Goal: Task Accomplishment & Management: Use online tool/utility

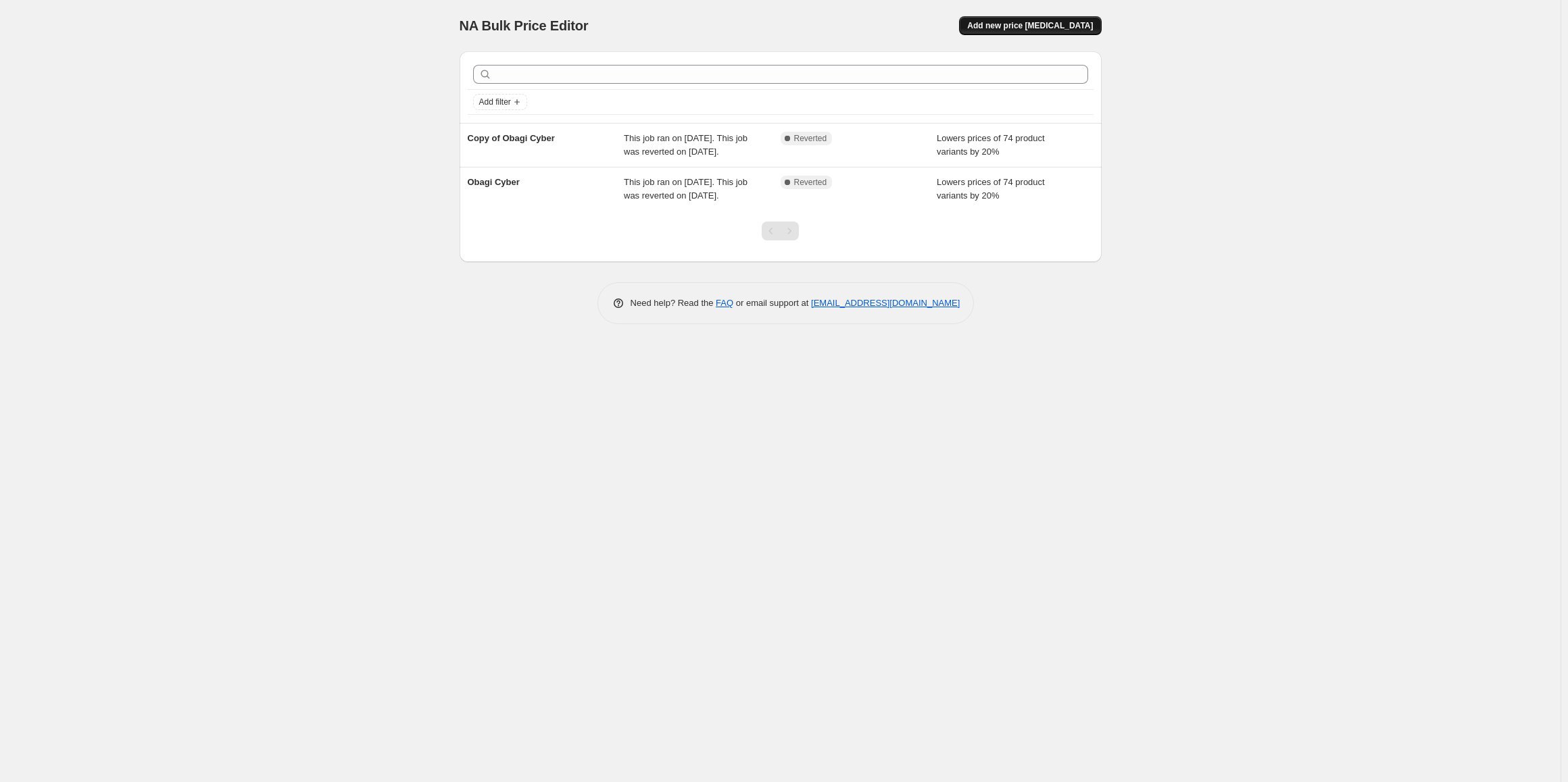
click at [1049, 29] on span "Add new price [MEDICAL_DATA]" at bounding box center [1030, 26] width 126 height 11
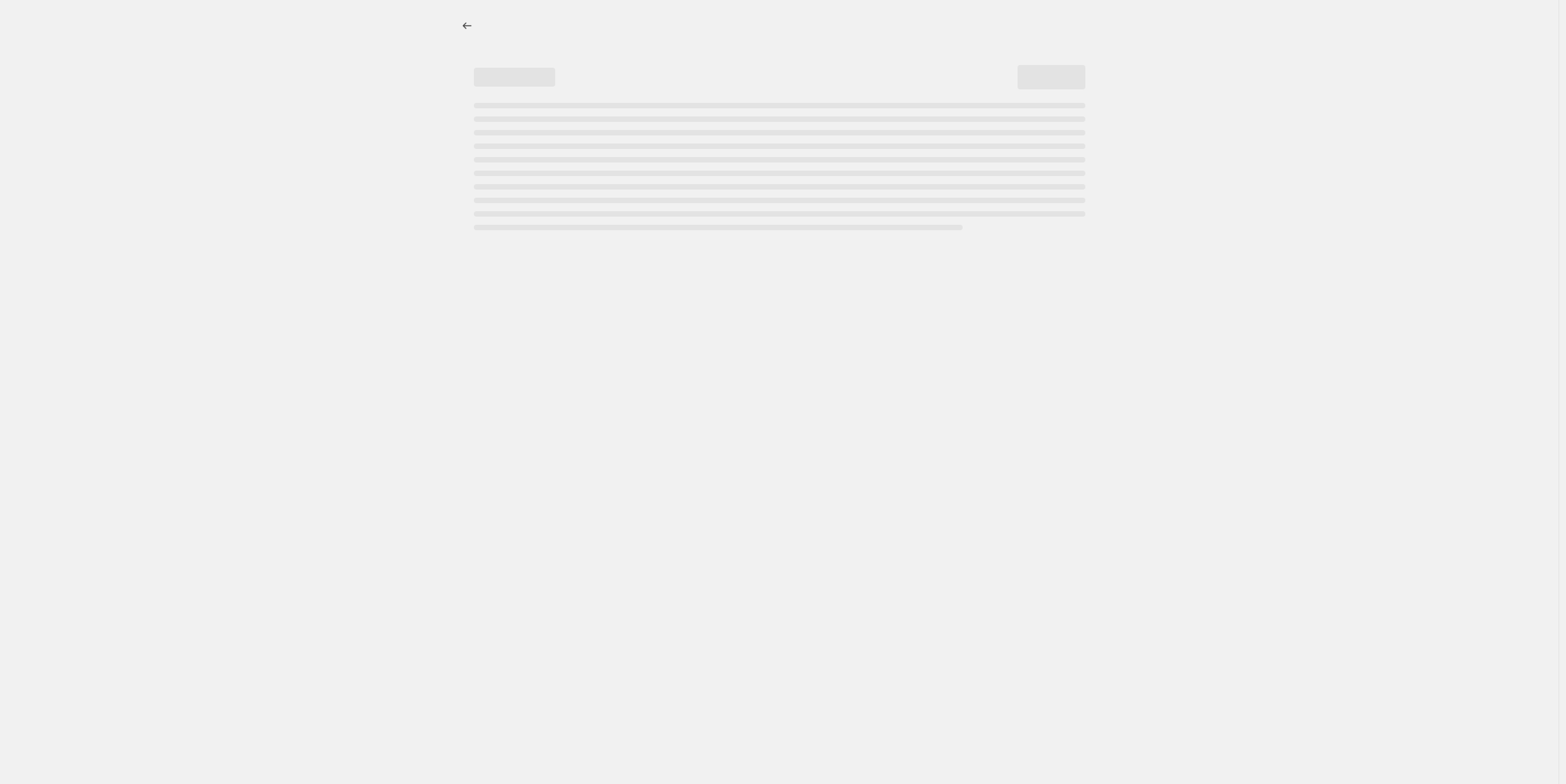
select select "percentage"
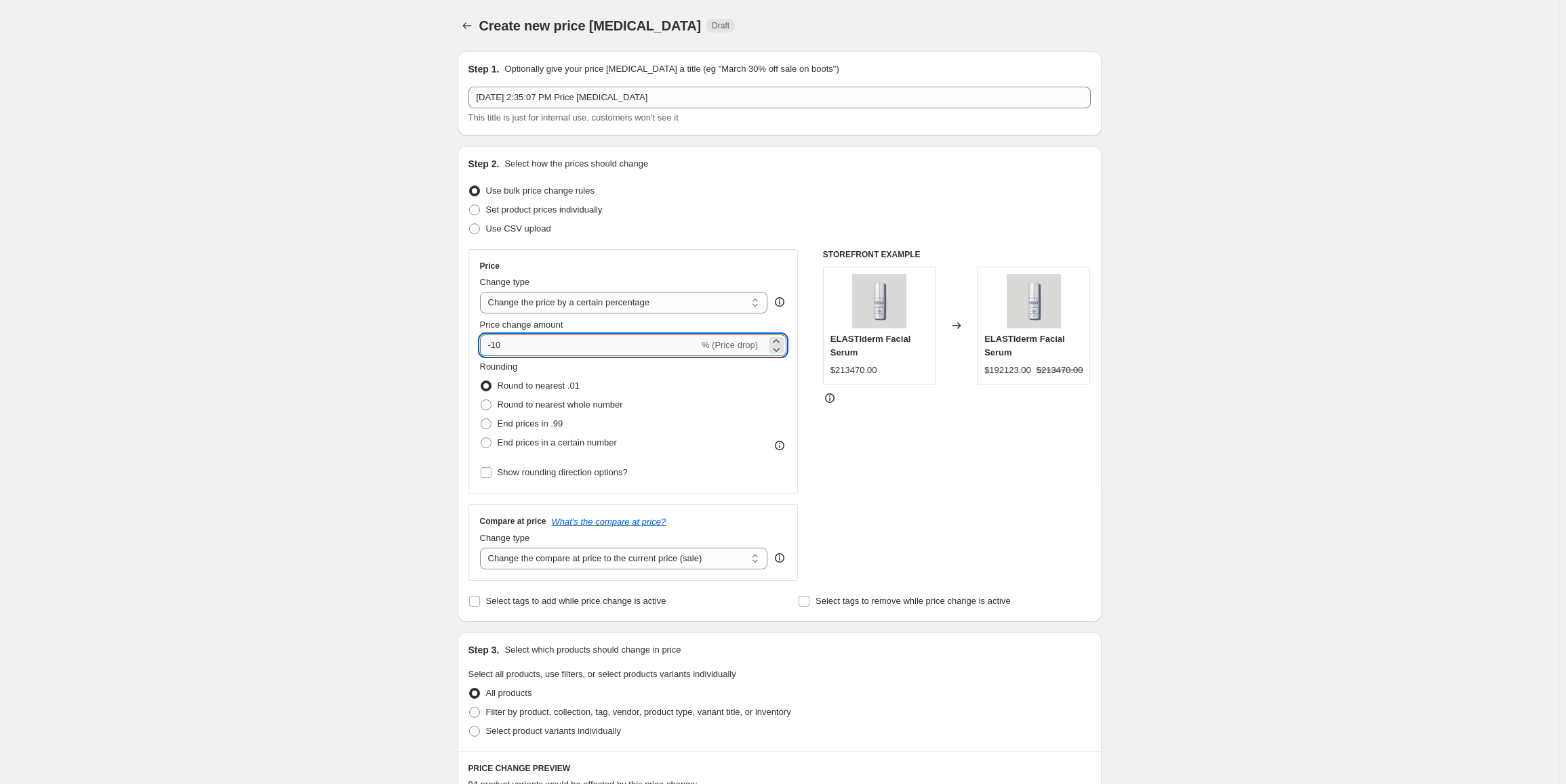
click at [494, 348] on input "-10" at bounding box center [589, 345] width 219 height 21
type input "-20"
click at [440, 373] on div "Create new price [MEDICAL_DATA]. This page is ready Create new price [MEDICAL_D…" at bounding box center [779, 677] width 1559 height 1355
click at [497, 413] on label "Round to nearest whole number" at bounding box center [550, 405] width 143 height 19
click at [481, 400] on input "Round to nearest whole number" at bounding box center [480, 400] width 1 height 1
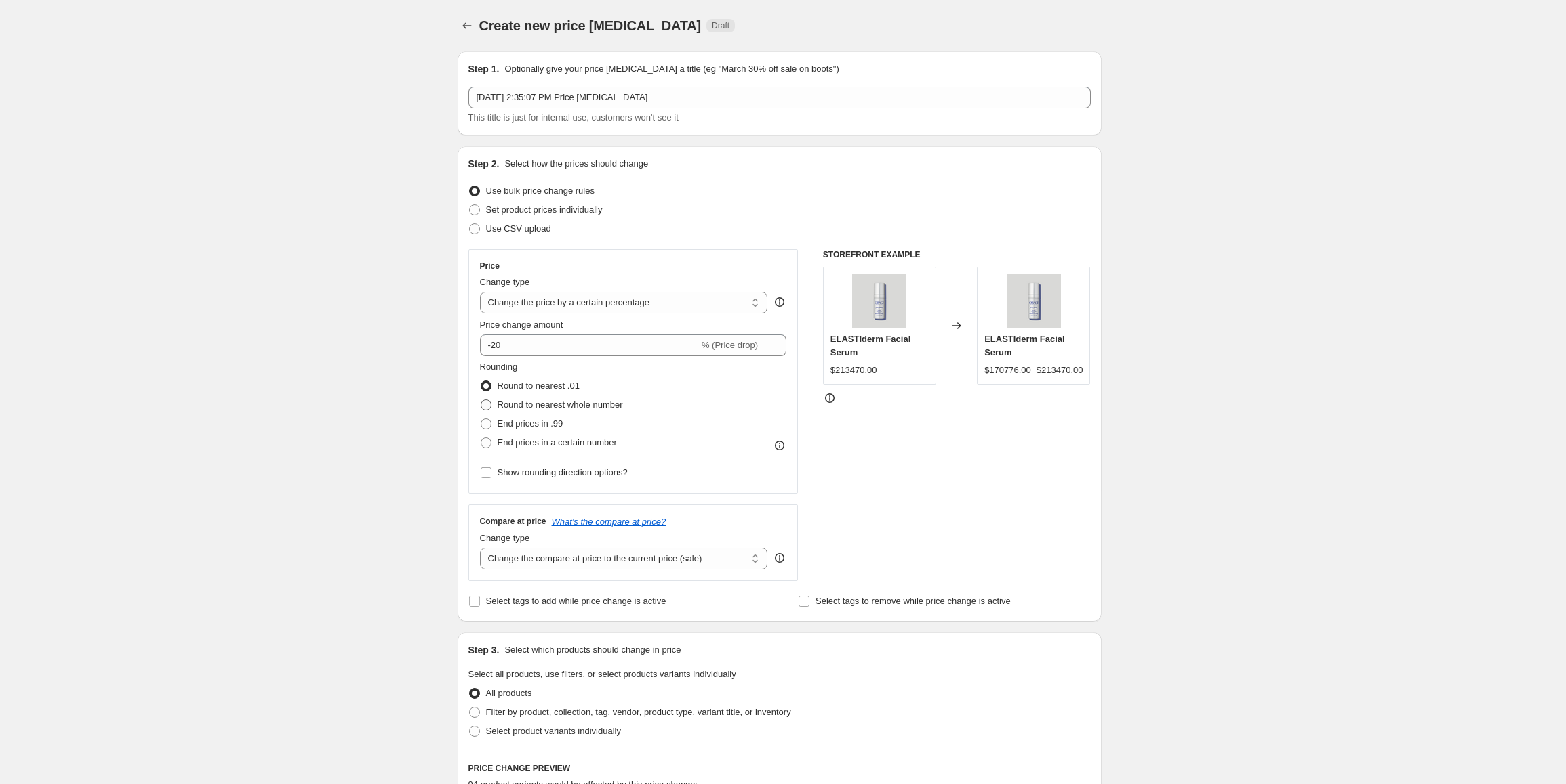
radio input "true"
click at [577, 477] on span "Show rounding direction options?" at bounding box center [562, 472] width 131 height 10
click at [492, 477] on input "Show rounding direction options?" at bounding box center [486, 473] width 11 height 11
checkbox input "true"
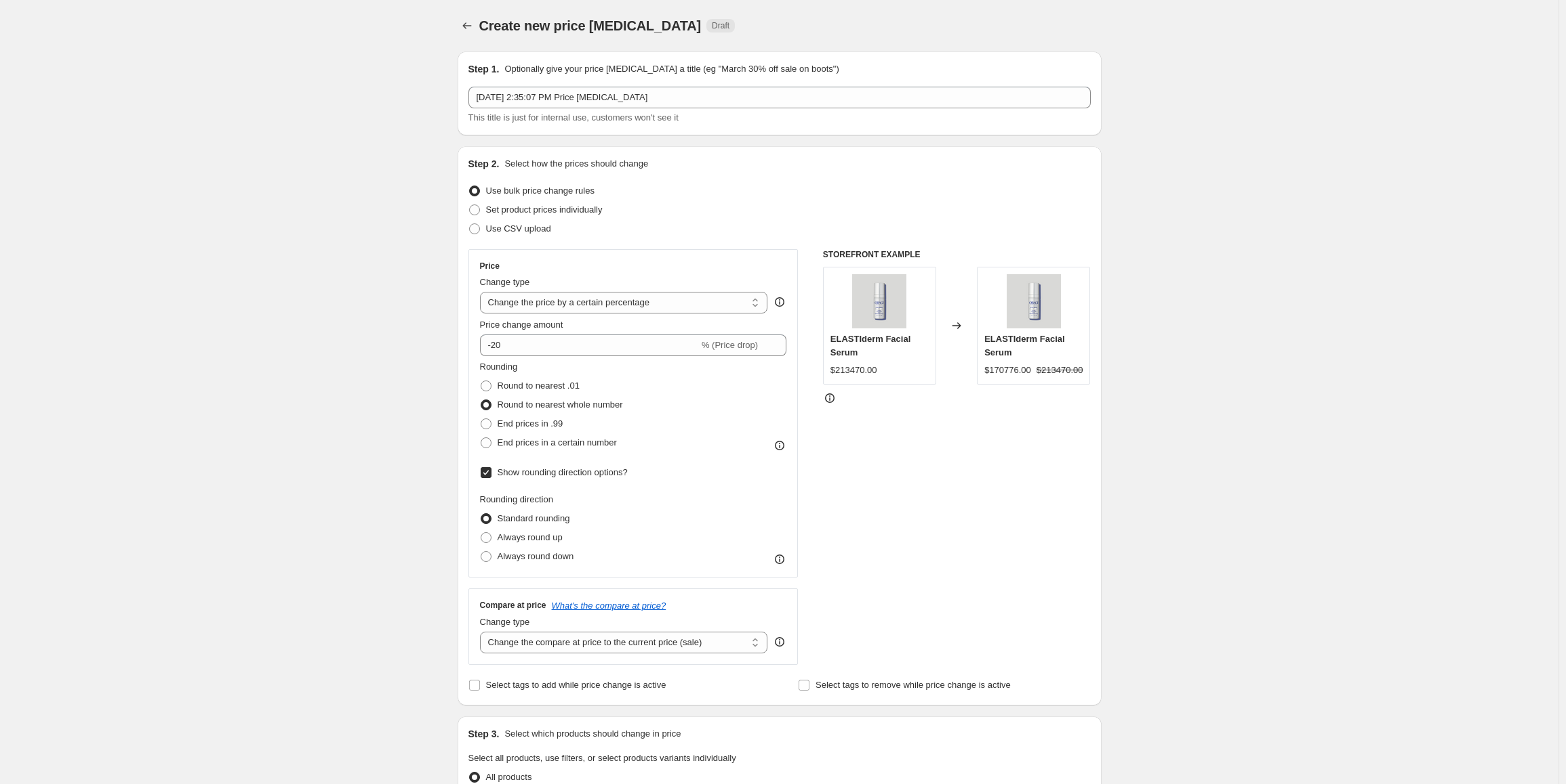
click at [553, 569] on div "Price Change type Change the price to a certain amount Change the price by a ce…" at bounding box center [633, 413] width 330 height 328
click at [554, 560] on span "Always round down" at bounding box center [535, 556] width 76 height 10
click at [481, 552] on input "Always round down" at bounding box center [480, 551] width 1 height 1
radio input "true"
click at [784, 558] on icon at bounding box center [779, 559] width 14 height 14
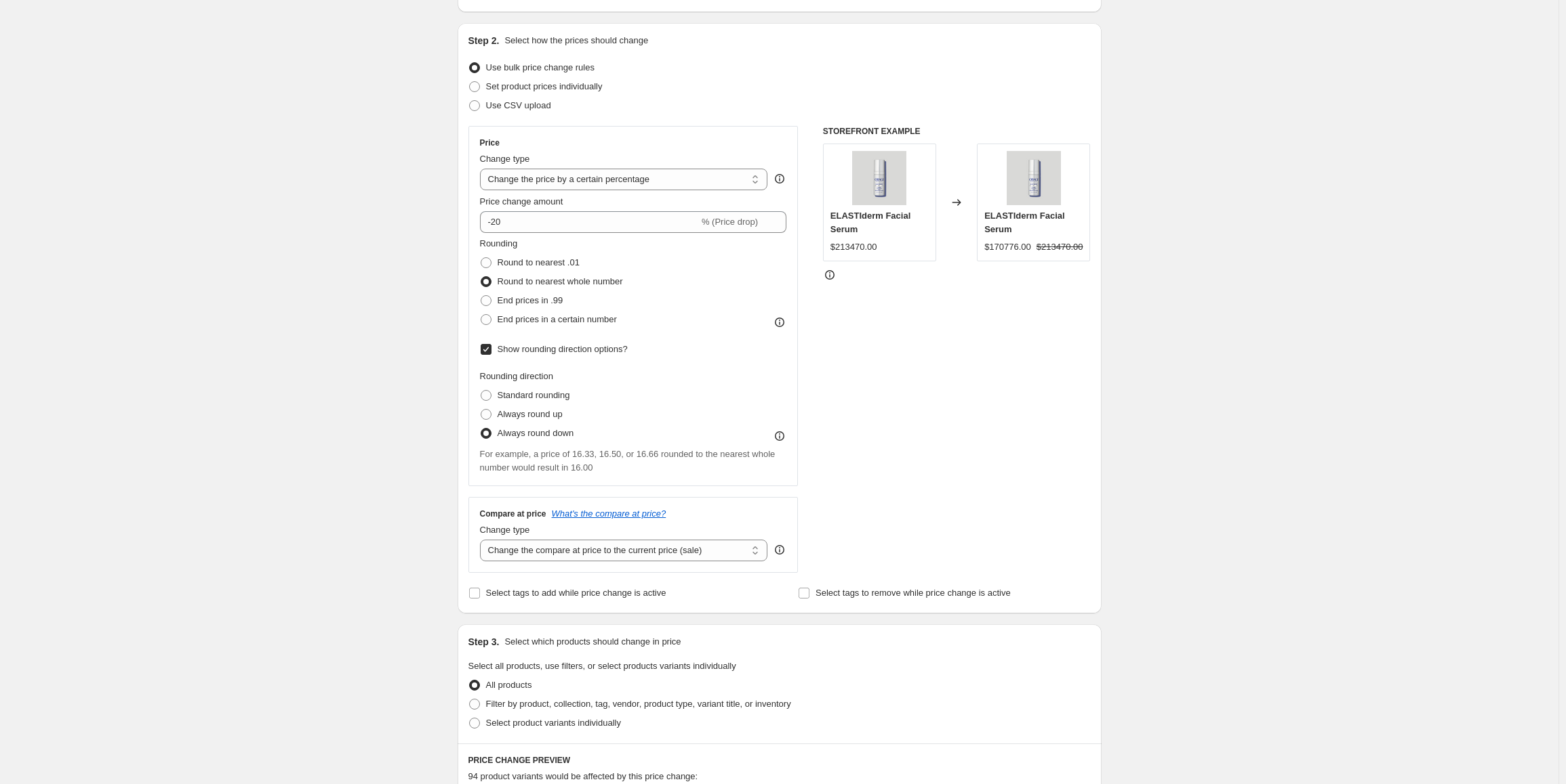
scroll to position [135, 0]
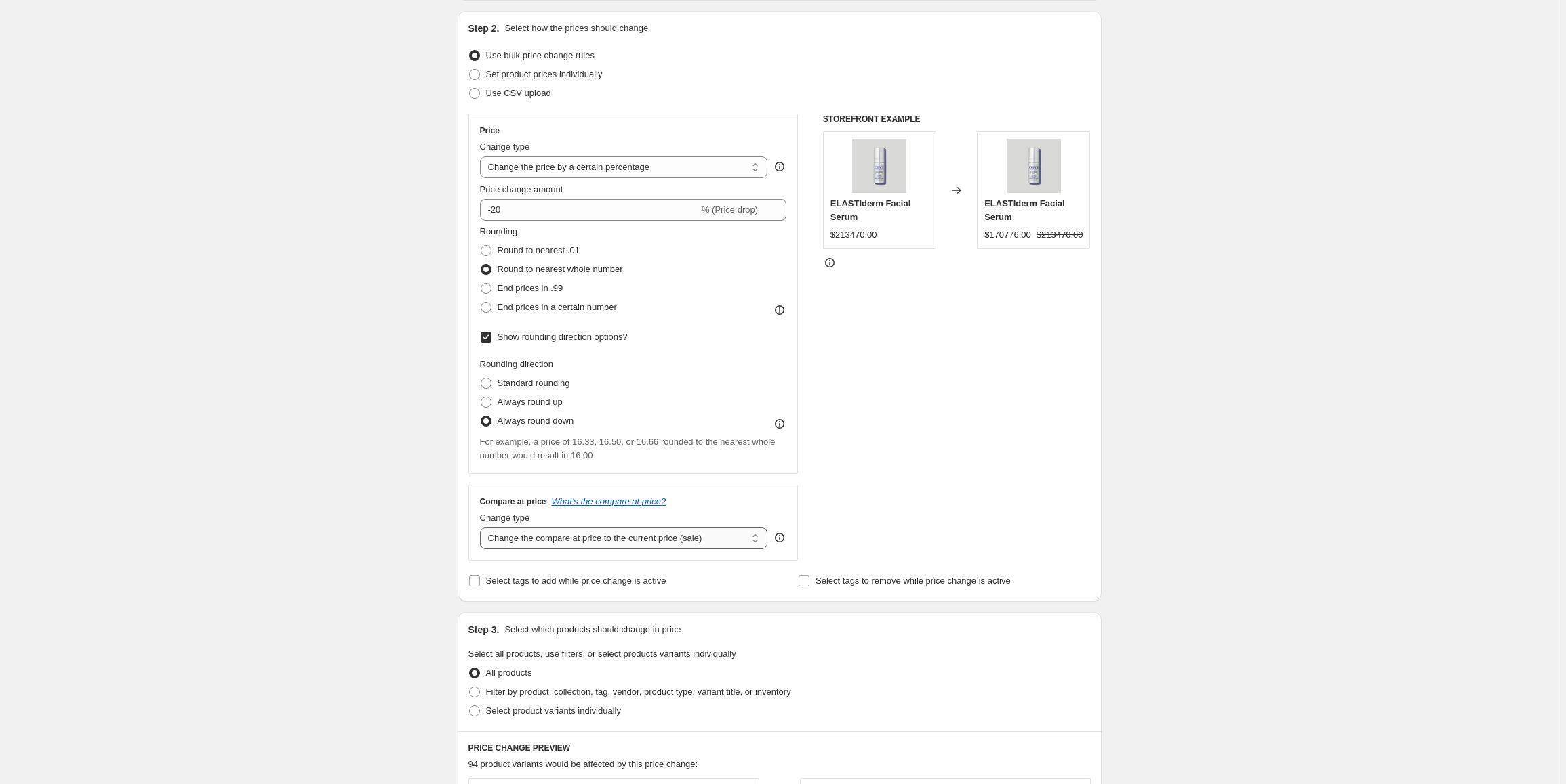
click at [706, 546] on select "Change the compare at price to the current price (sale) Change the compare at p…" at bounding box center [623, 538] width 288 height 21
click at [709, 528] on select "Change the compare at price to the current price (sale) Change the compare at p…" at bounding box center [623, 538] width 288 height 21
click at [644, 546] on select "Change the compare at price to the current price (sale) Change the compare at p…" at bounding box center [623, 538] width 288 height 21
click at [482, 528] on select "Change the compare at price to the current price (sale) Change the compare at p…" at bounding box center [623, 538] width 288 height 21
click at [559, 578] on span "Select tags to add while price change is active" at bounding box center [575, 581] width 180 height 10
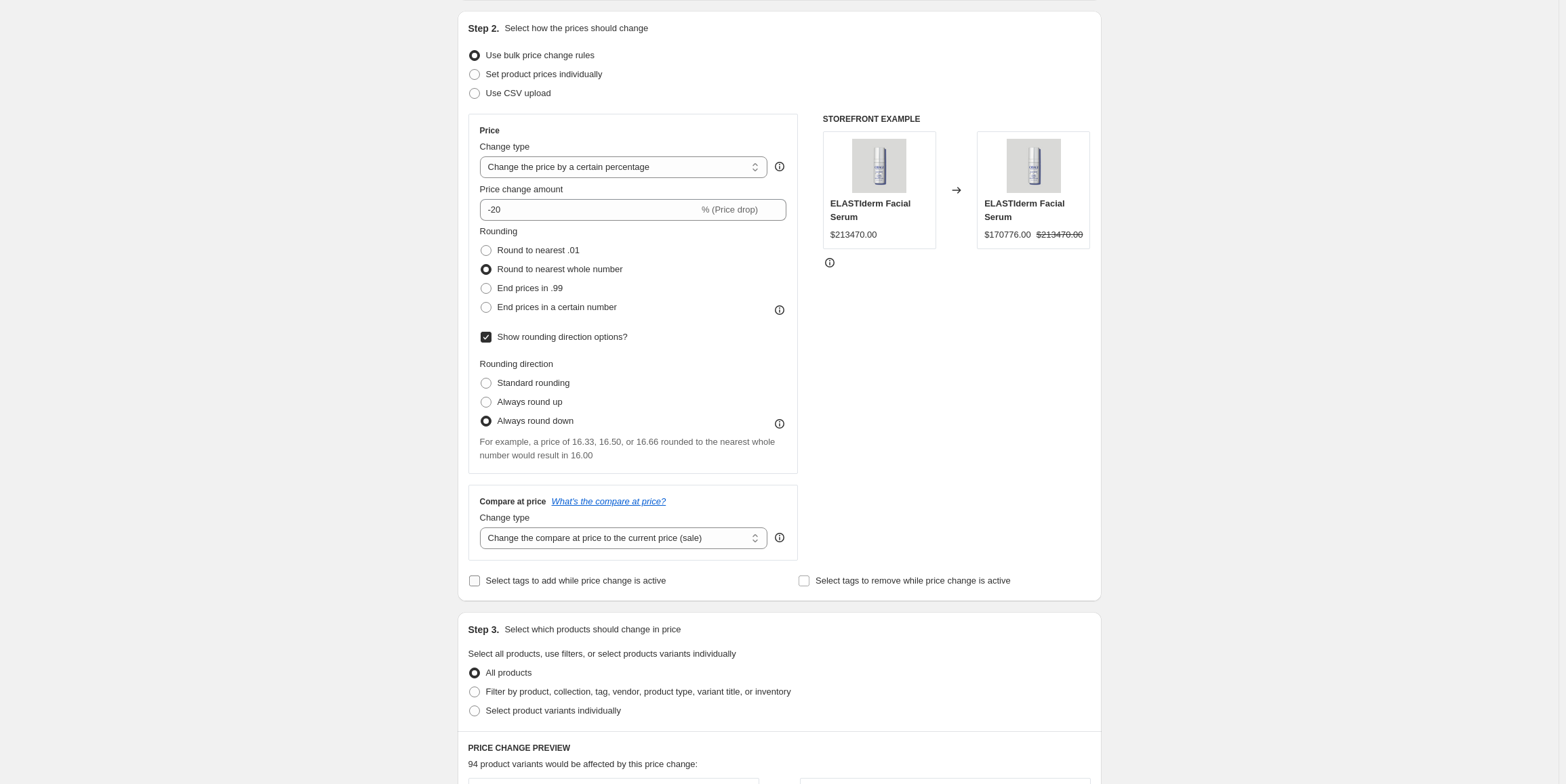
click at [479, 578] on input "Select tags to add while price change is active" at bounding box center [475, 582] width 11 height 11
checkbox input "true"
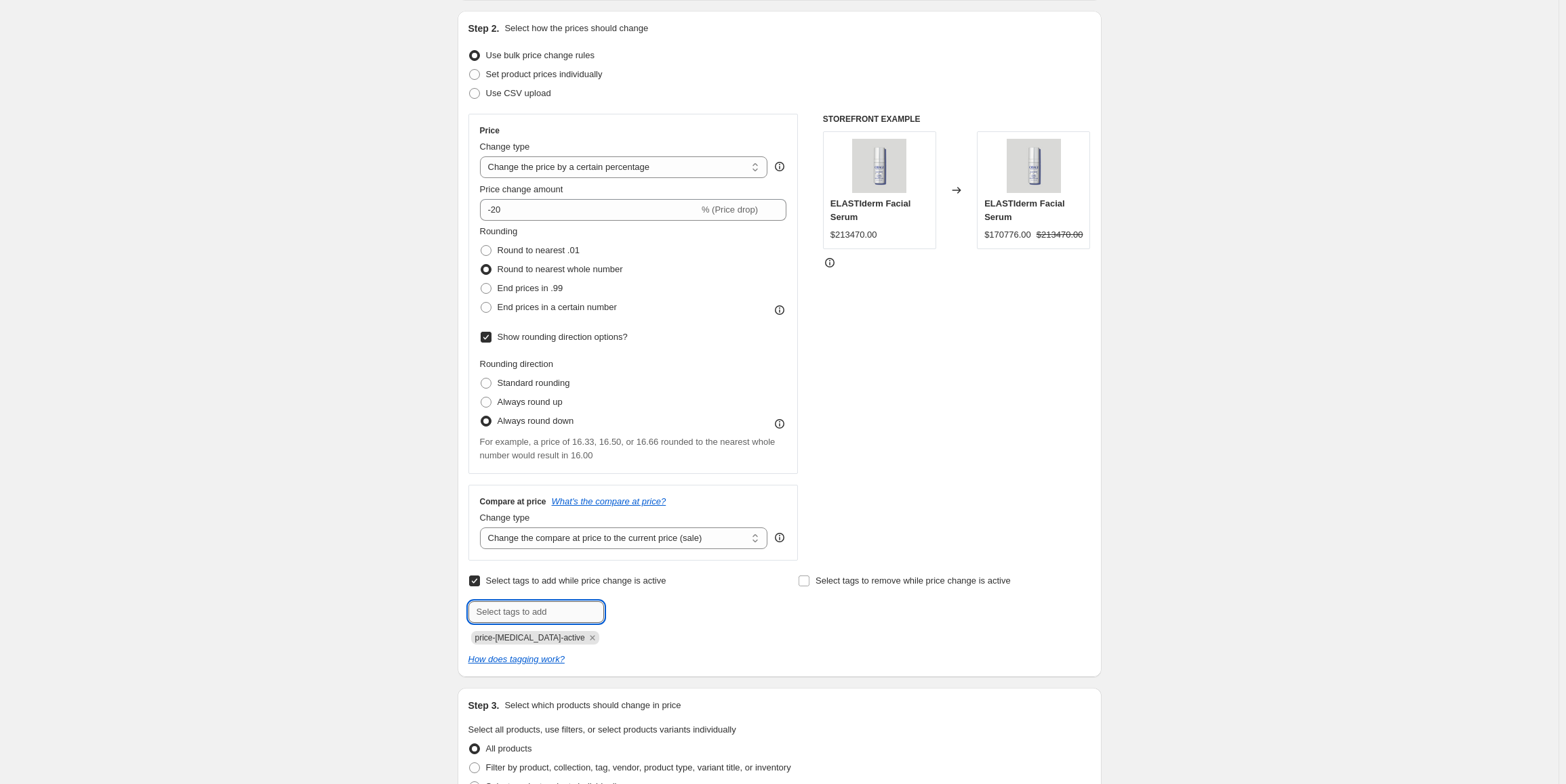
click at [558, 608] on input "text" at bounding box center [535, 612] width 135 height 21
type input "CYBER2026"
click at [674, 613] on span "CYBER2026" at bounding box center [657, 611] width 47 height 9
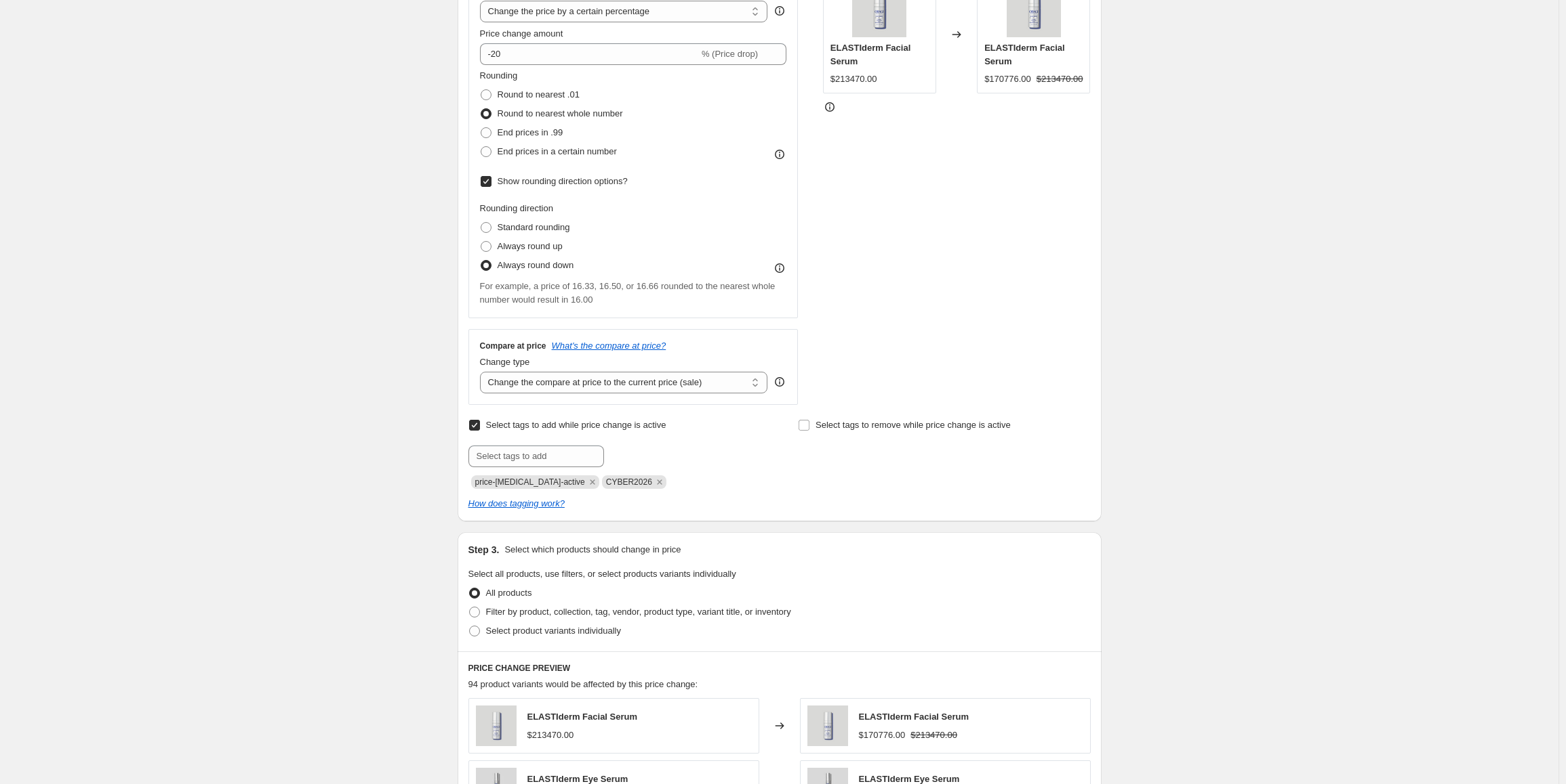
scroll to position [338, 0]
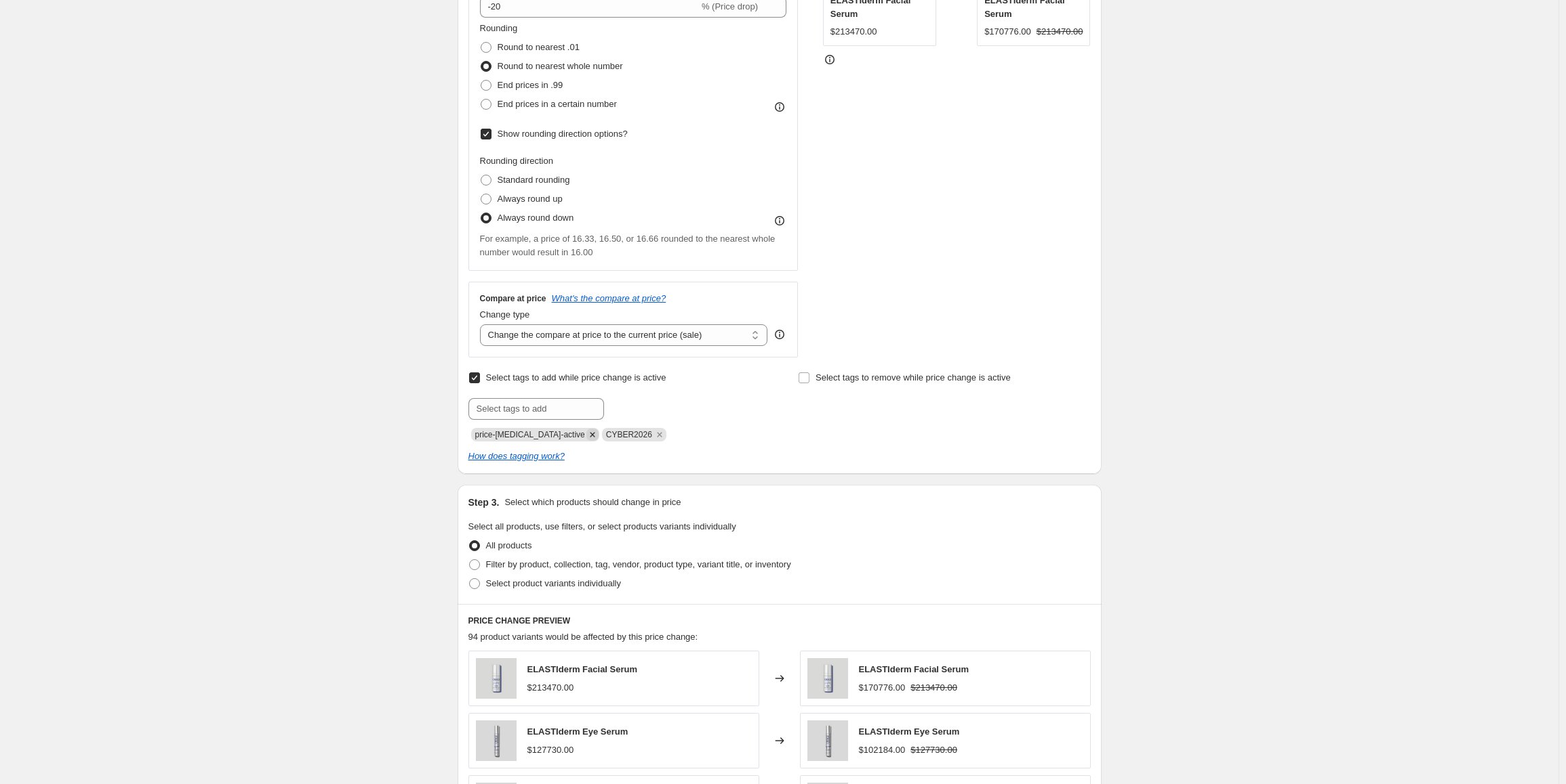
click at [587, 433] on icon "Remove price-change-job-active" at bounding box center [592, 434] width 12 height 12
click at [749, 402] on div at bounding box center [614, 408] width 292 height 21
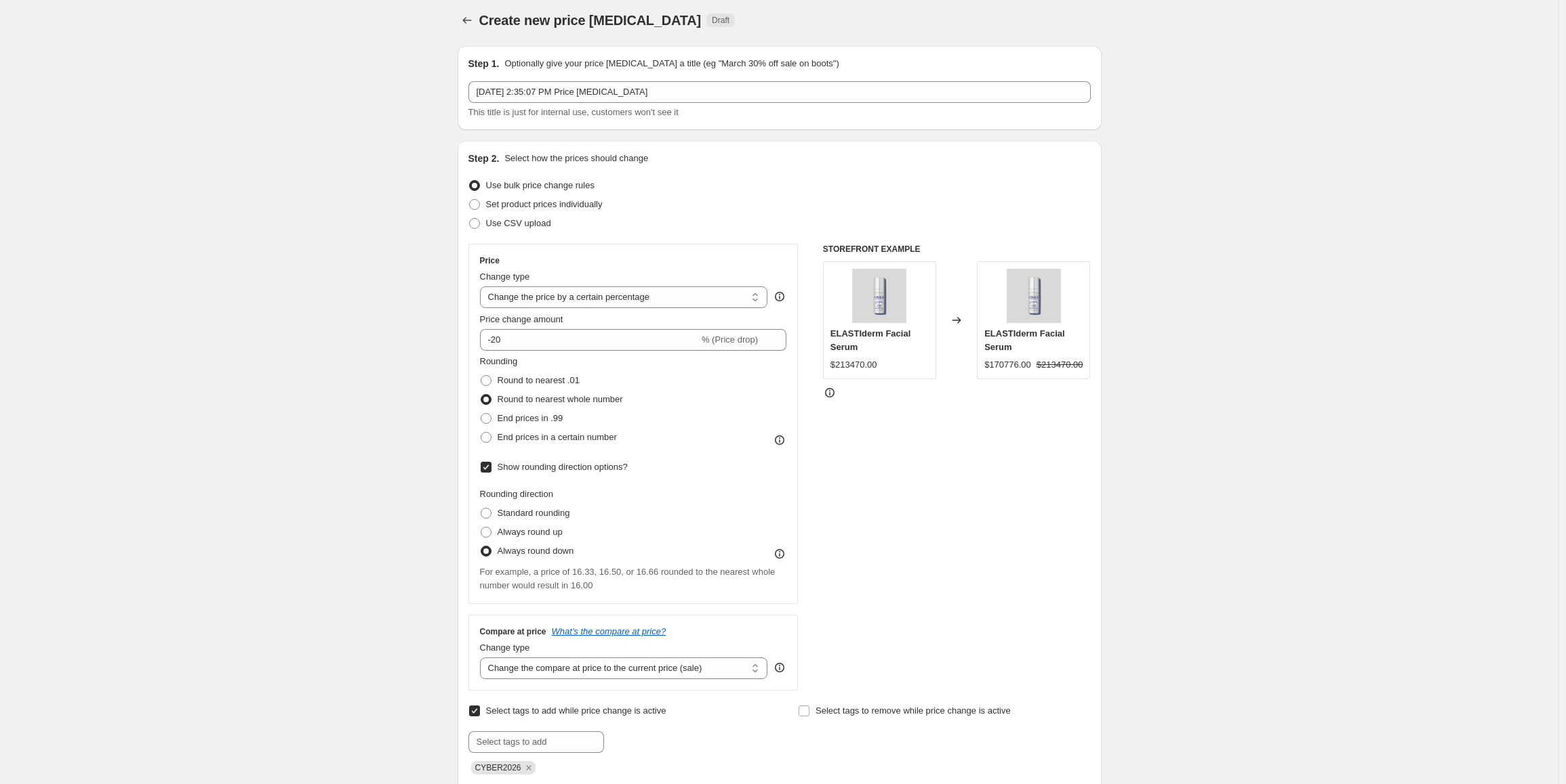
scroll to position [0, 0]
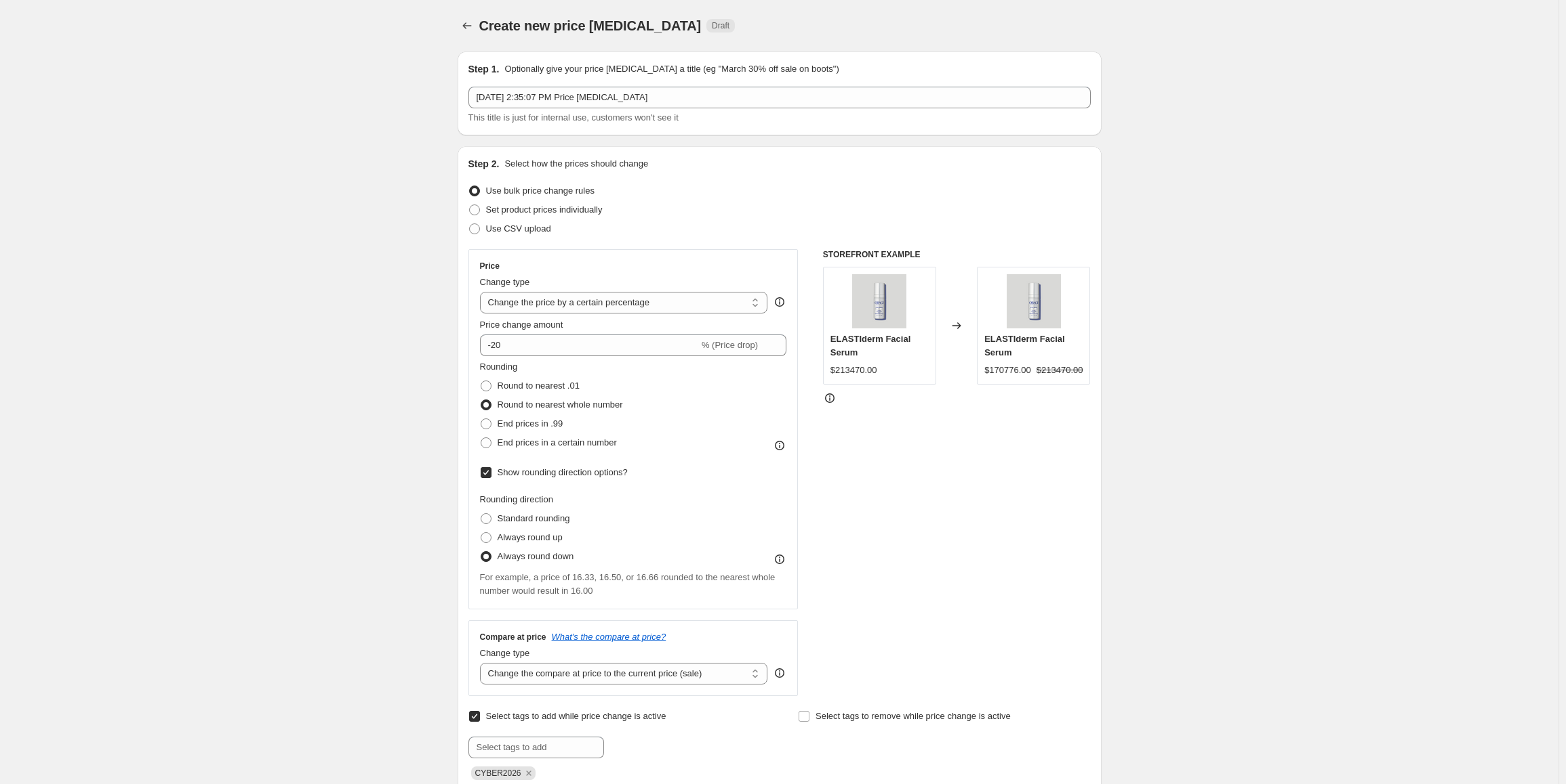
click at [650, 80] on div "Step 1. Optionally give your price [MEDICAL_DATA] a title (eg "March 30% off sa…" at bounding box center [779, 93] width 622 height 62
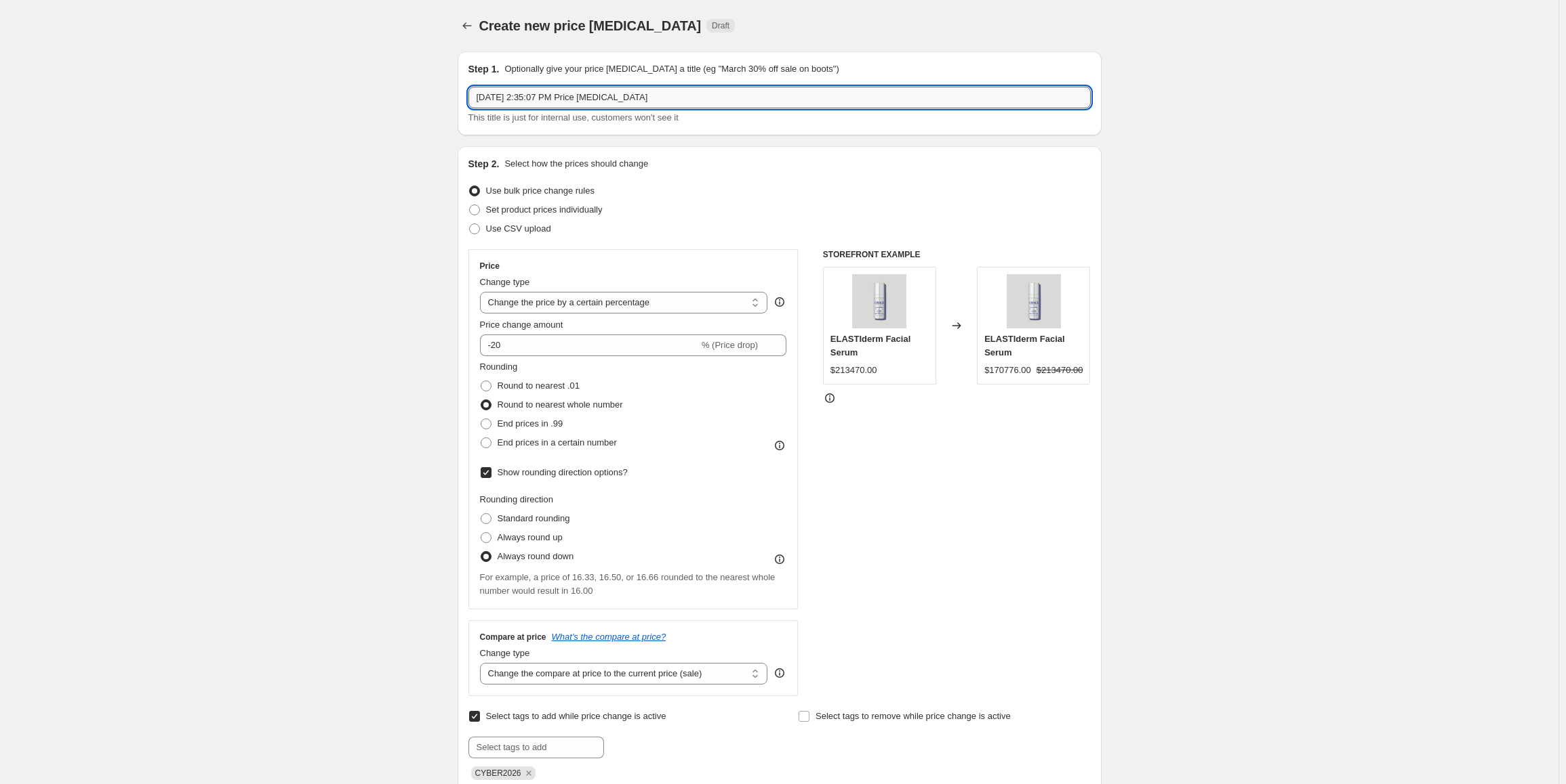
click at [662, 94] on input "[DATE] 2:35:07 PM Price [MEDICAL_DATA]" at bounding box center [779, 97] width 622 height 21
type input "Cyber"
click at [534, 775] on icon "Remove CYBER2026" at bounding box center [528, 773] width 12 height 12
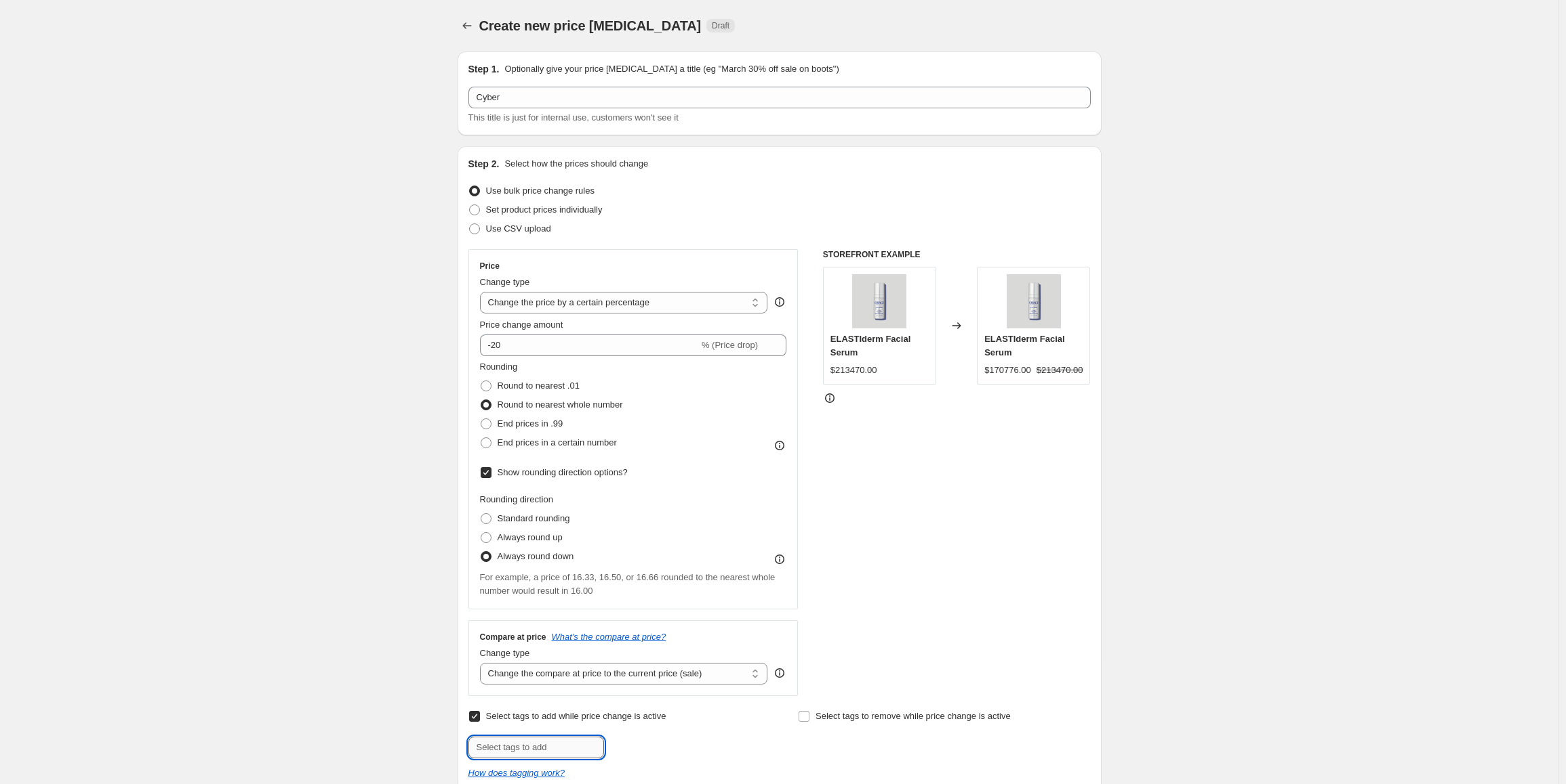
click at [540, 744] on input "text" at bounding box center [535, 748] width 135 height 21
type input "CYBEROCT"
click at [641, 742] on span "CYBEROCT" at bounding box center [656, 747] width 46 height 9
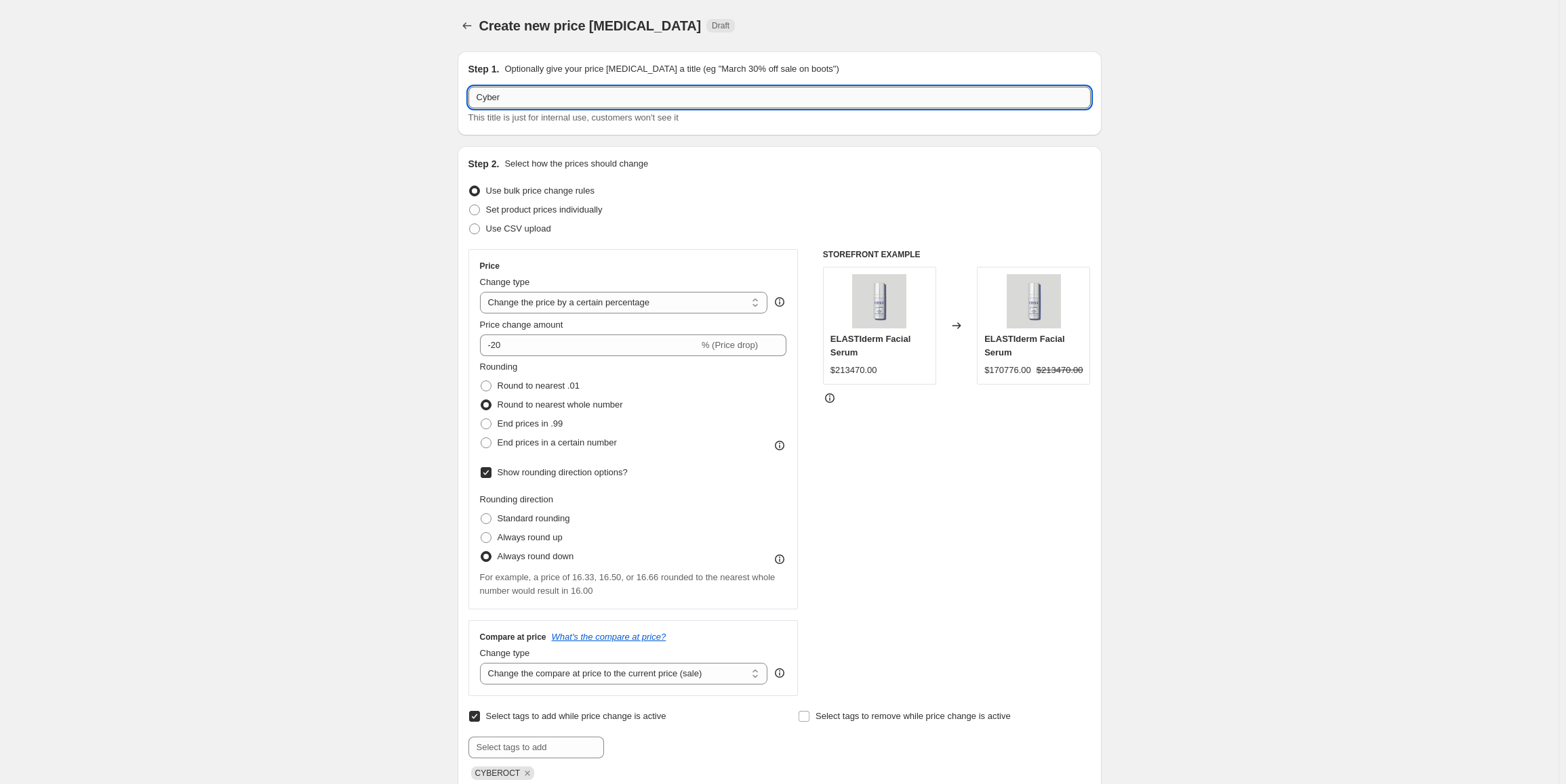
click at [581, 101] on input "Cyber" at bounding box center [779, 97] width 622 height 21
type input "Cyber Octubre 2025 - Productos"
click at [364, 155] on div "Create new price [MEDICAL_DATA]. This page is ready Create new price [MEDICAL_D…" at bounding box center [779, 772] width 1559 height 1545
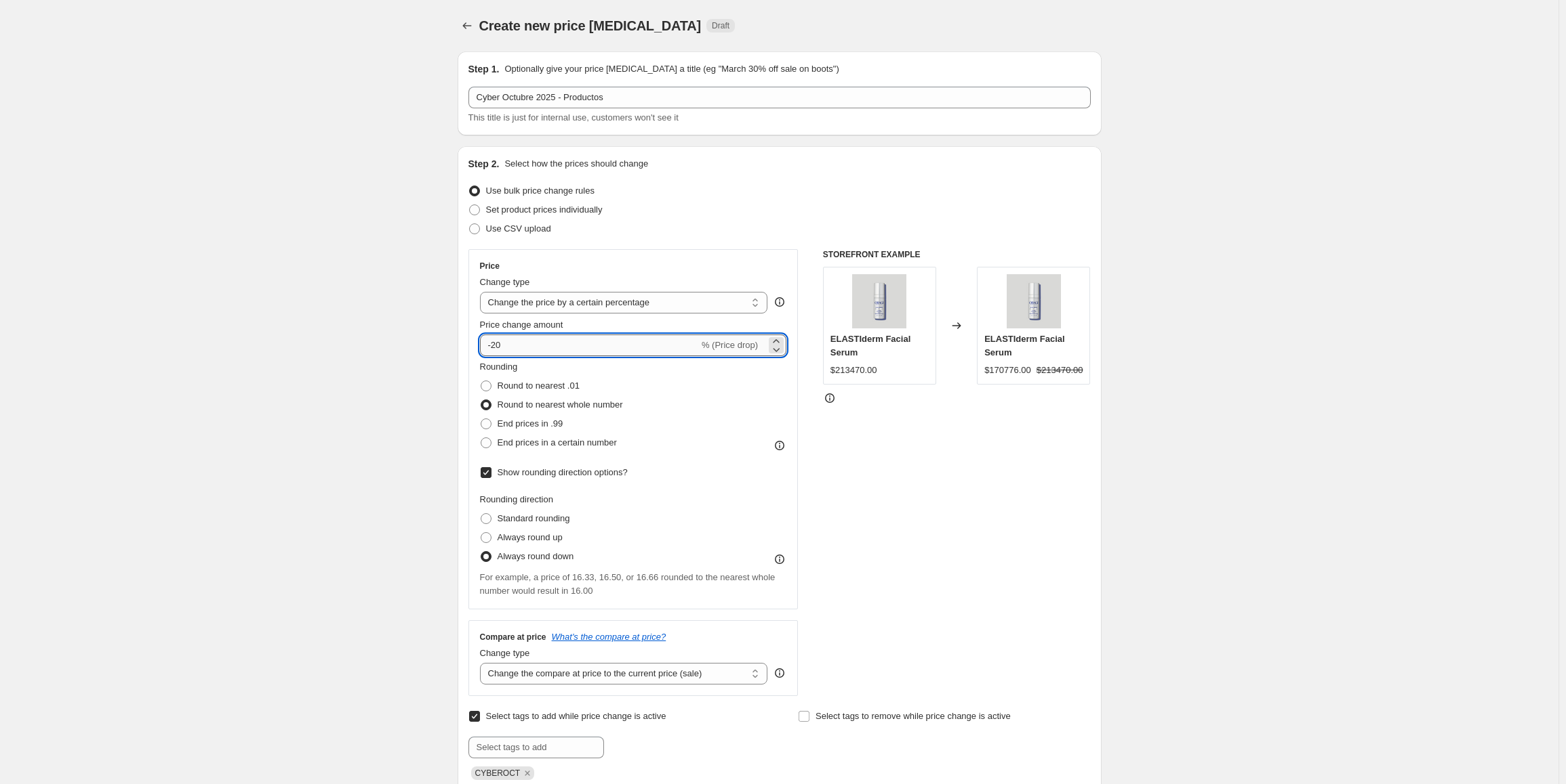
drag, startPoint x: 538, startPoint y: 348, endPoint x: 497, endPoint y: 353, distance: 41.3
click at [497, 353] on input "-20" at bounding box center [589, 345] width 219 height 21
type input "-15"
click at [418, 319] on div "Create new price [MEDICAL_DATA]. This page is ready Create new price [MEDICAL_D…" at bounding box center [779, 772] width 1559 height 1545
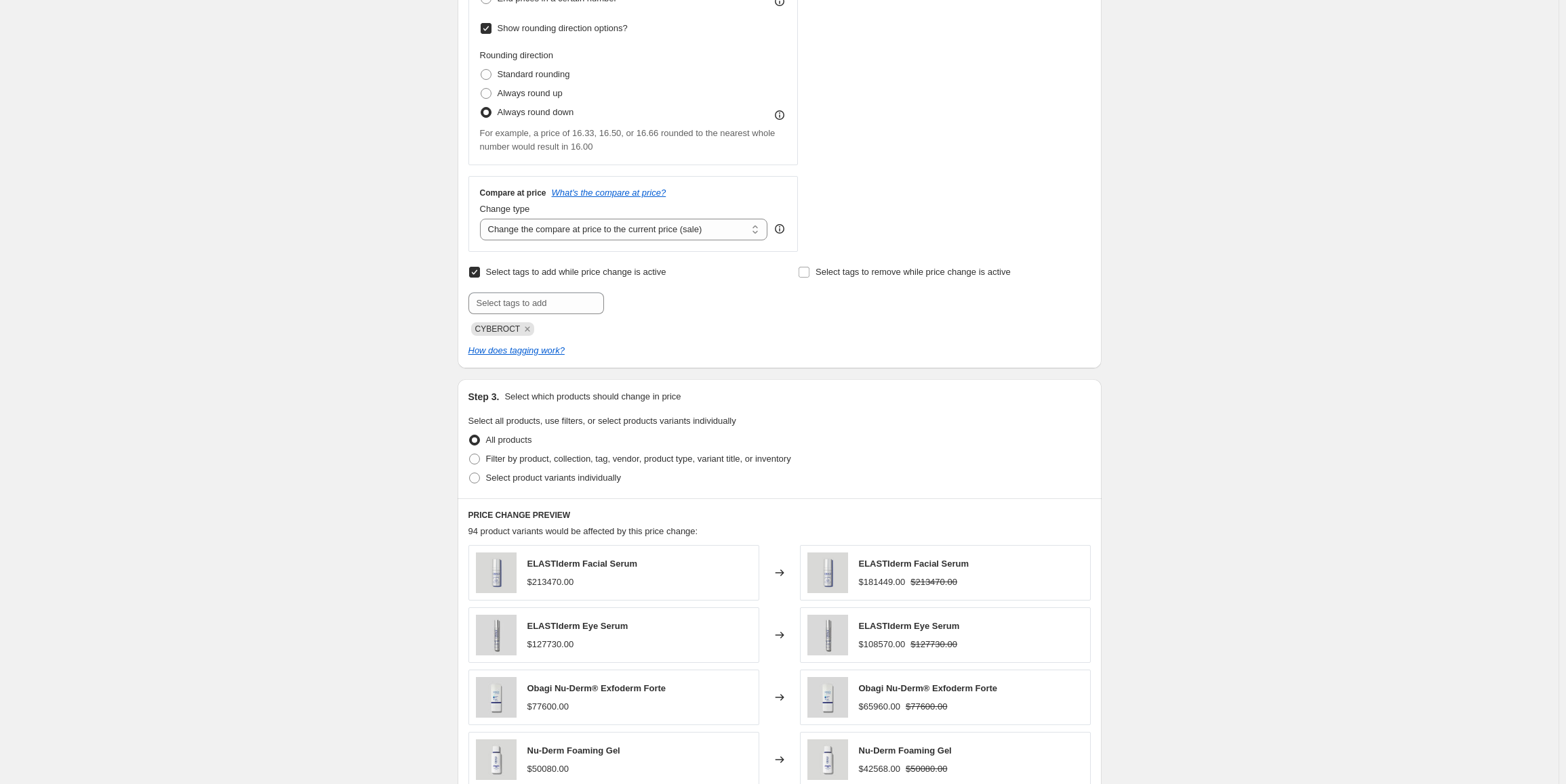
scroll to position [542, 0]
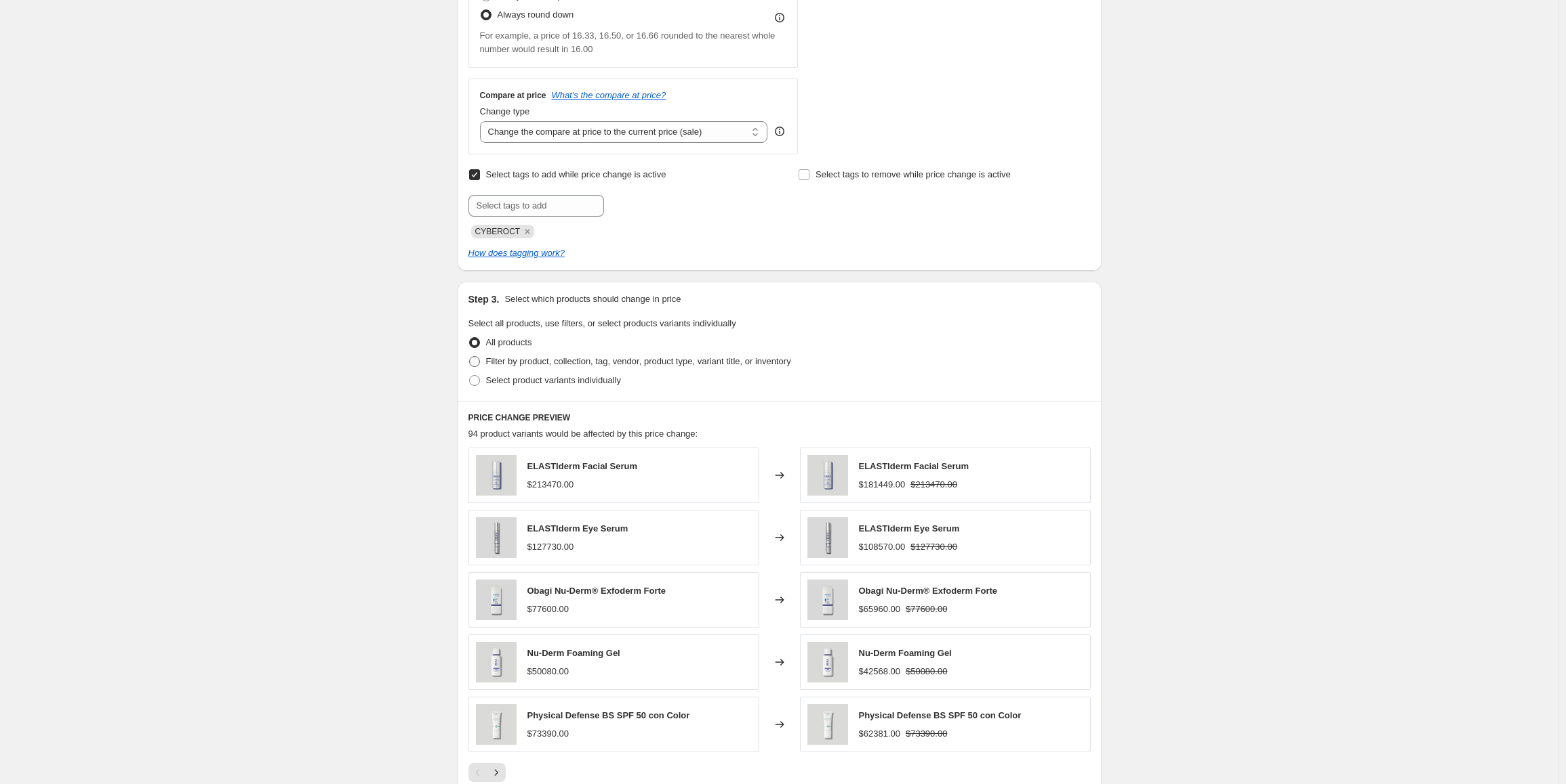
click at [527, 365] on span "Filter by product, collection, tag, vendor, product type, variant title, or inv…" at bounding box center [638, 361] width 305 height 10
click at [470, 357] on input "Filter by product, collection, tag, vendor, product type, variant title, or inv…" at bounding box center [469, 356] width 1 height 1
radio input "true"
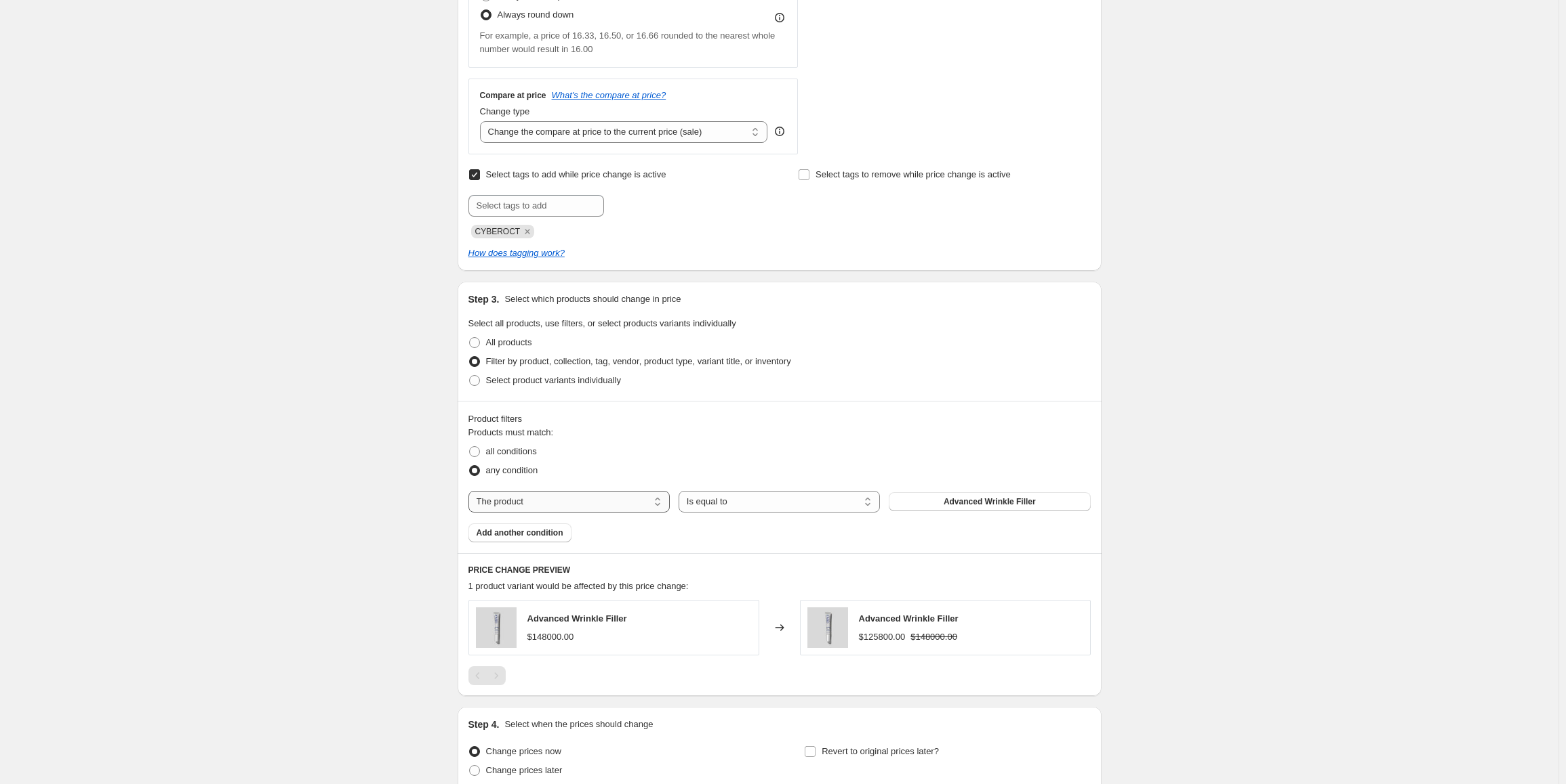
click at [589, 512] on select "The product The product's collection The product's tag The product's vendor The…" at bounding box center [569, 502] width 201 height 21
select select "collection"
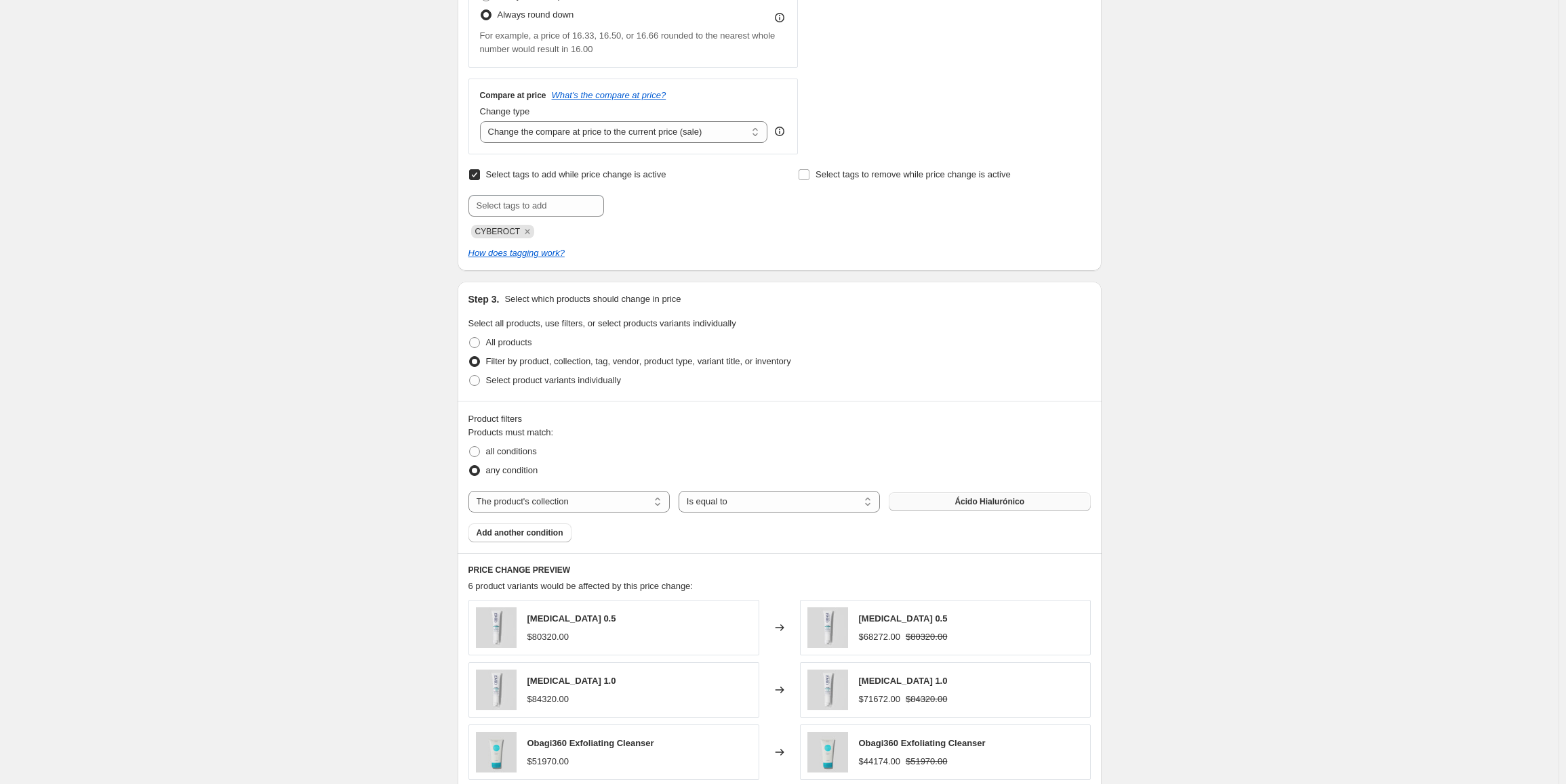
click at [936, 494] on button "Ácido Hialurónico" at bounding box center [990, 502] width 201 height 19
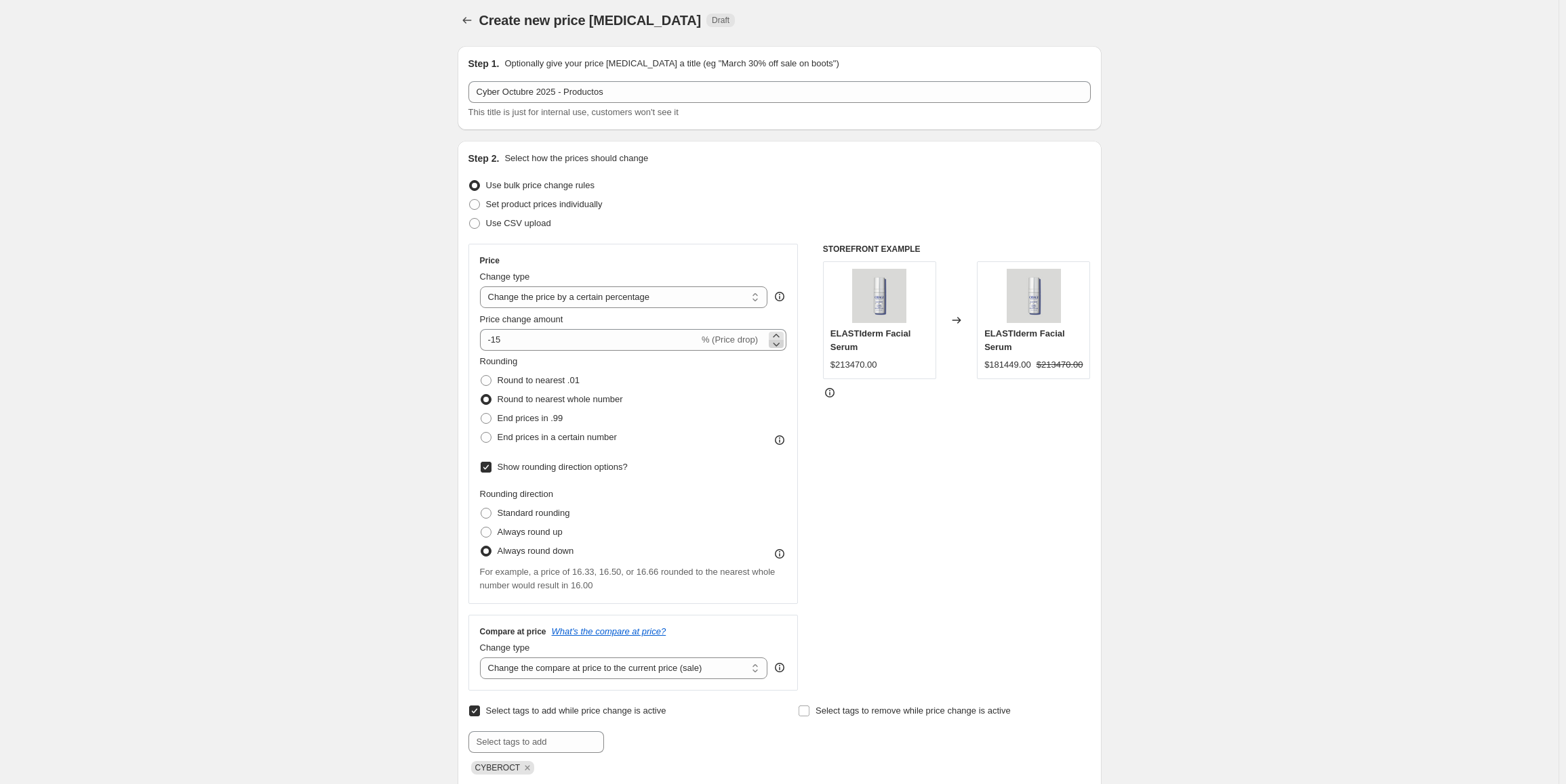
scroll to position [0, 0]
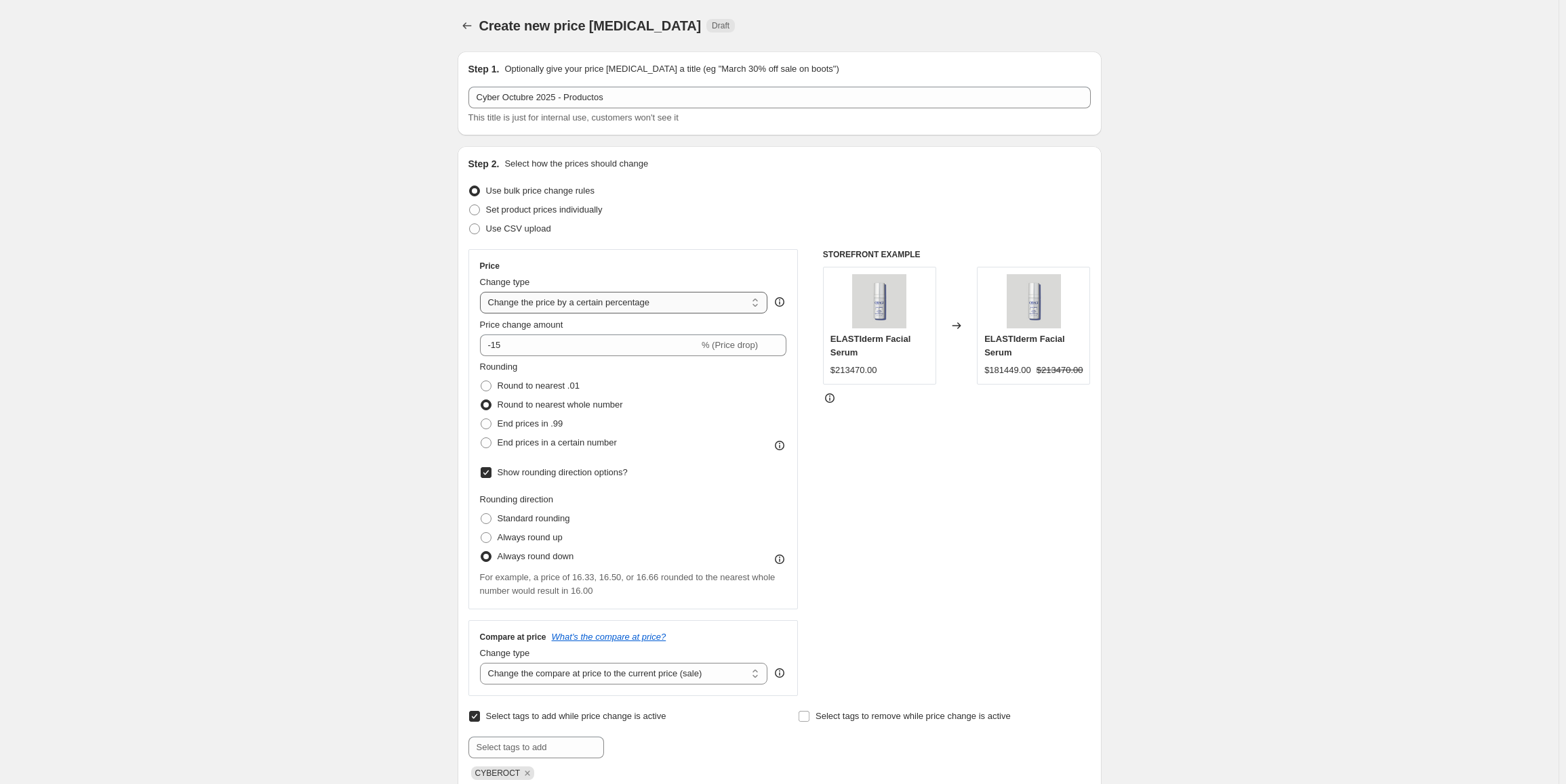
click at [574, 296] on select "Change the price to a certain amount Change the price by a certain amount Chang…" at bounding box center [623, 302] width 288 height 21
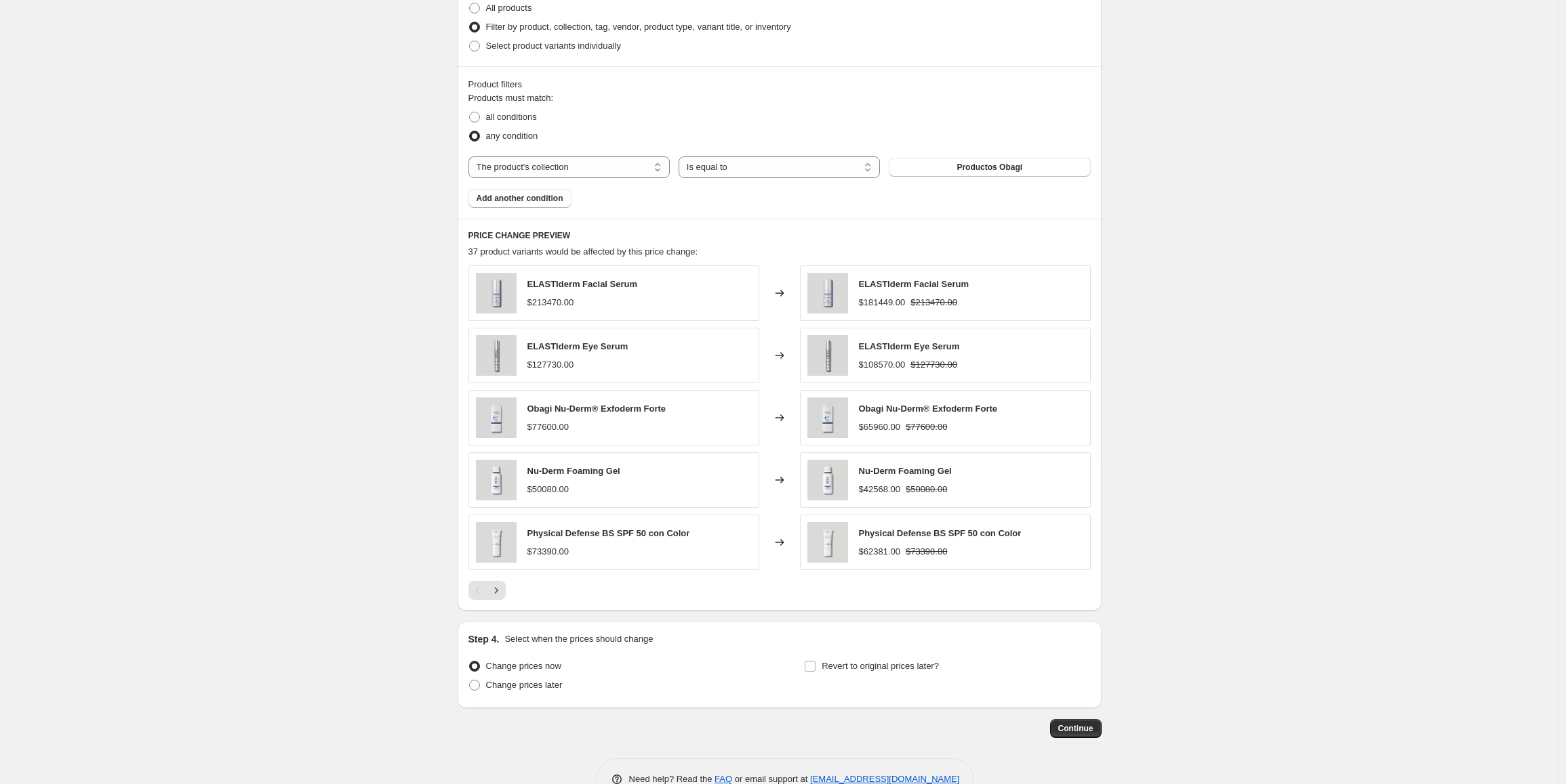
scroll to position [914, 0]
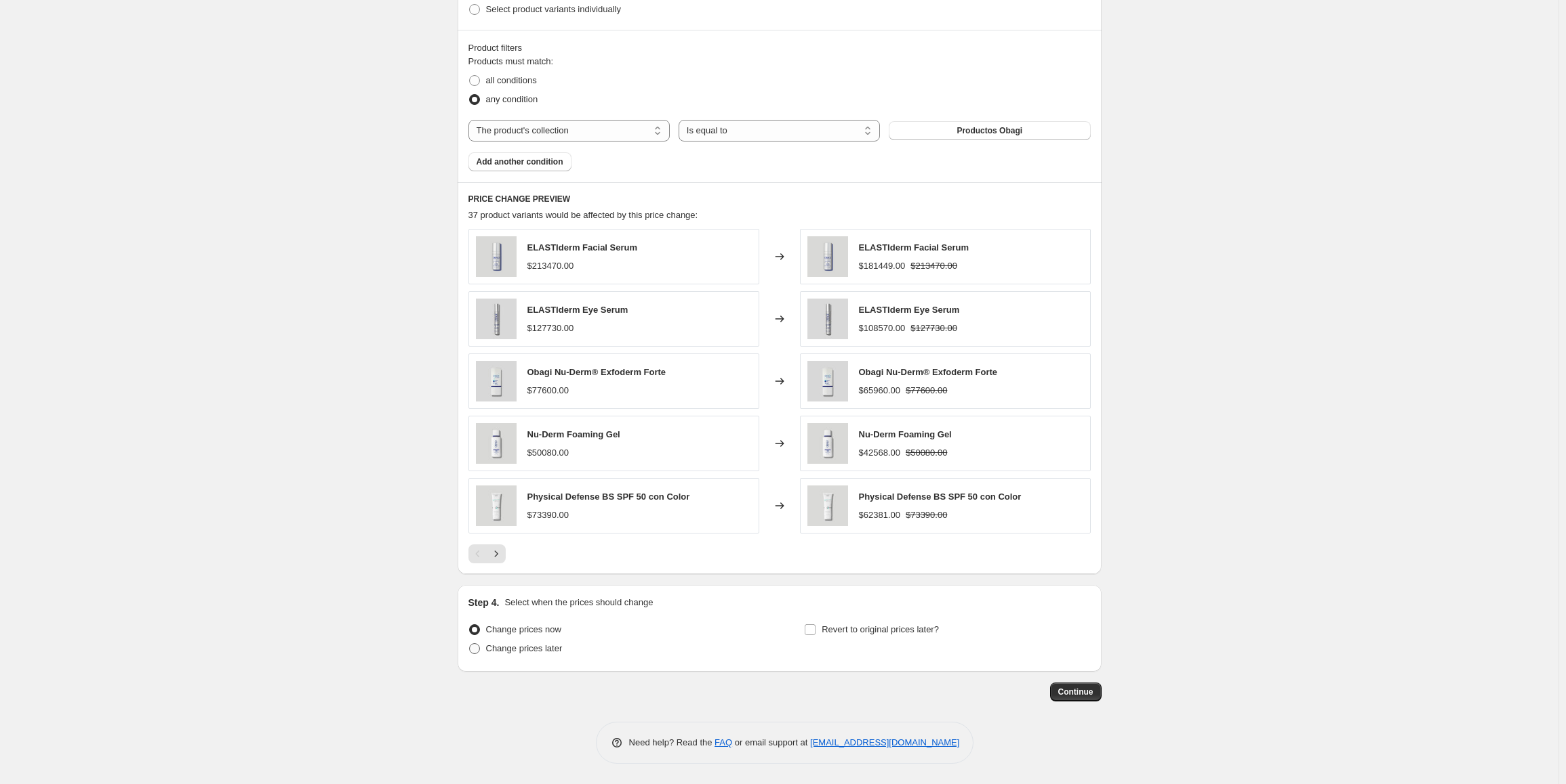
click at [539, 648] on span "Change prices later" at bounding box center [524, 648] width 76 height 10
click at [470, 644] on input "Change prices later" at bounding box center [469, 643] width 1 height 1
radio input "true"
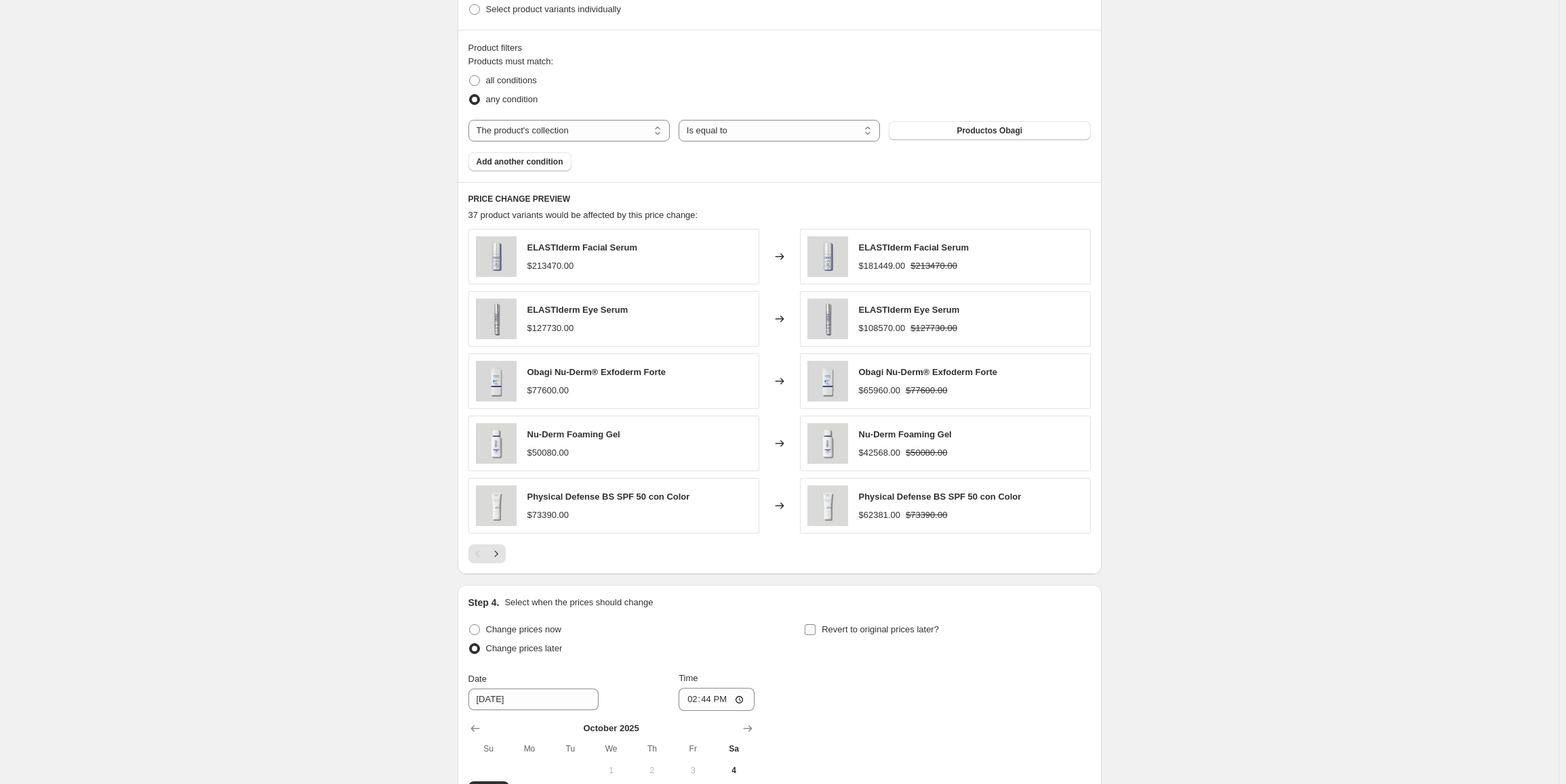
click at [828, 635] on span "Revert to original prices later?" at bounding box center [880, 629] width 118 height 10
click at [815, 636] on input "Revert to original prices later?" at bounding box center [811, 630] width 11 height 11
checkbox input "true"
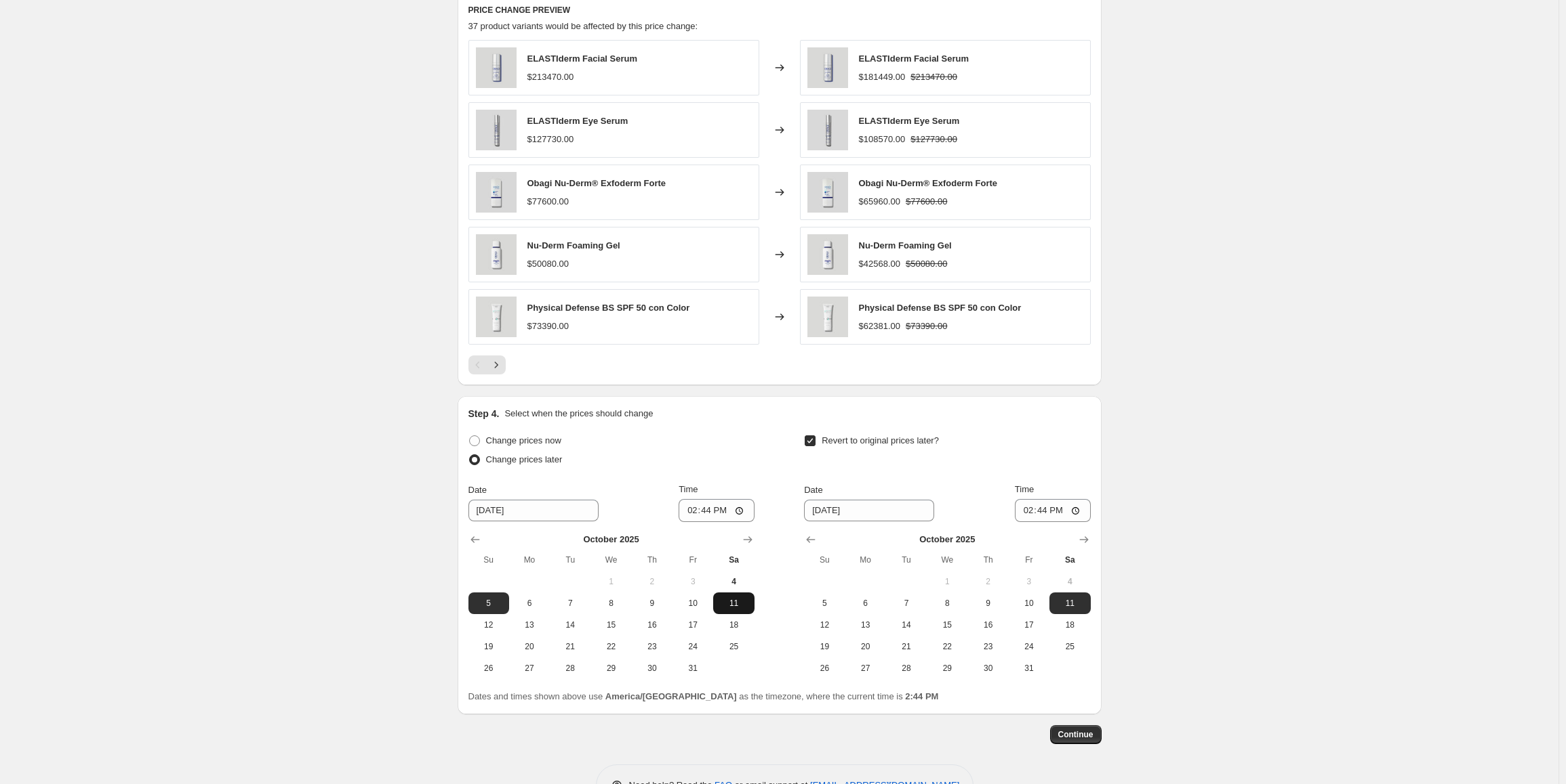
scroll to position [1117, 0]
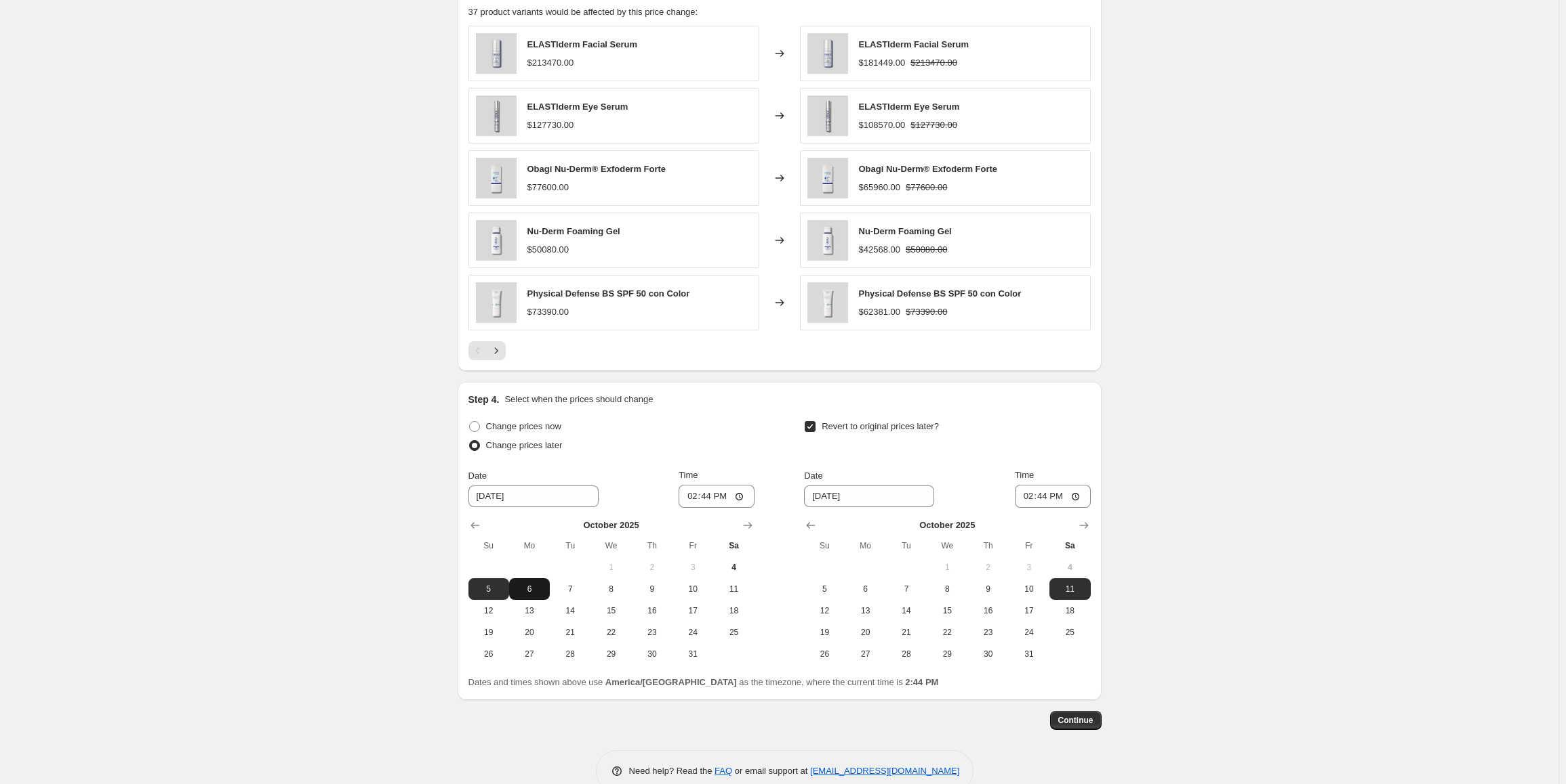
click at [533, 592] on span "6" at bounding box center [530, 589] width 30 height 11
type input "[DATE]"
click at [731, 492] on input "14:44" at bounding box center [715, 496] width 76 height 23
click at [741, 497] on input "14:44" at bounding box center [715, 496] width 76 height 23
type input "01:00"
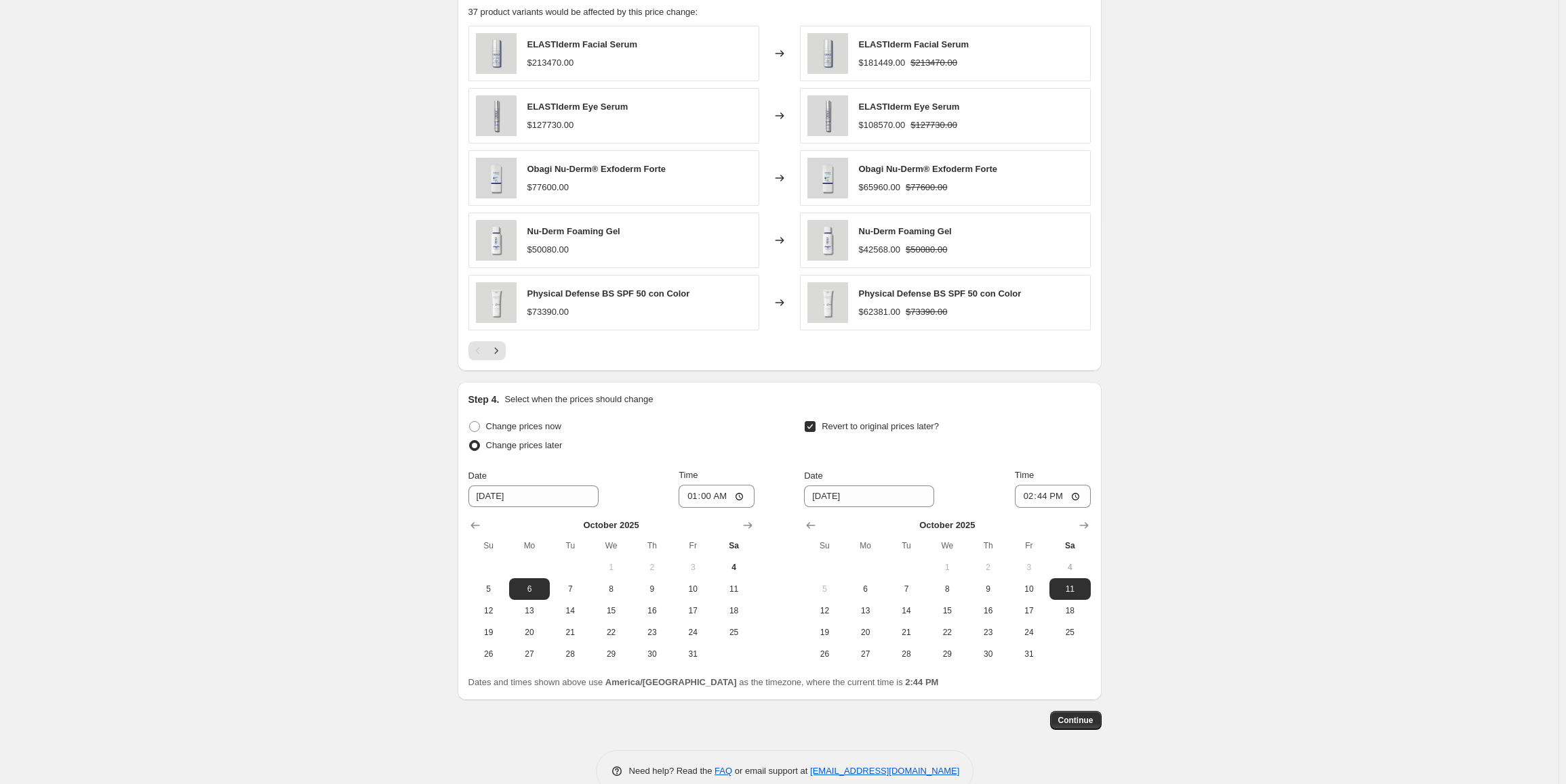
click at [866, 618] on button "13" at bounding box center [866, 611] width 41 height 21
type input "[DATE]"
click at [1023, 492] on input "14:44" at bounding box center [1052, 496] width 76 height 23
click at [1073, 491] on input "14:44" at bounding box center [1052, 496] width 76 height 23
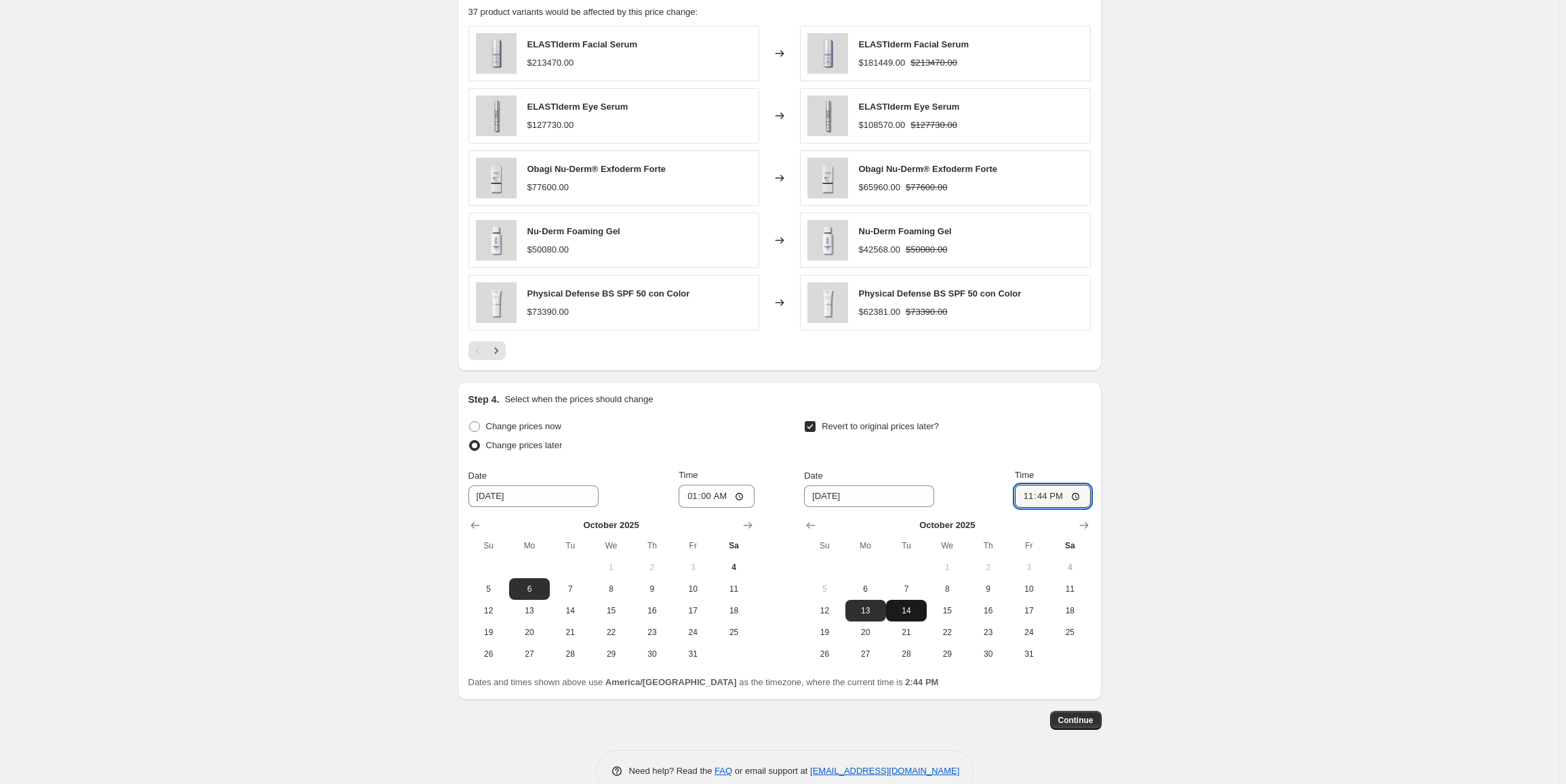
type input "23:44"
click at [914, 611] on span "14" at bounding box center [907, 612] width 30 height 11
type input "[DATE]"
drag, startPoint x: 1024, startPoint y: 496, endPoint x: 1021, endPoint y: 504, distance: 8.5
click at [1022, 497] on input "23:44" at bounding box center [1052, 496] width 76 height 23
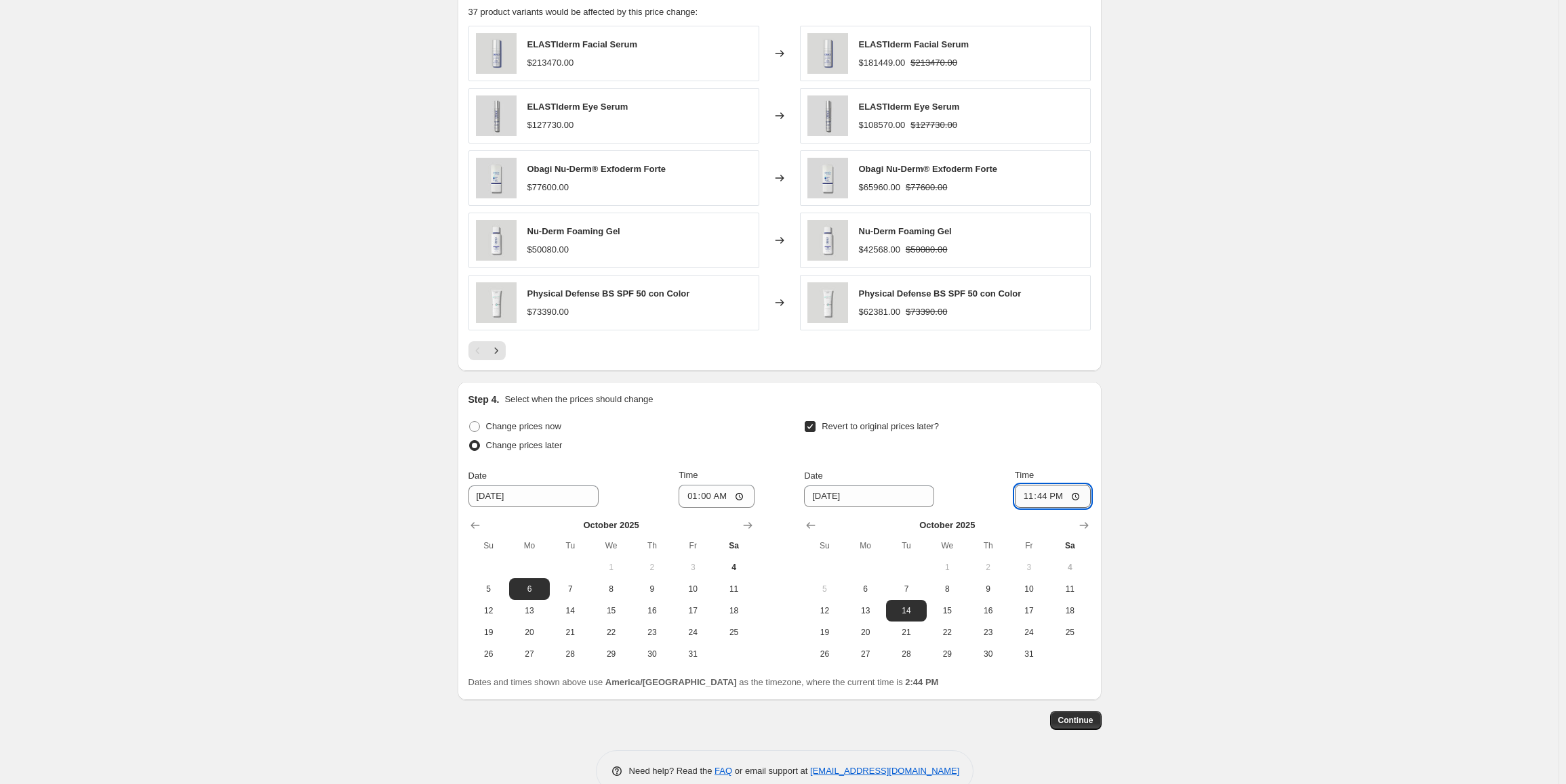
click at [1080, 497] on input "23:44" at bounding box center [1052, 496] width 76 height 23
click at [1034, 500] on input "23:44" at bounding box center [1052, 496] width 76 height 23
click at [1026, 497] on input "23:44" at bounding box center [1052, 496] width 76 height 23
click at [1035, 487] on input "13:44" at bounding box center [1052, 496] width 76 height 23
click at [1044, 494] on input "13:44" at bounding box center [1052, 496] width 76 height 23
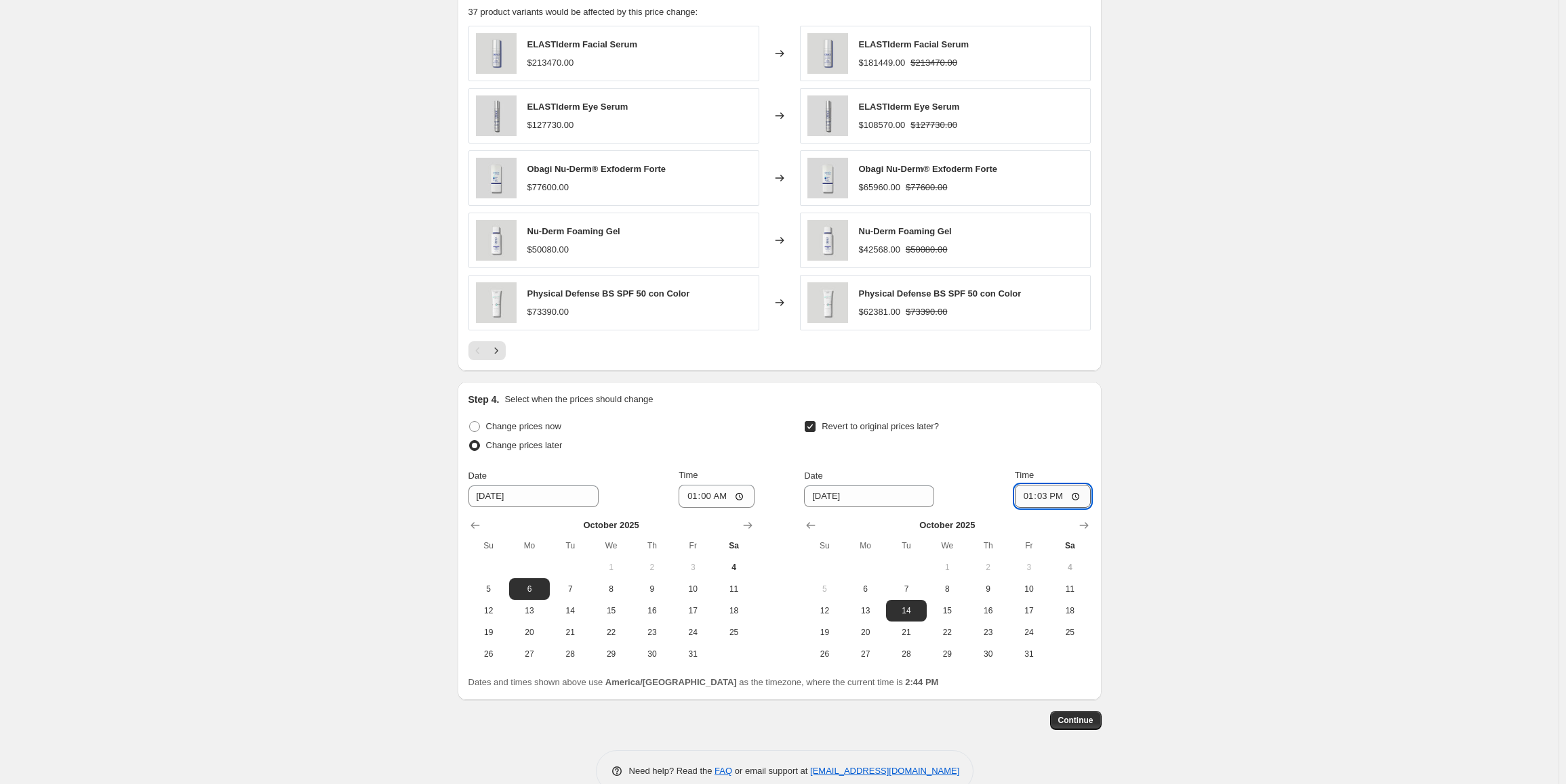
click at [1028, 496] on input "13:03" at bounding box center [1052, 496] width 76 height 23
click at [1060, 497] on input "14:00" at bounding box center [1052, 496] width 76 height 23
type input "02:00"
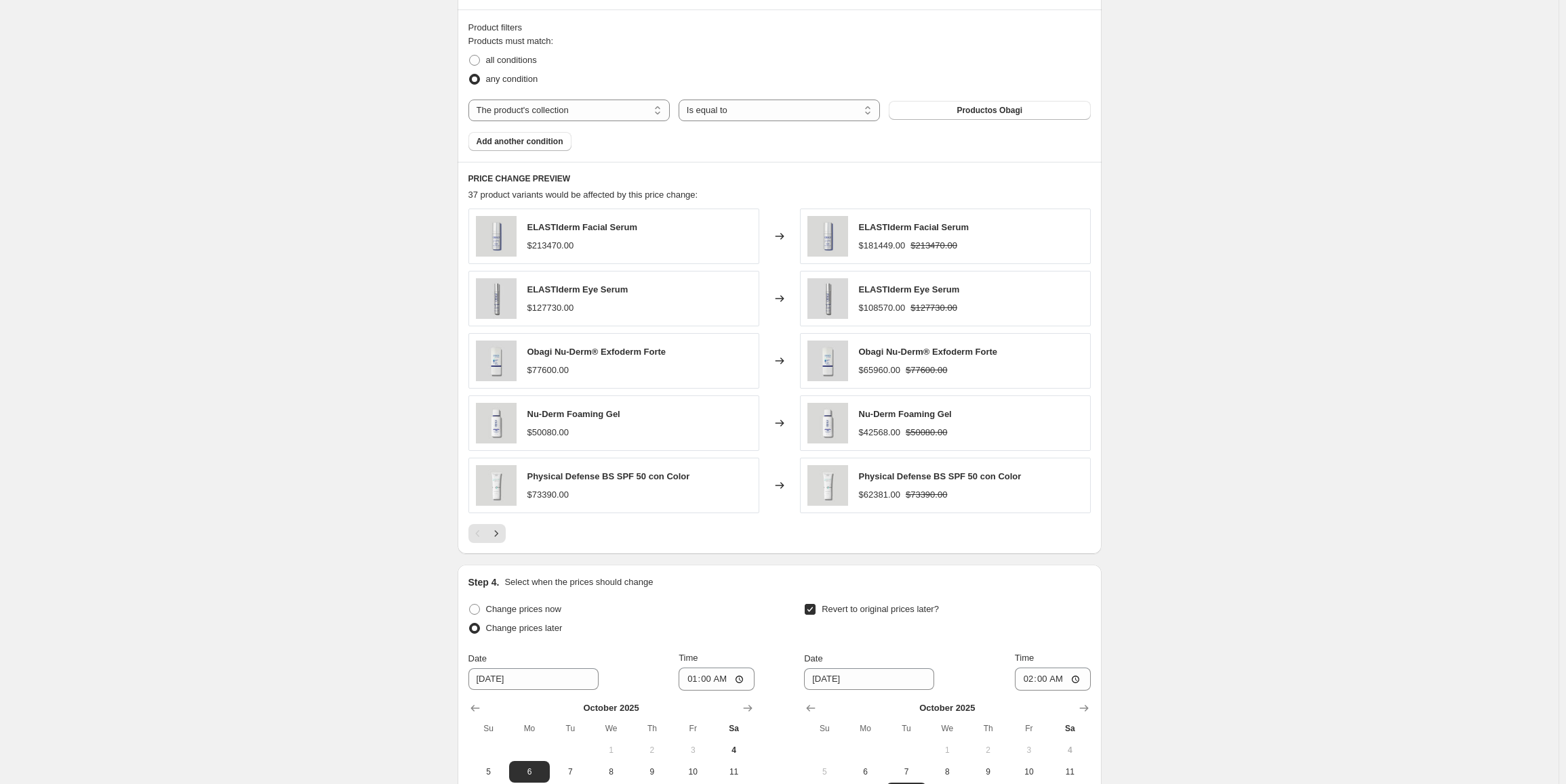
scroll to position [1145, 0]
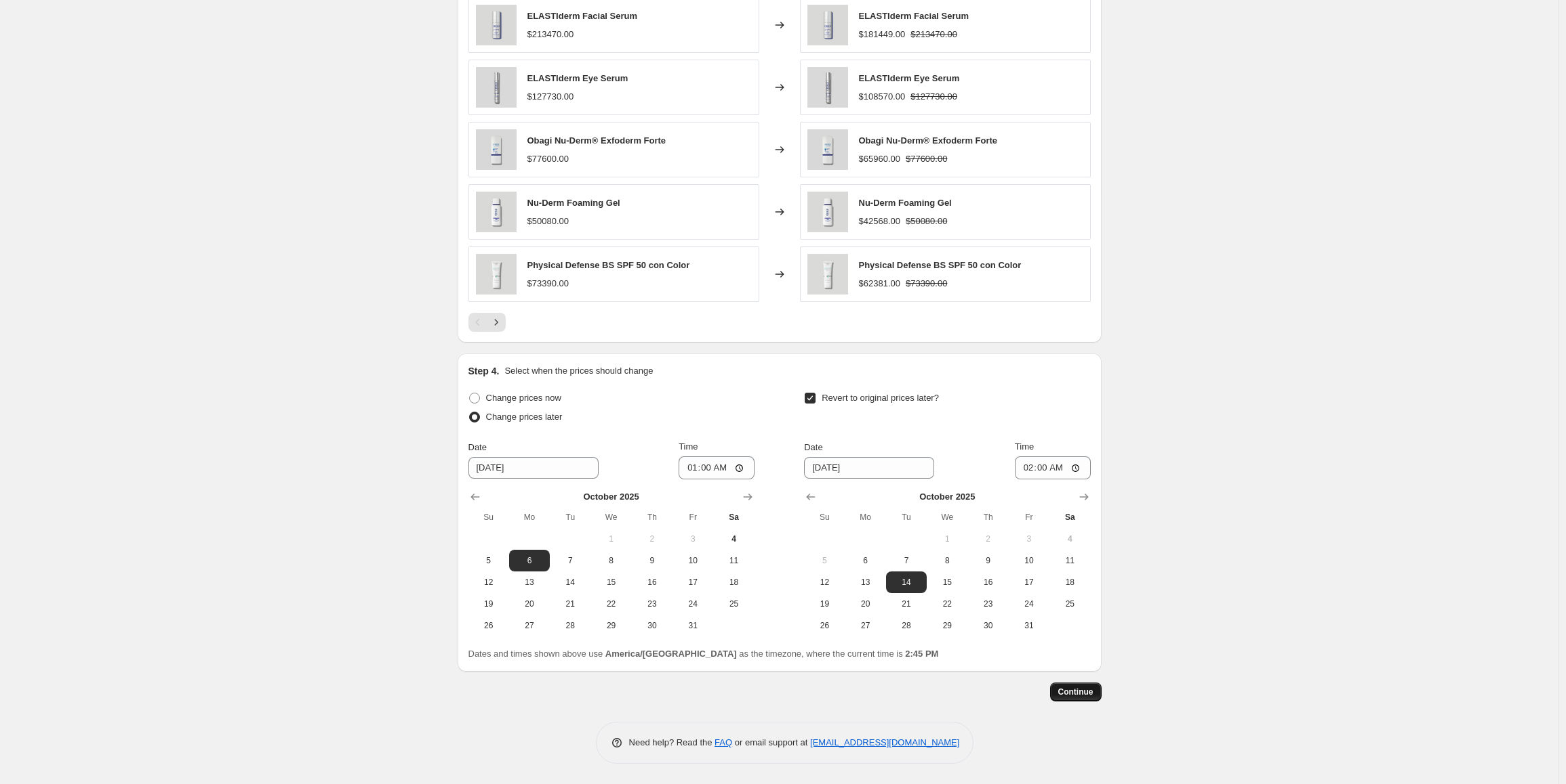
click at [1070, 691] on span "Continue" at bounding box center [1075, 693] width 35 height 11
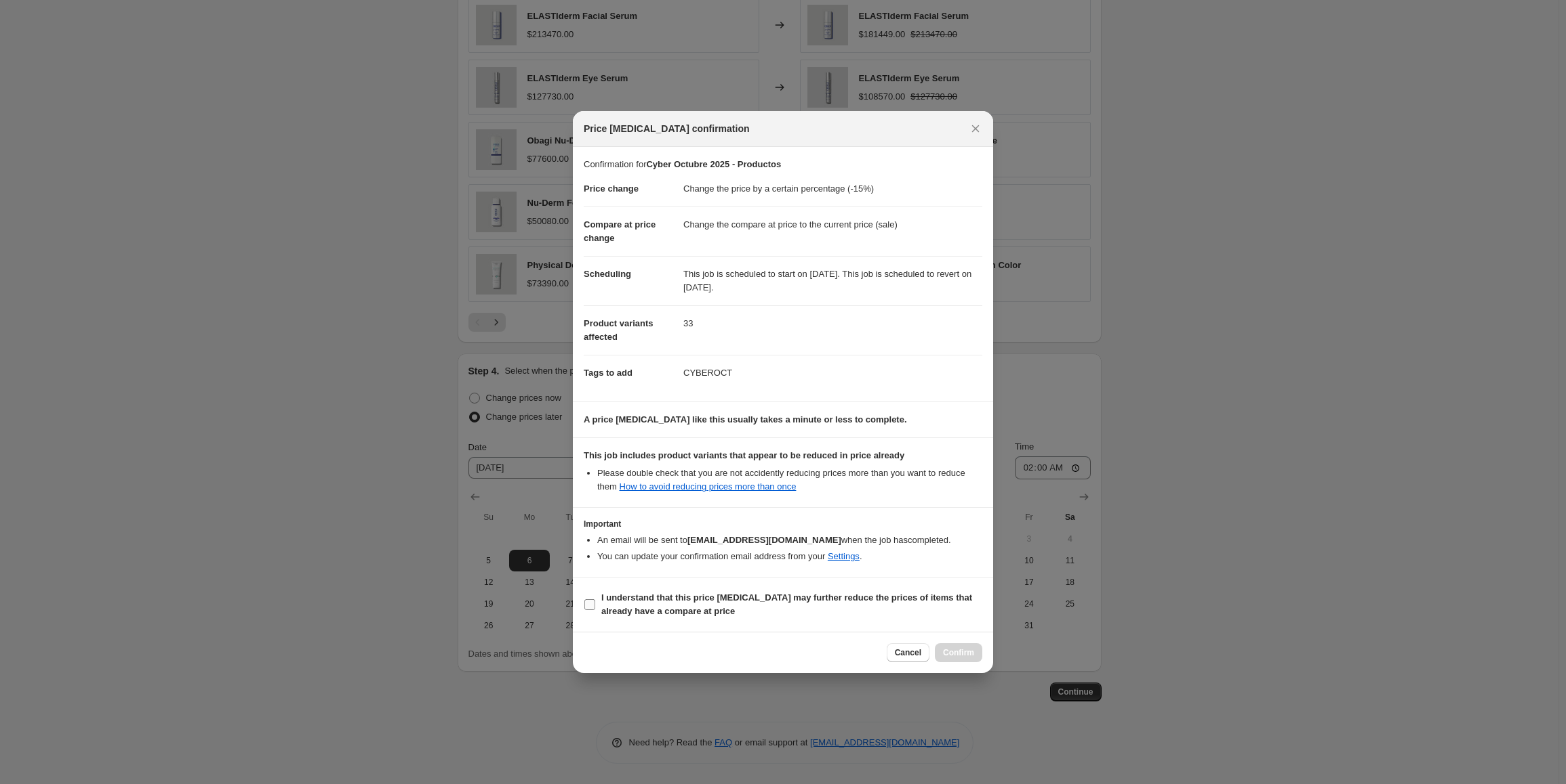
click at [594, 613] on label "I understand that this price [MEDICAL_DATA] may further reduce the prices of it…" at bounding box center [783, 604] width 398 height 33
click at [594, 611] on input "I understand that this price [MEDICAL_DATA] may further reduce the prices of it…" at bounding box center [589, 605] width 11 height 11
checkbox input "true"
click at [960, 650] on span "Confirm" at bounding box center [958, 653] width 31 height 11
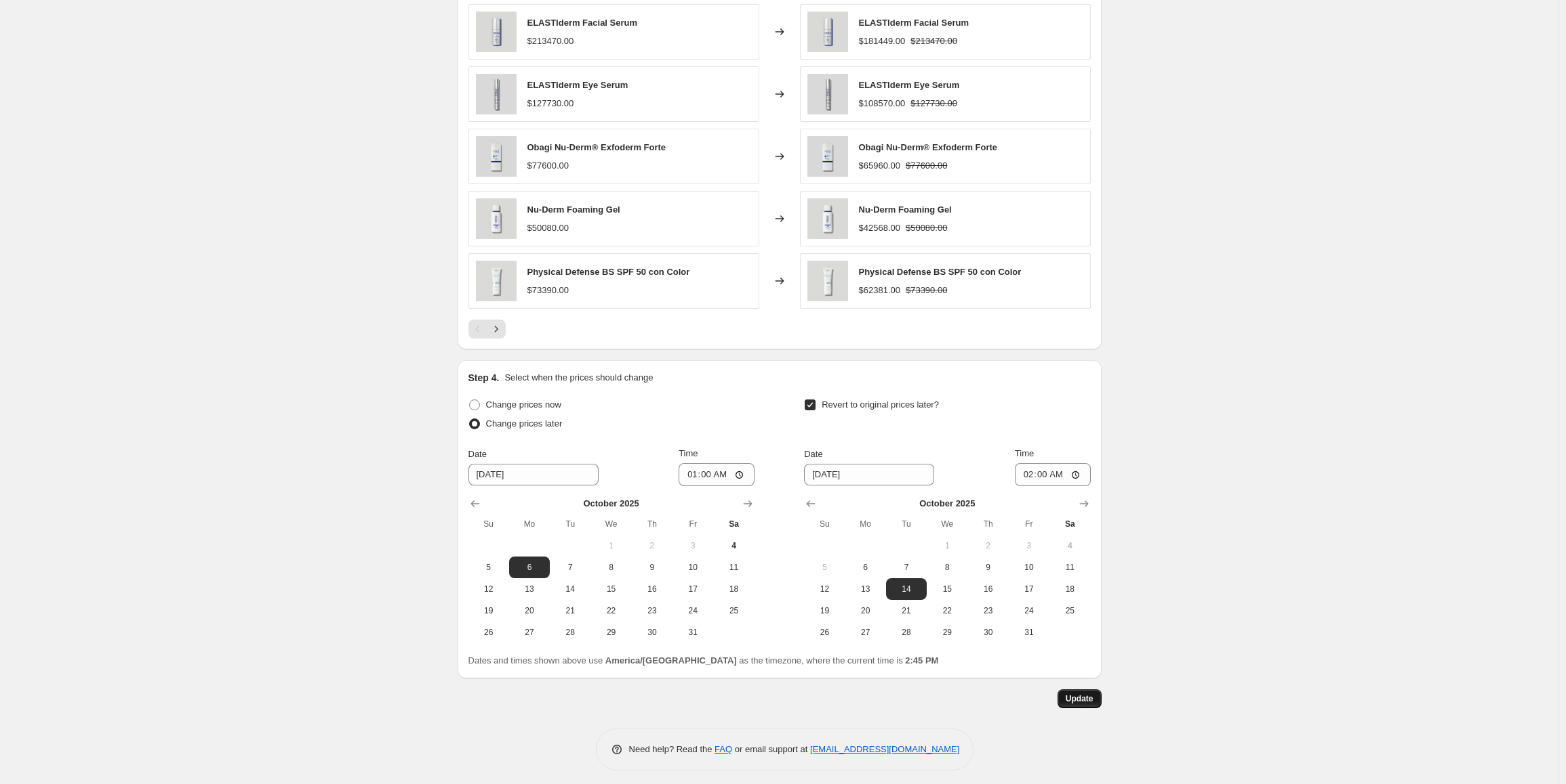
scroll to position [1228, 0]
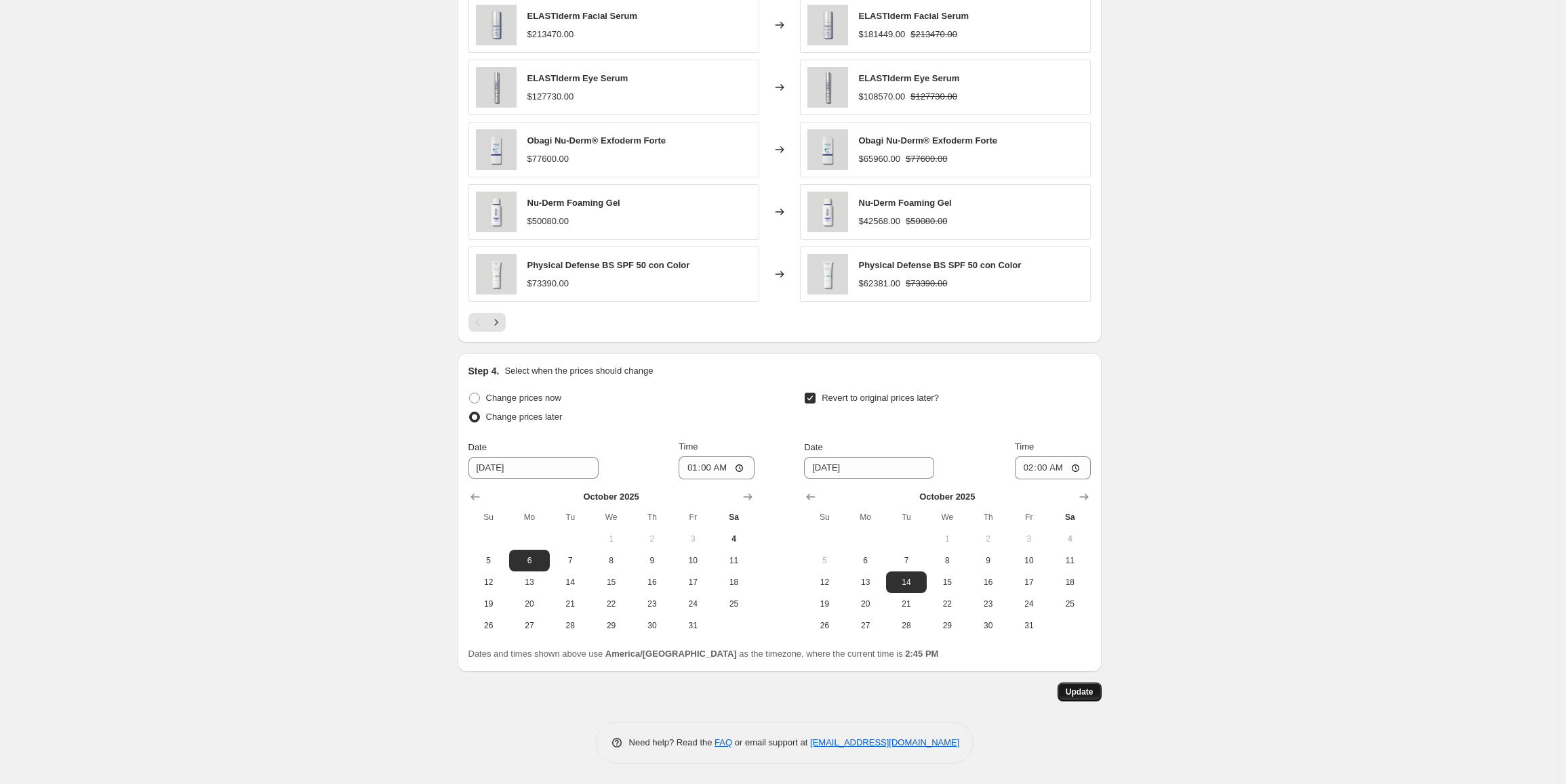
click at [1093, 695] on span "Update" at bounding box center [1079, 693] width 28 height 11
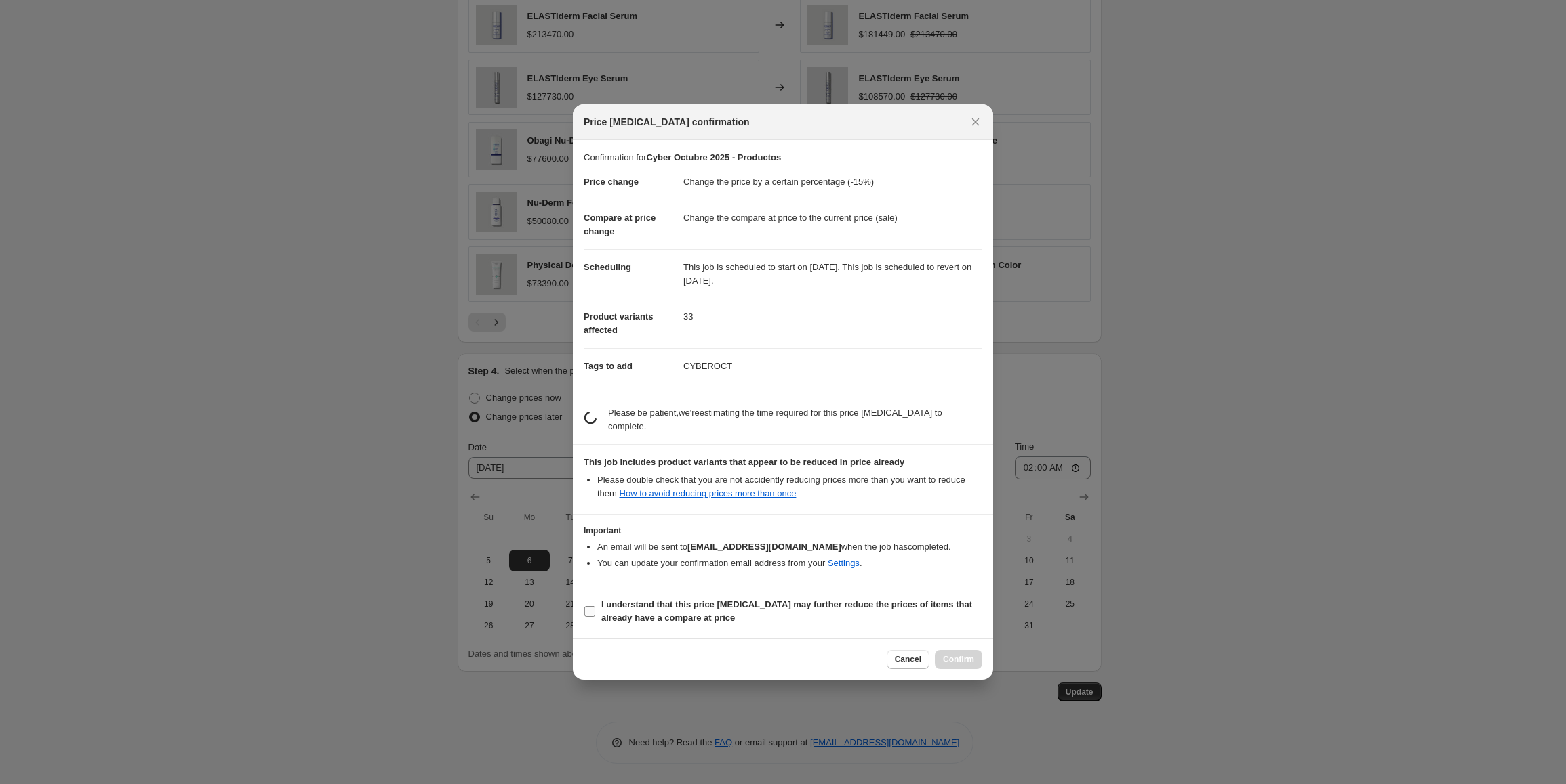
click at [651, 621] on b "I understand that this price [MEDICAL_DATA] may further reduce the prices of it…" at bounding box center [786, 611] width 370 height 23
click at [595, 617] on input "I understand that this price [MEDICAL_DATA] may further reduce the prices of it…" at bounding box center [589, 612] width 11 height 11
checkbox input "true"
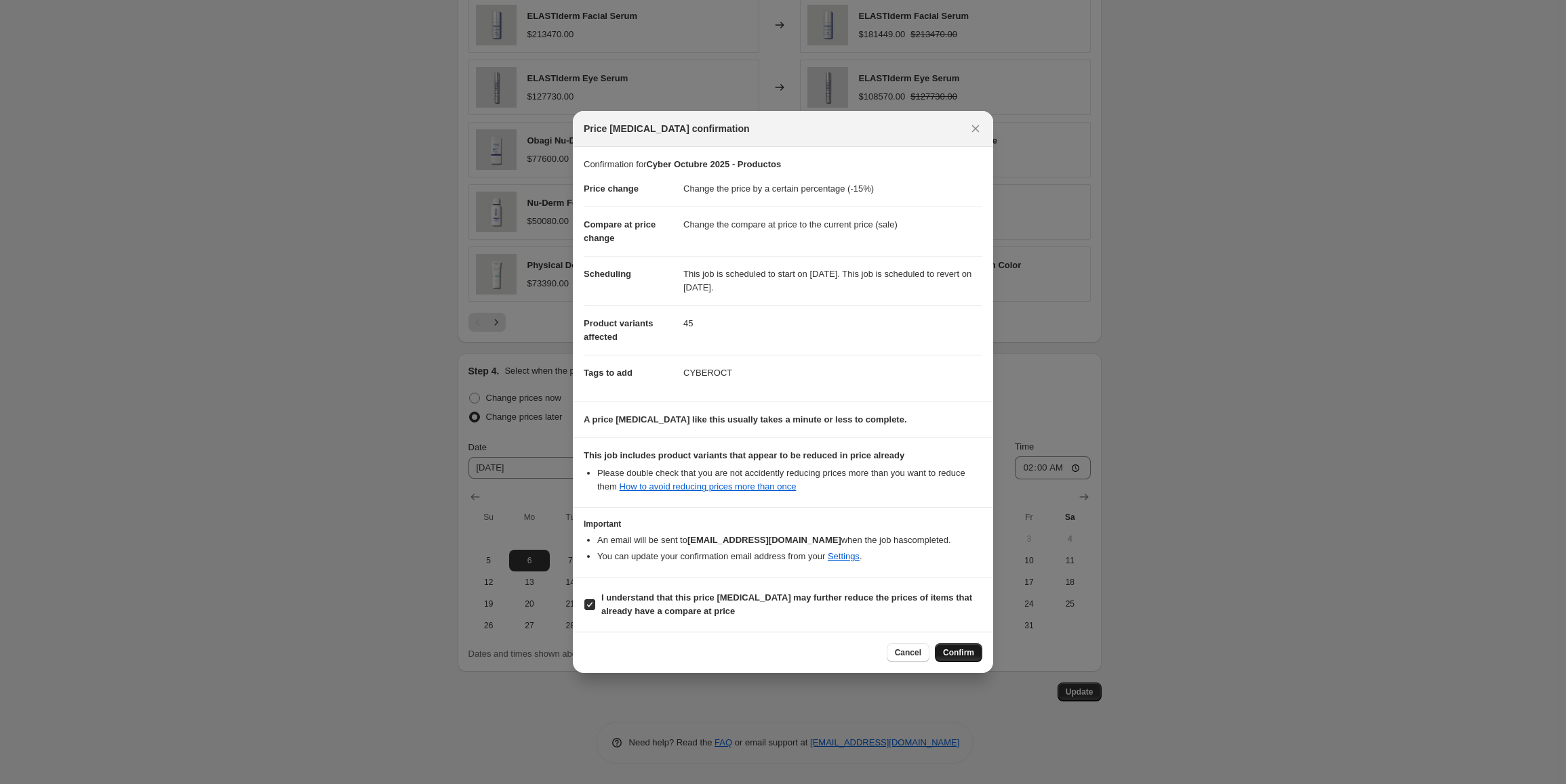
click at [968, 653] on span "Confirm" at bounding box center [958, 653] width 31 height 11
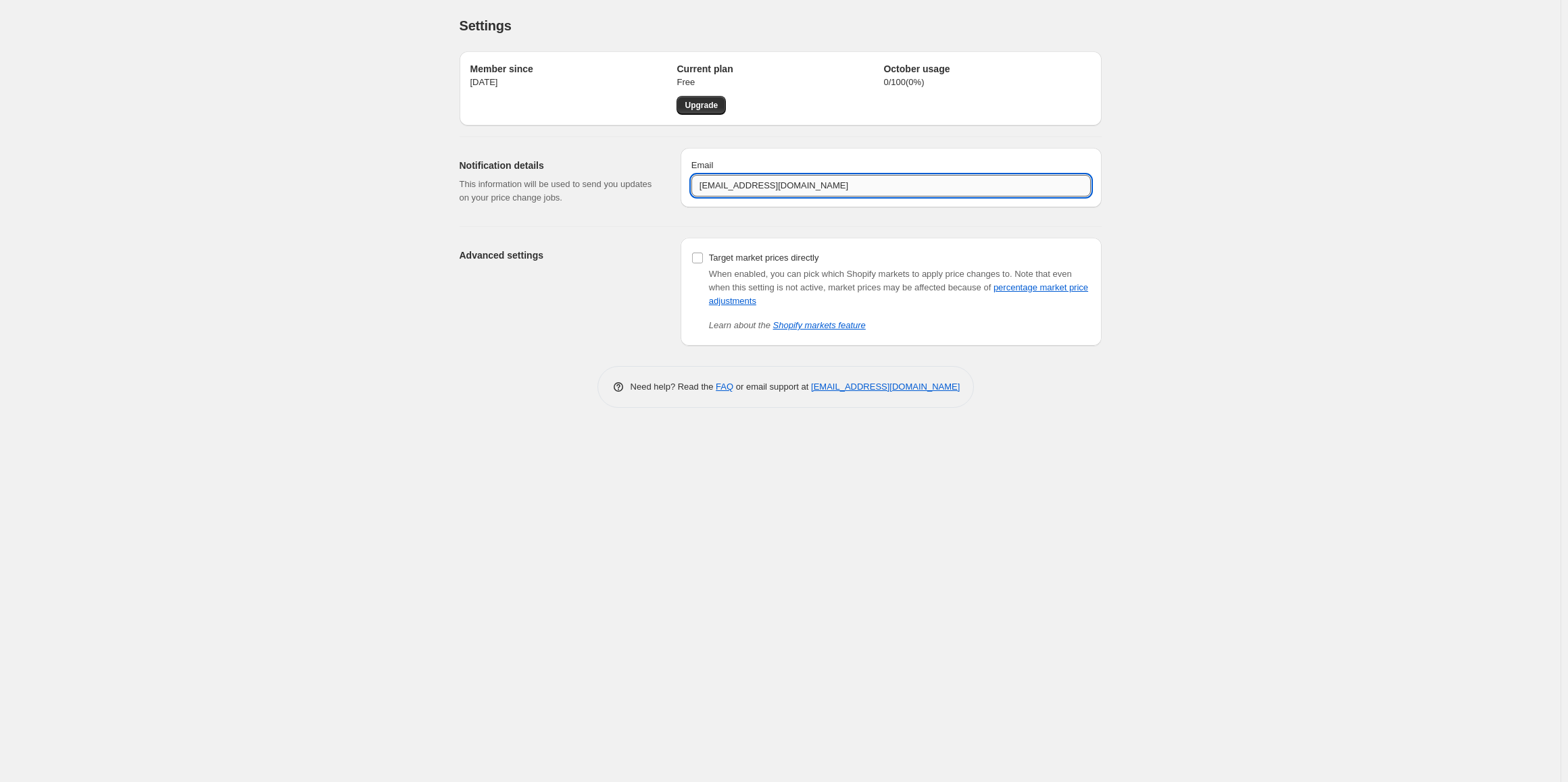
click at [720, 176] on input "[EMAIL_ADDRESS][DOMAIN_NAME]" at bounding box center [890, 185] width 399 height 21
type input "[PERSON_NAME][EMAIL_ADDRESS][PERSON_NAME][DOMAIN_NAME]"
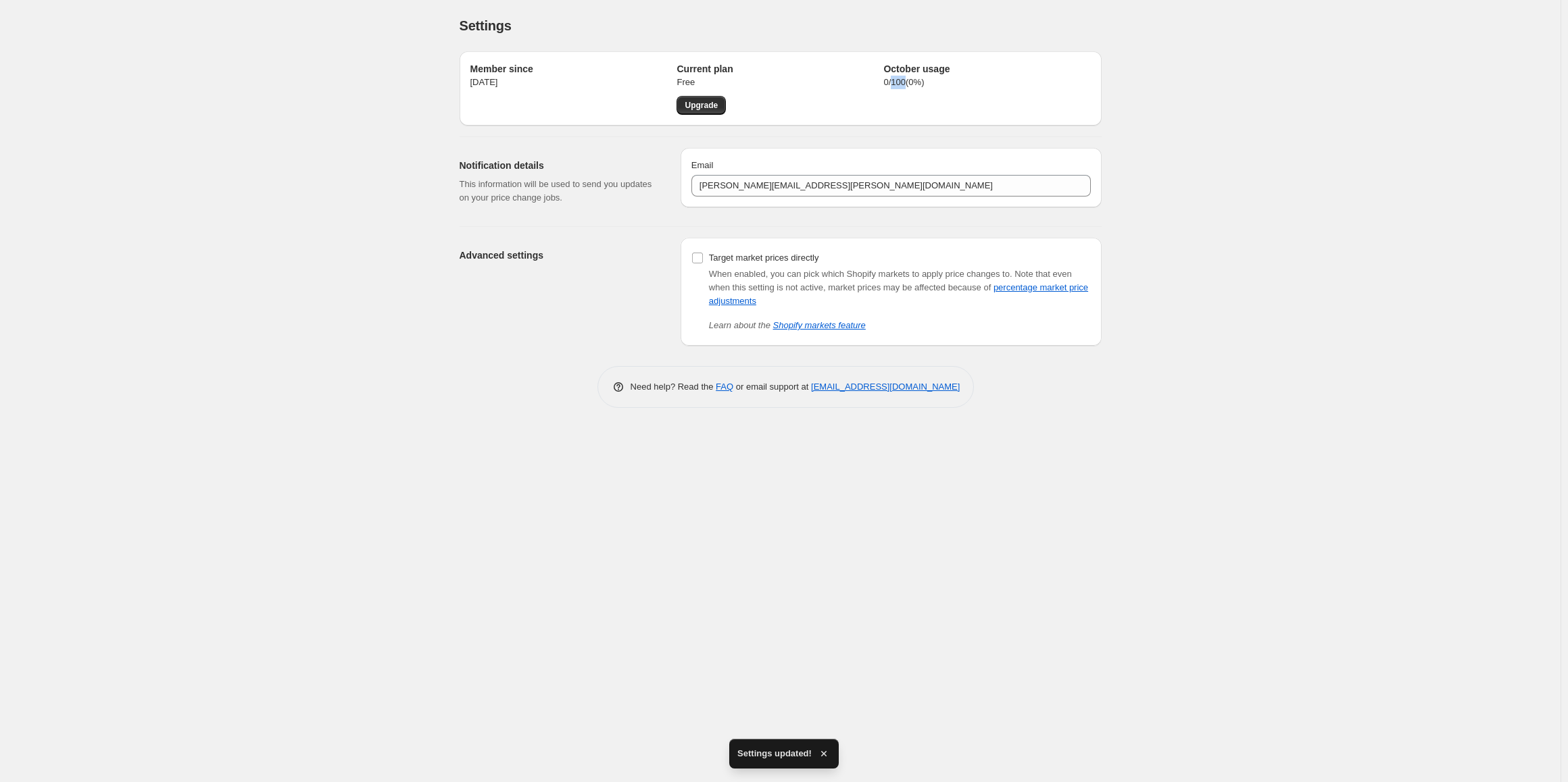
drag, startPoint x: 891, startPoint y: 78, endPoint x: 906, endPoint y: 78, distance: 15.0
click at [906, 78] on p "0 / 100 ( 0 %)" at bounding box center [987, 82] width 206 height 14
click at [711, 110] on span "Upgrade" at bounding box center [701, 106] width 33 height 11
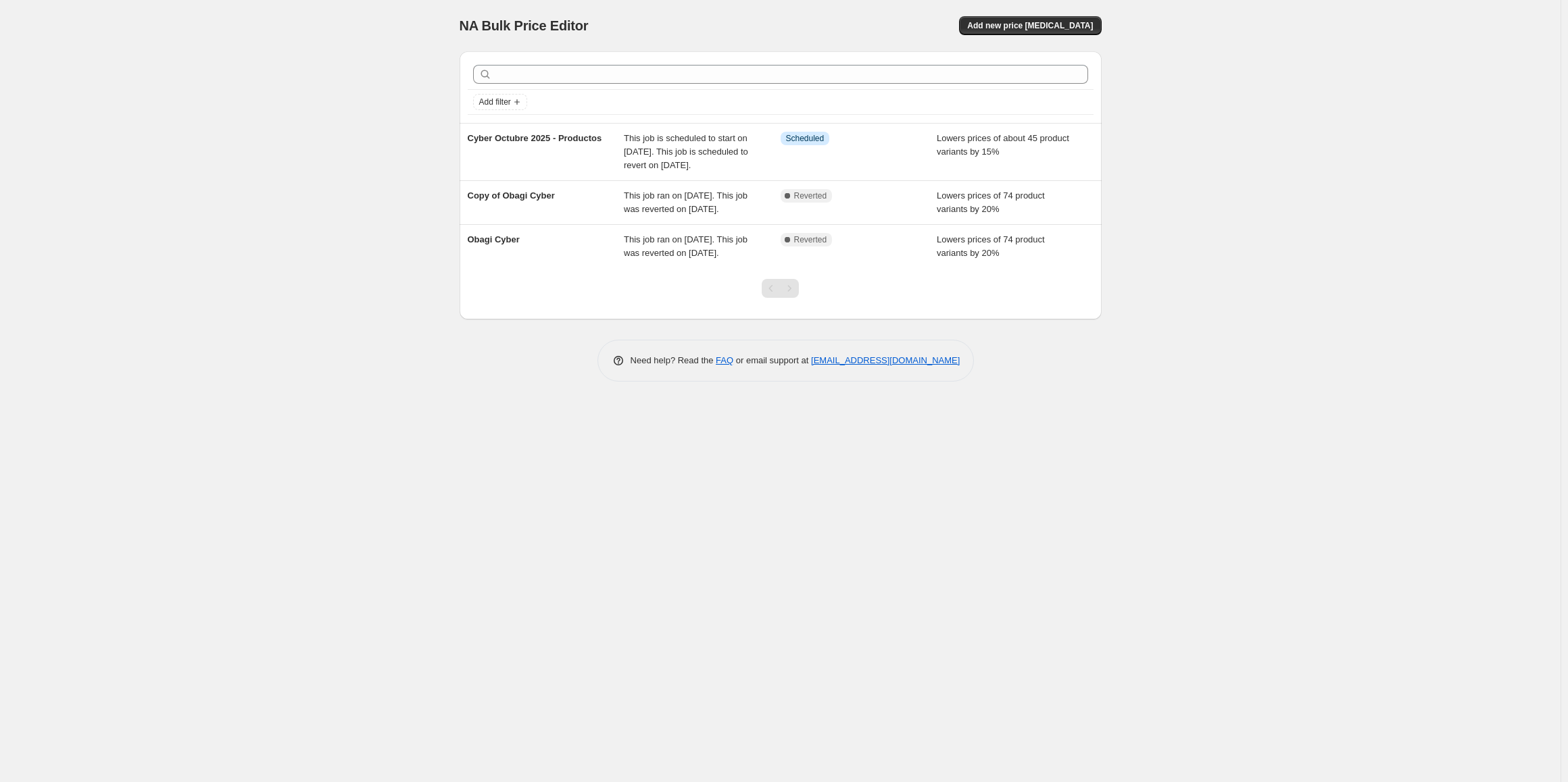
click at [1013, 11] on div "NA Bulk Price Editor. This page is ready NA Bulk Price Editor Add new price [ME…" at bounding box center [780, 25] width 642 height 51
click at [1003, 21] on span "Add new price [MEDICAL_DATA]" at bounding box center [1030, 26] width 126 height 11
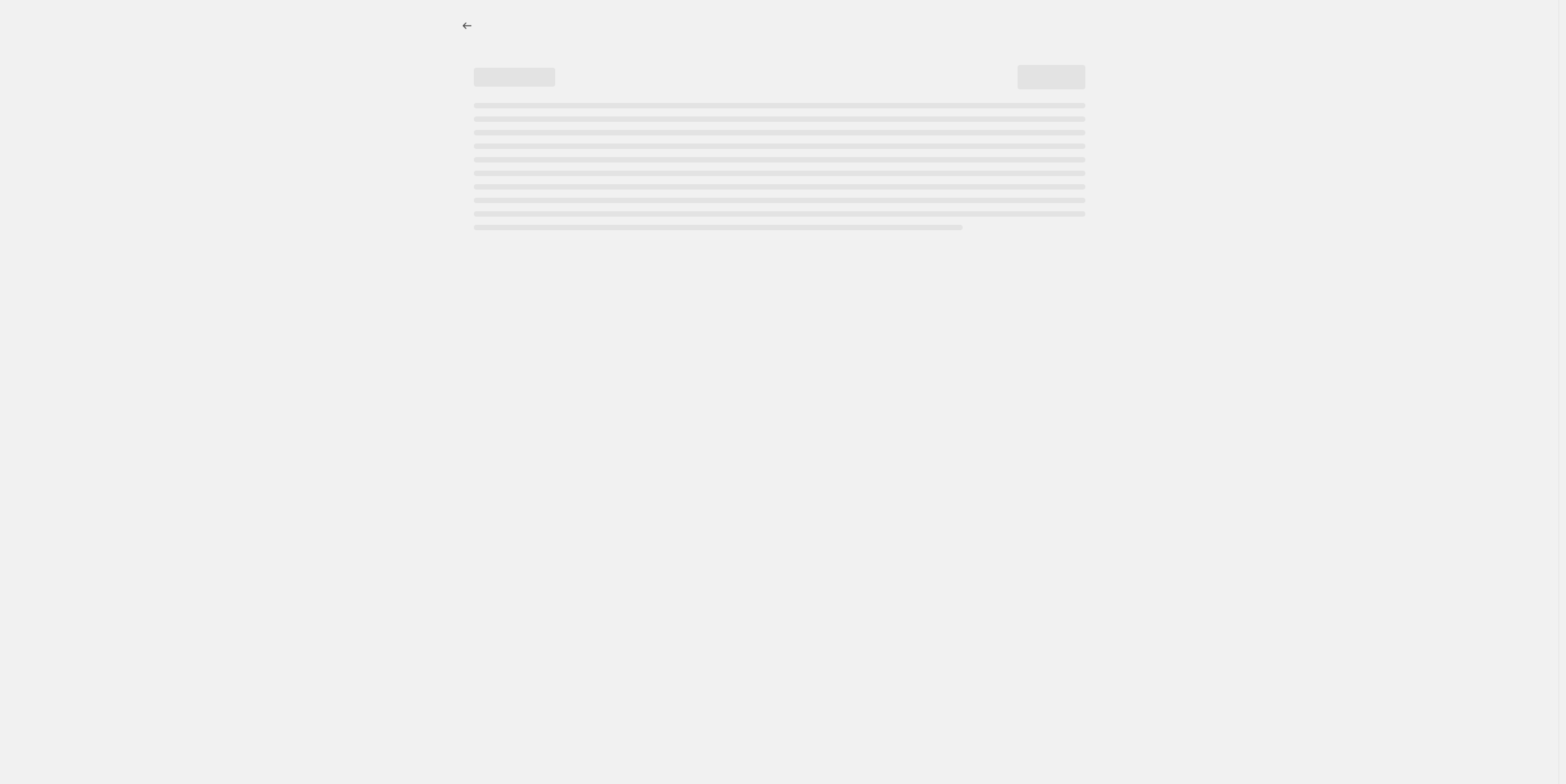
select select "percentage"
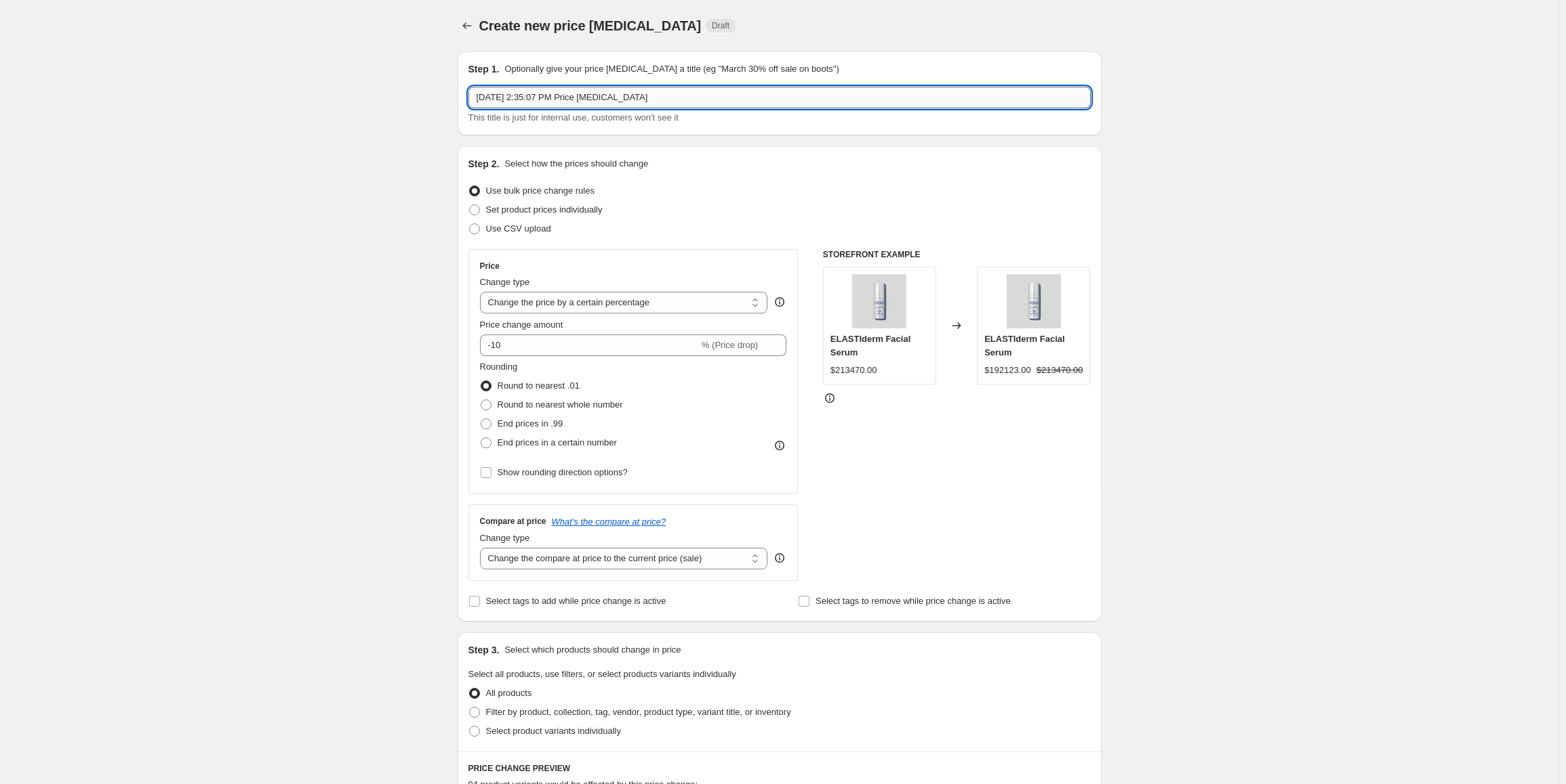
click at [549, 103] on input "[DATE] 2:35:07 PM Price [MEDICAL_DATA]" at bounding box center [779, 97] width 622 height 21
type input "Cyber 2025 Octubre - Kits"
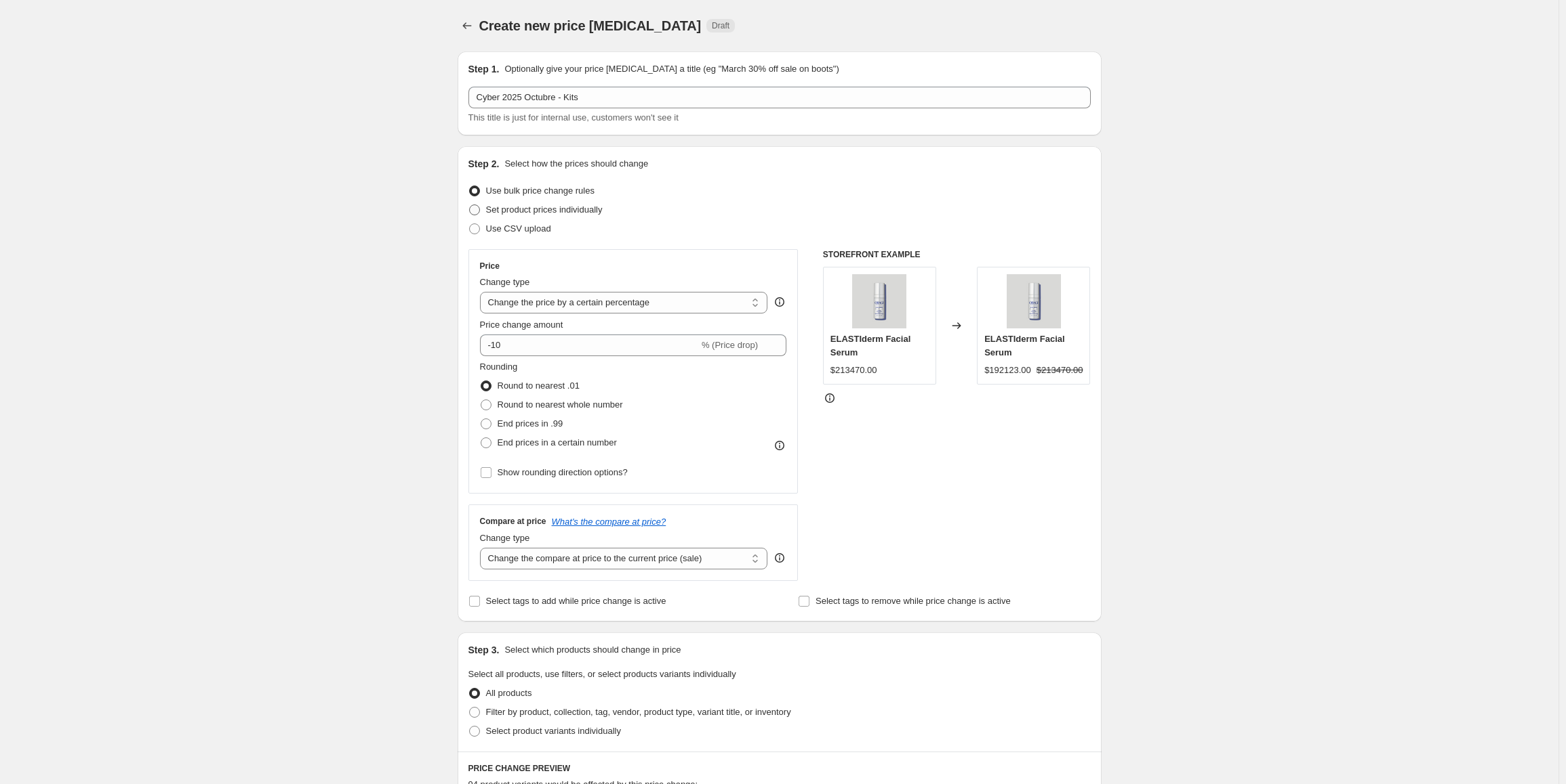
click at [520, 213] on span "Set product prices individually" at bounding box center [544, 209] width 117 height 10
click at [470, 205] on input "Set product prices individually" at bounding box center [469, 204] width 1 height 1
radio input "true"
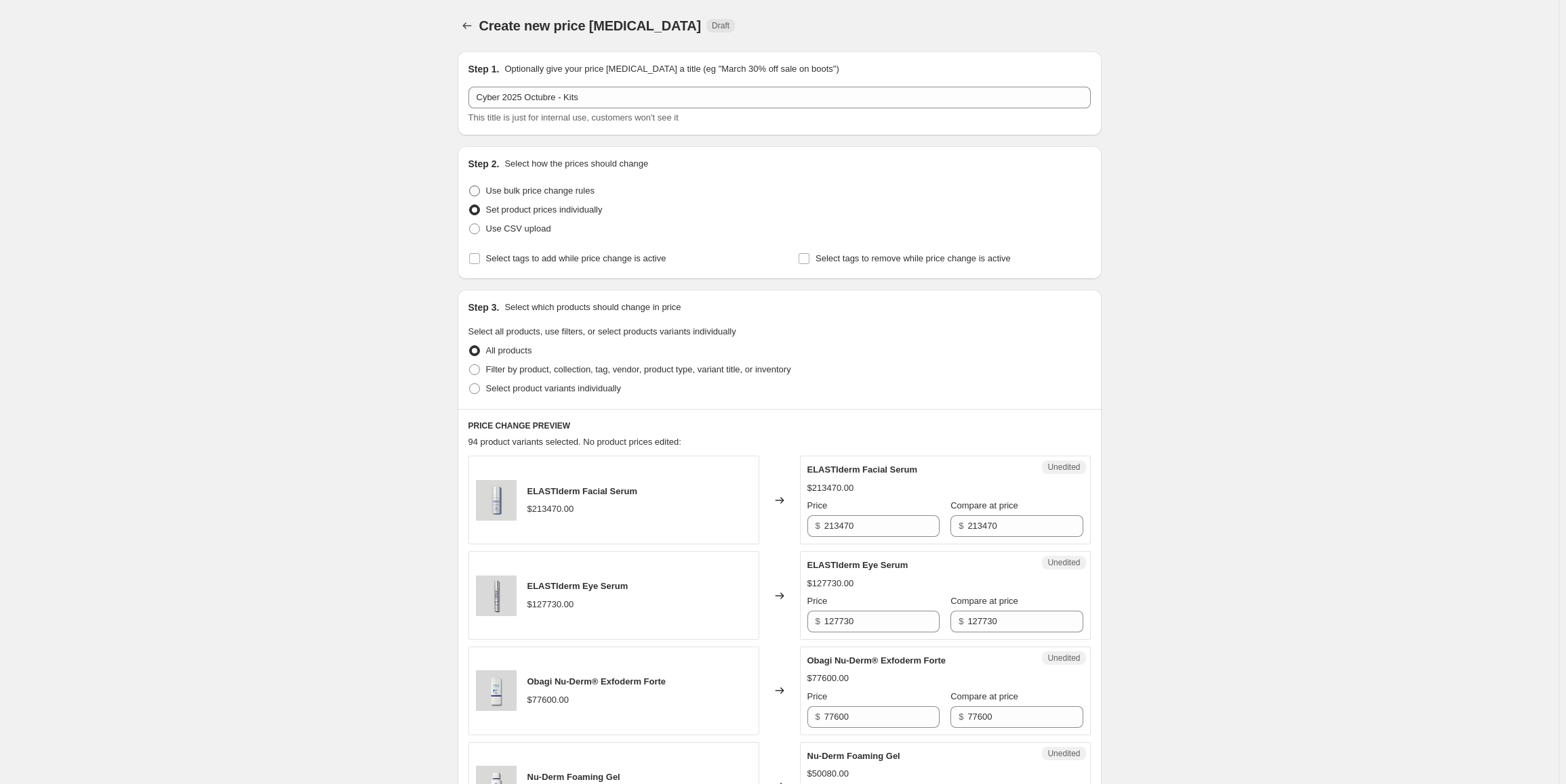
click at [532, 197] on span "Use bulk price change rules" at bounding box center [540, 191] width 108 height 14
click at [470, 186] on input "Use bulk price change rules" at bounding box center [469, 186] width 1 height 1
radio input "true"
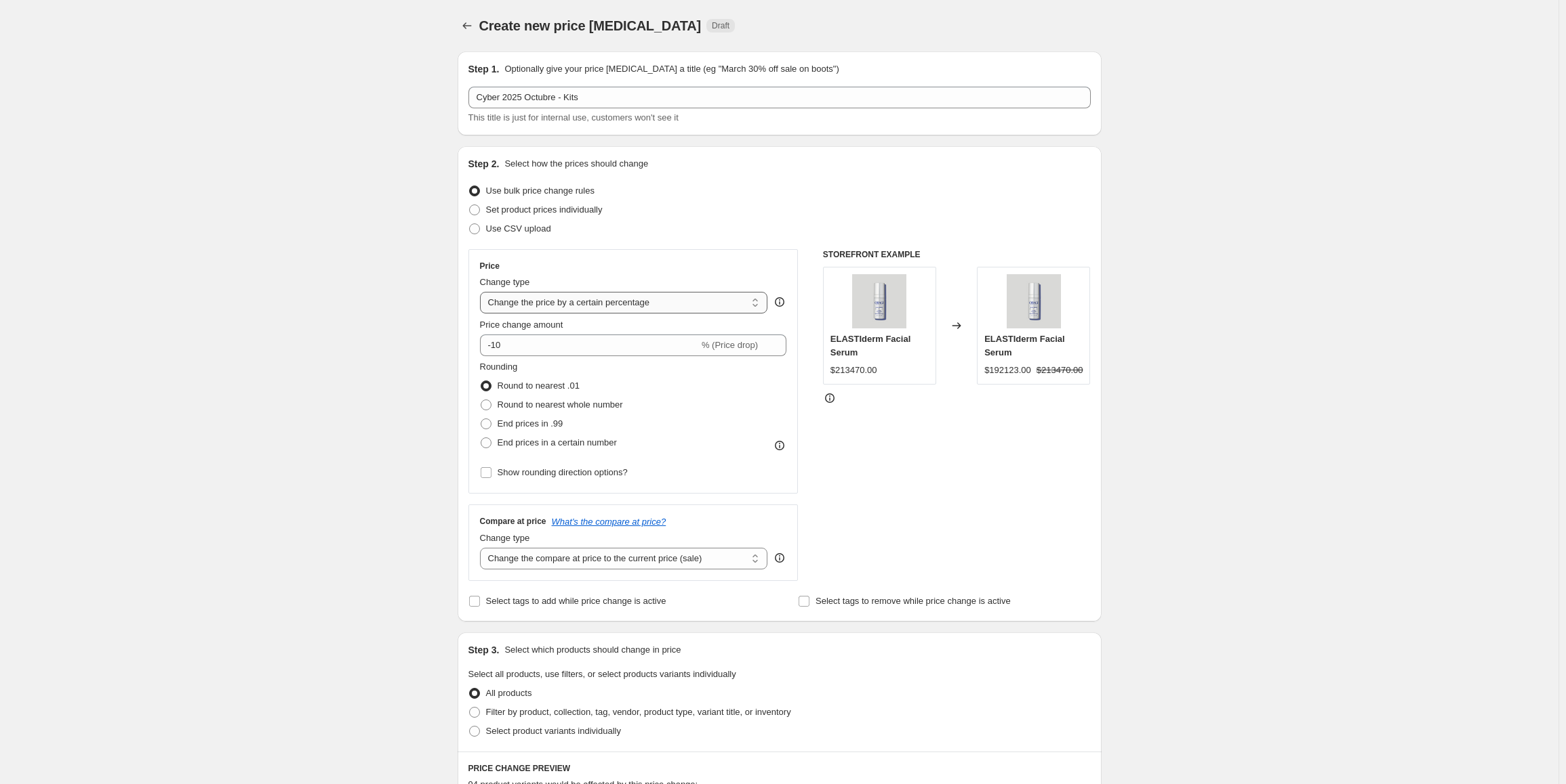
click at [586, 309] on select "Change the price to a certain amount Change the price by a certain amount Chang…" at bounding box center [623, 302] width 288 height 21
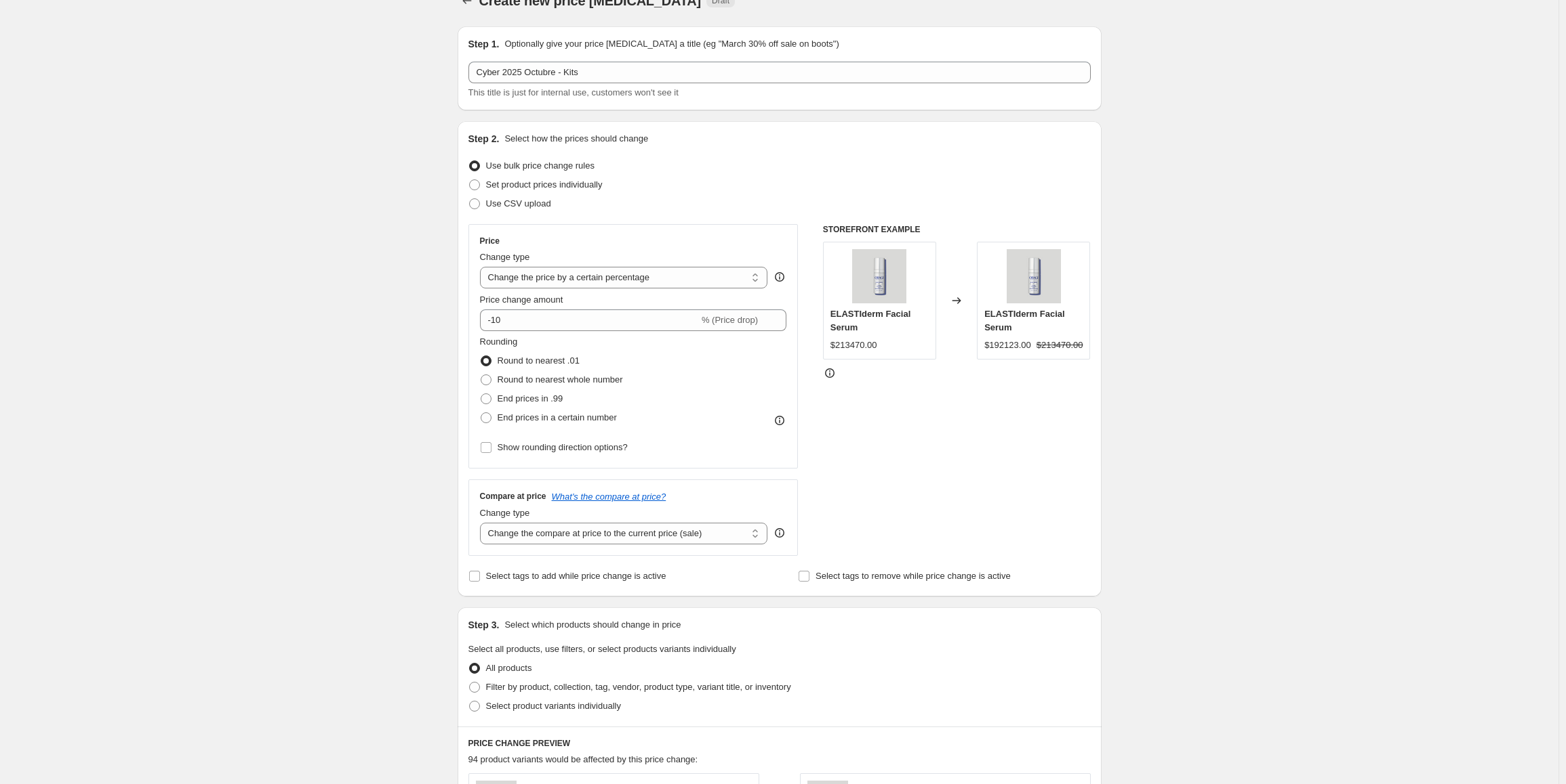
scroll to position [68, 0]
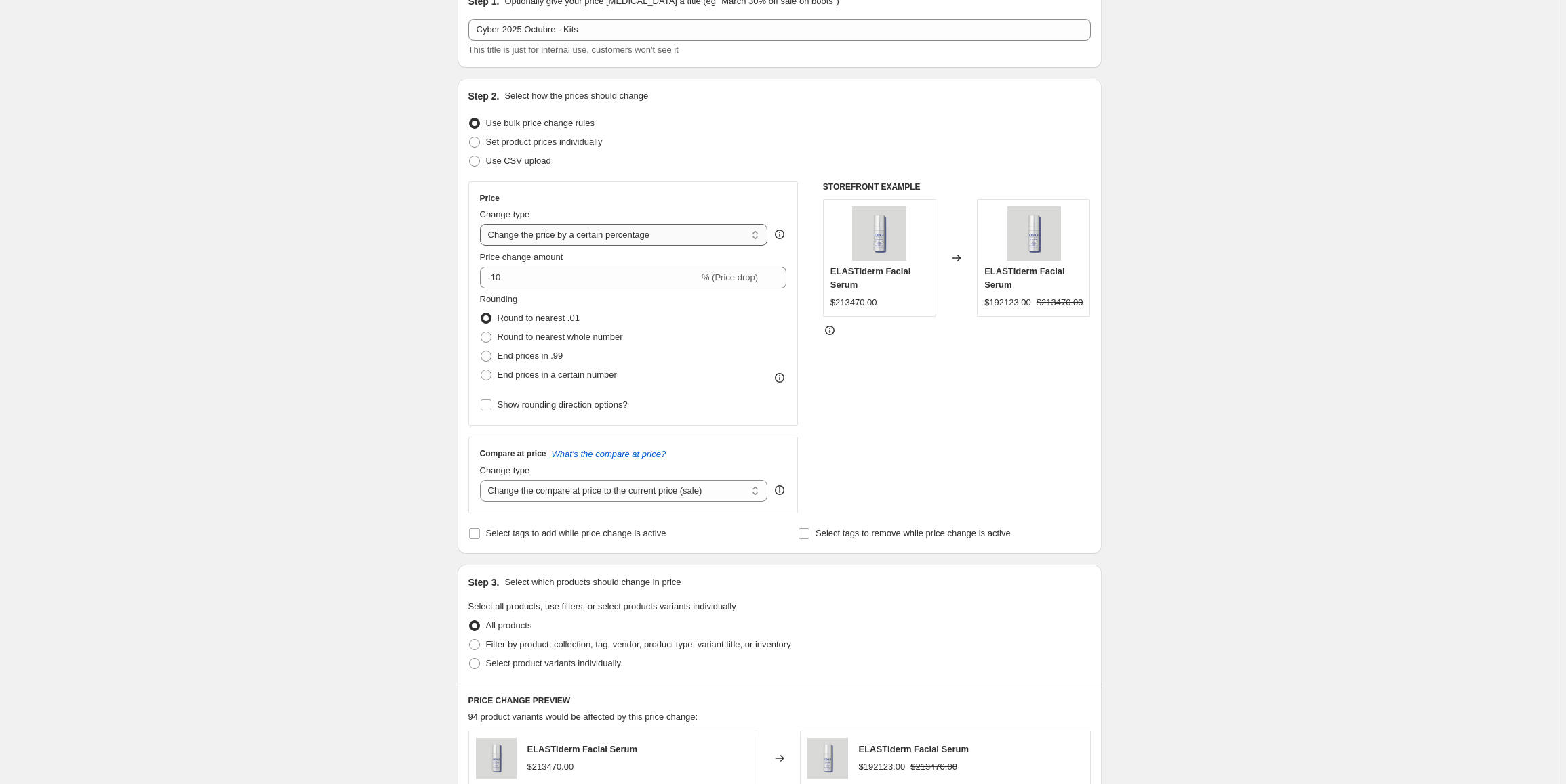
click at [624, 229] on select "Change the price to a certain amount Change the price by a certain amount Chang…" at bounding box center [623, 235] width 288 height 21
select select "pcap"
click at [482, 225] on select "Change the price to a certain amount Change the price by a certain amount Chang…" at bounding box center [623, 235] width 288 height 21
type input "-20"
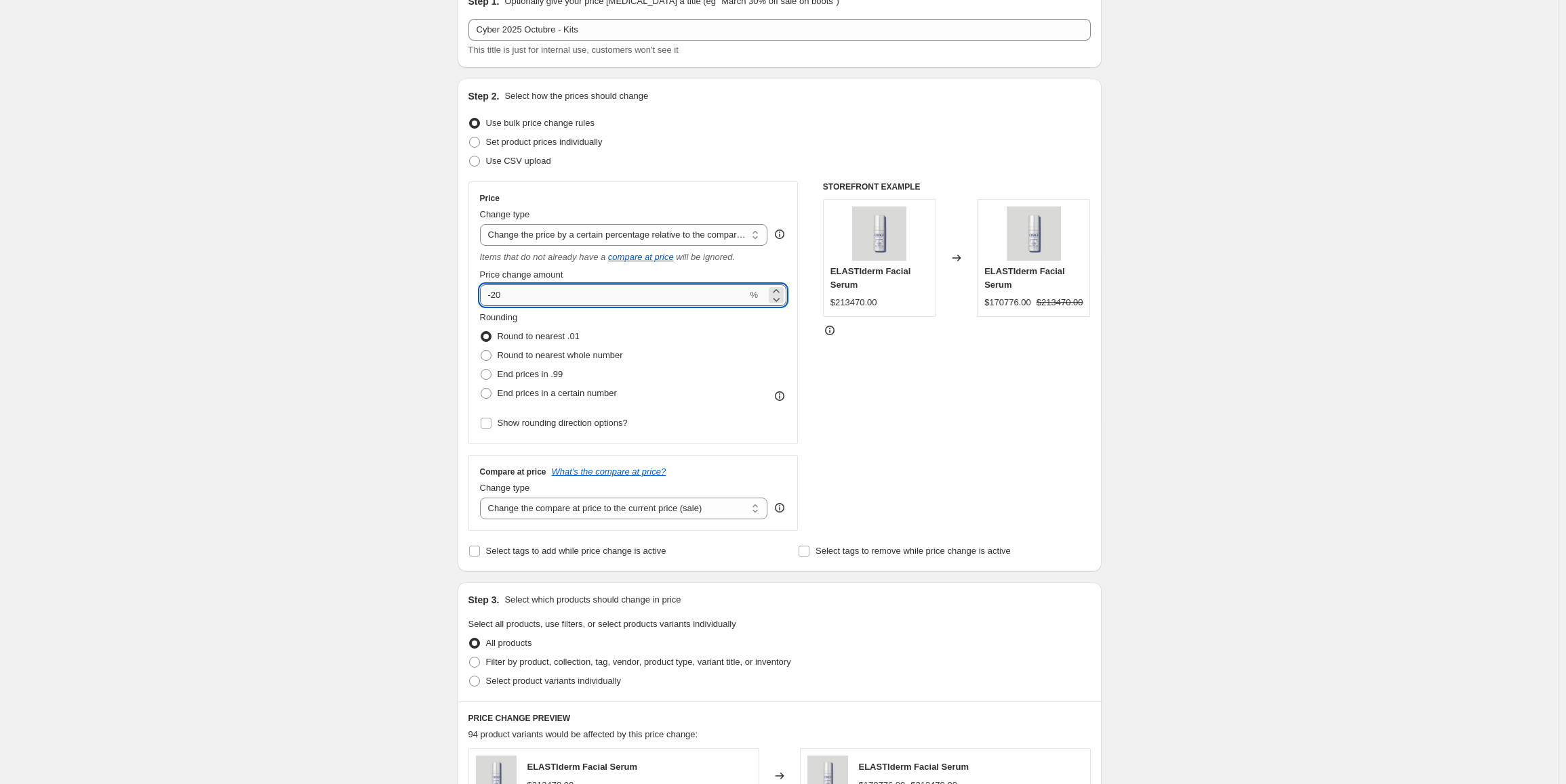
drag, startPoint x: 511, startPoint y: 304, endPoint x: 497, endPoint y: 296, distance: 16.1
click at [497, 296] on input "-20" at bounding box center [613, 295] width 268 height 21
click at [410, 301] on div "Create new price [MEDICAL_DATA]. This page is ready Create new price [MEDICAL_D…" at bounding box center [779, 617] width 1559 height 1371
click at [551, 361] on span "Round to nearest whole number" at bounding box center [560, 355] width 125 height 14
click at [481, 351] on input "Round to nearest whole number" at bounding box center [480, 351] width 1 height 1
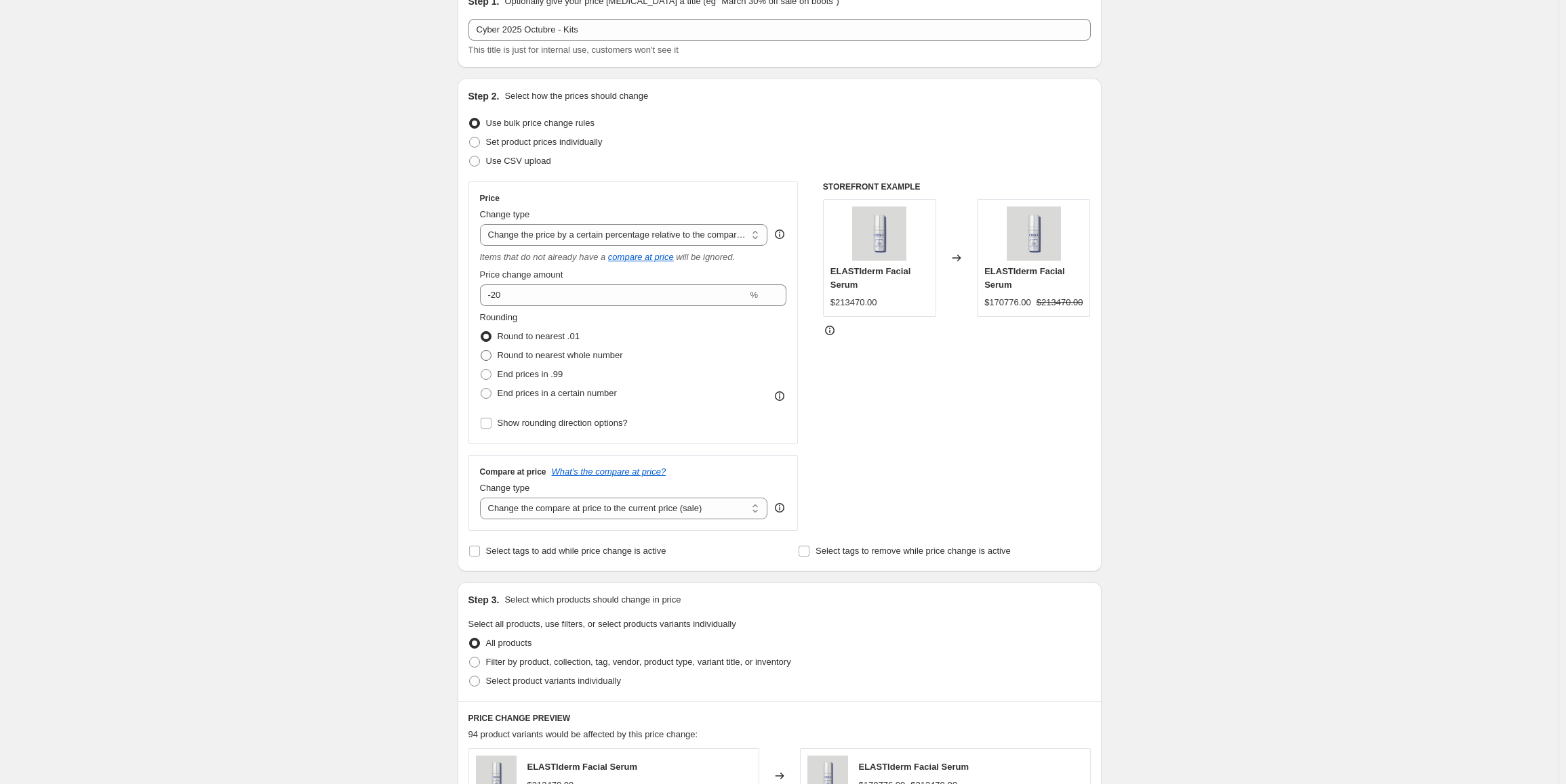
radio input "true"
click at [539, 420] on span "Show rounding direction options?" at bounding box center [562, 422] width 131 height 10
click at [492, 420] on input "Show rounding direction options?" at bounding box center [486, 423] width 11 height 11
checkbox input "true"
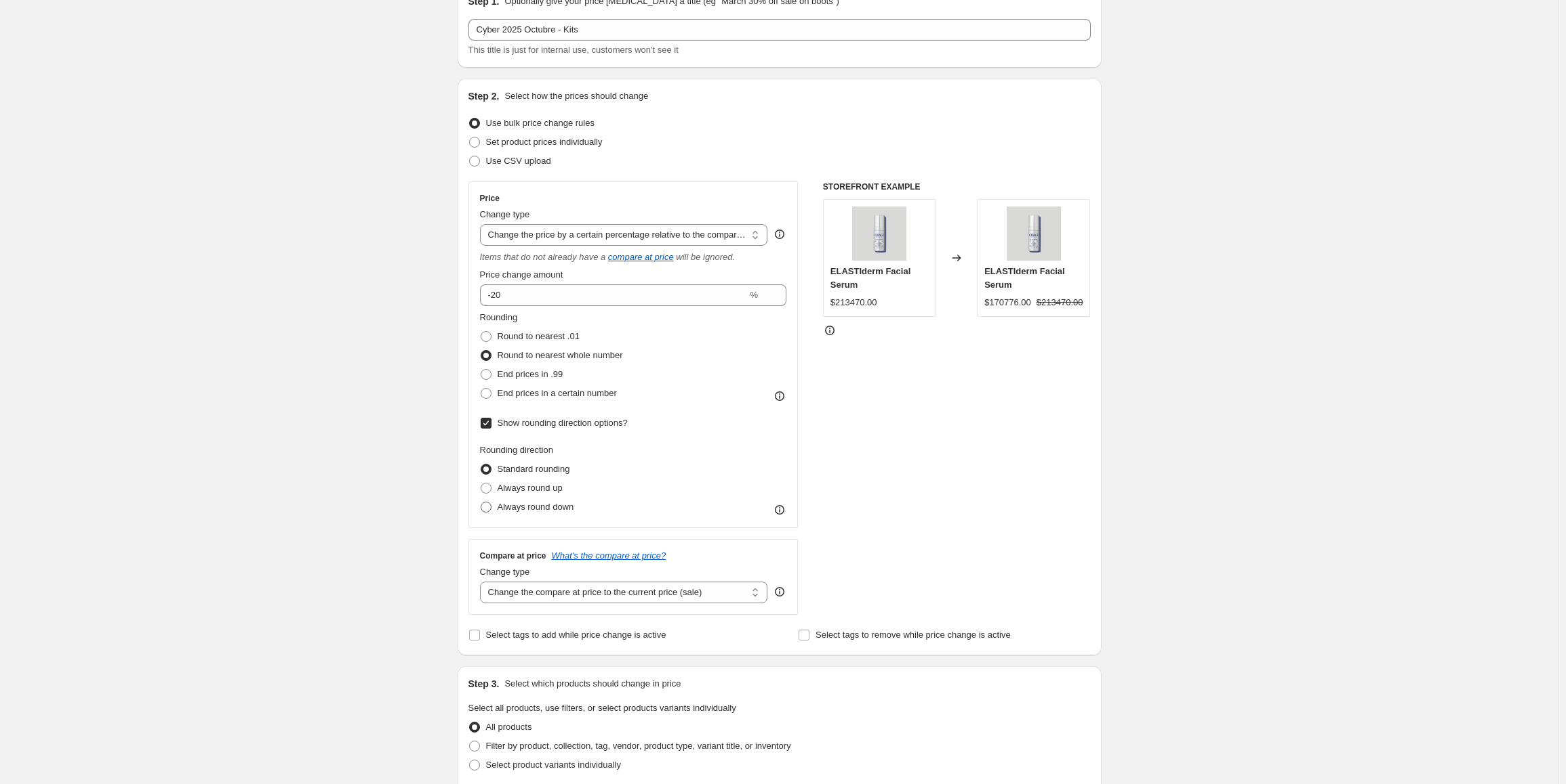
click at [523, 505] on span "Always round down" at bounding box center [535, 506] width 76 height 10
click at [481, 502] on input "Always round down" at bounding box center [480, 502] width 1 height 1
radio input "true"
click at [428, 532] on div "Create new price [MEDICAL_DATA]. This page is ready Create new price [MEDICAL_D…" at bounding box center [779, 660] width 1559 height 1456
click at [539, 596] on select "Change the compare at price to the current price (sale) Change the compare at p…" at bounding box center [623, 592] width 288 height 21
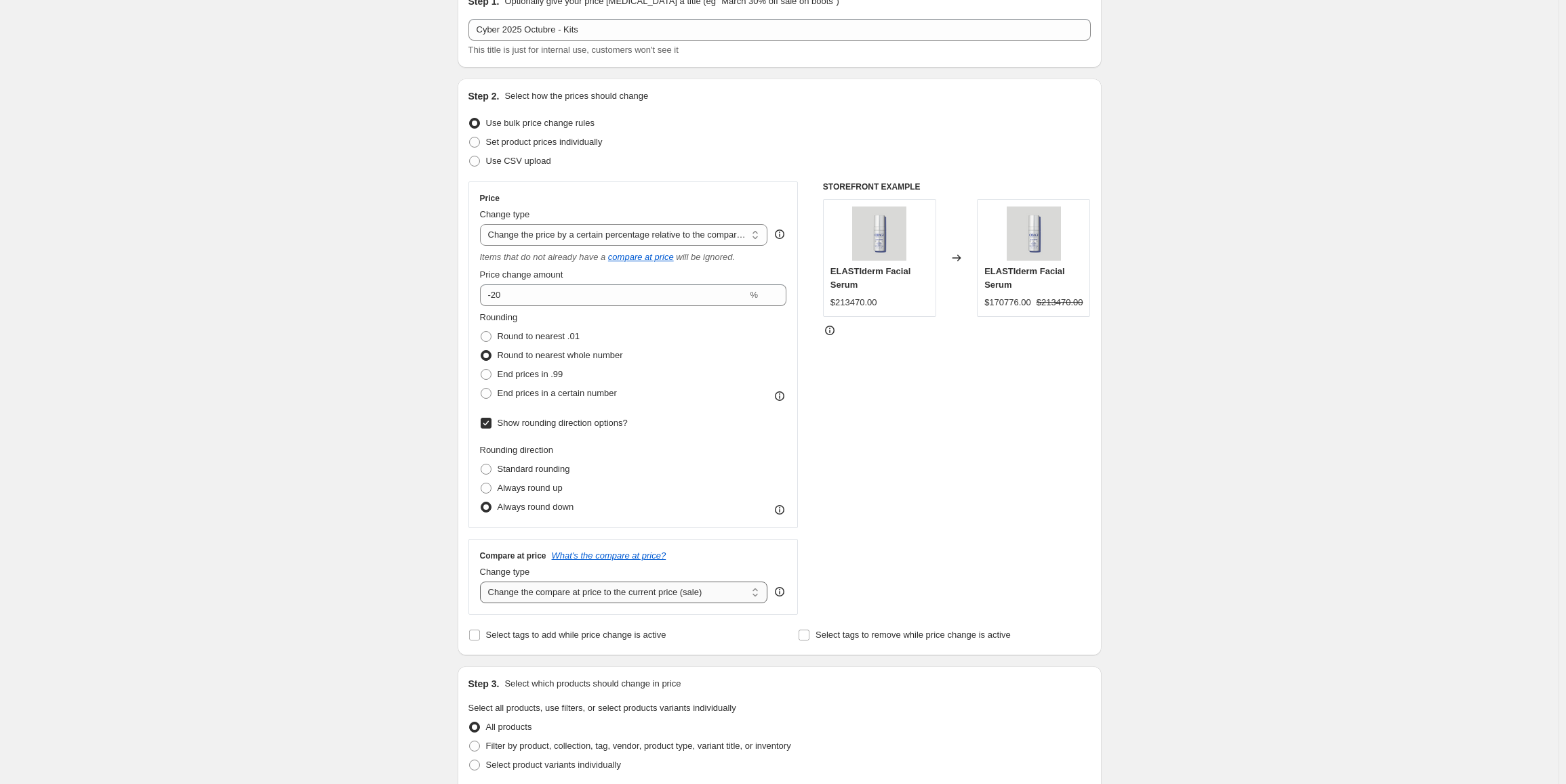
click at [549, 588] on select "Change the compare at price to the current price (sale) Change the compare at p…" at bounding box center [623, 592] width 288 height 21
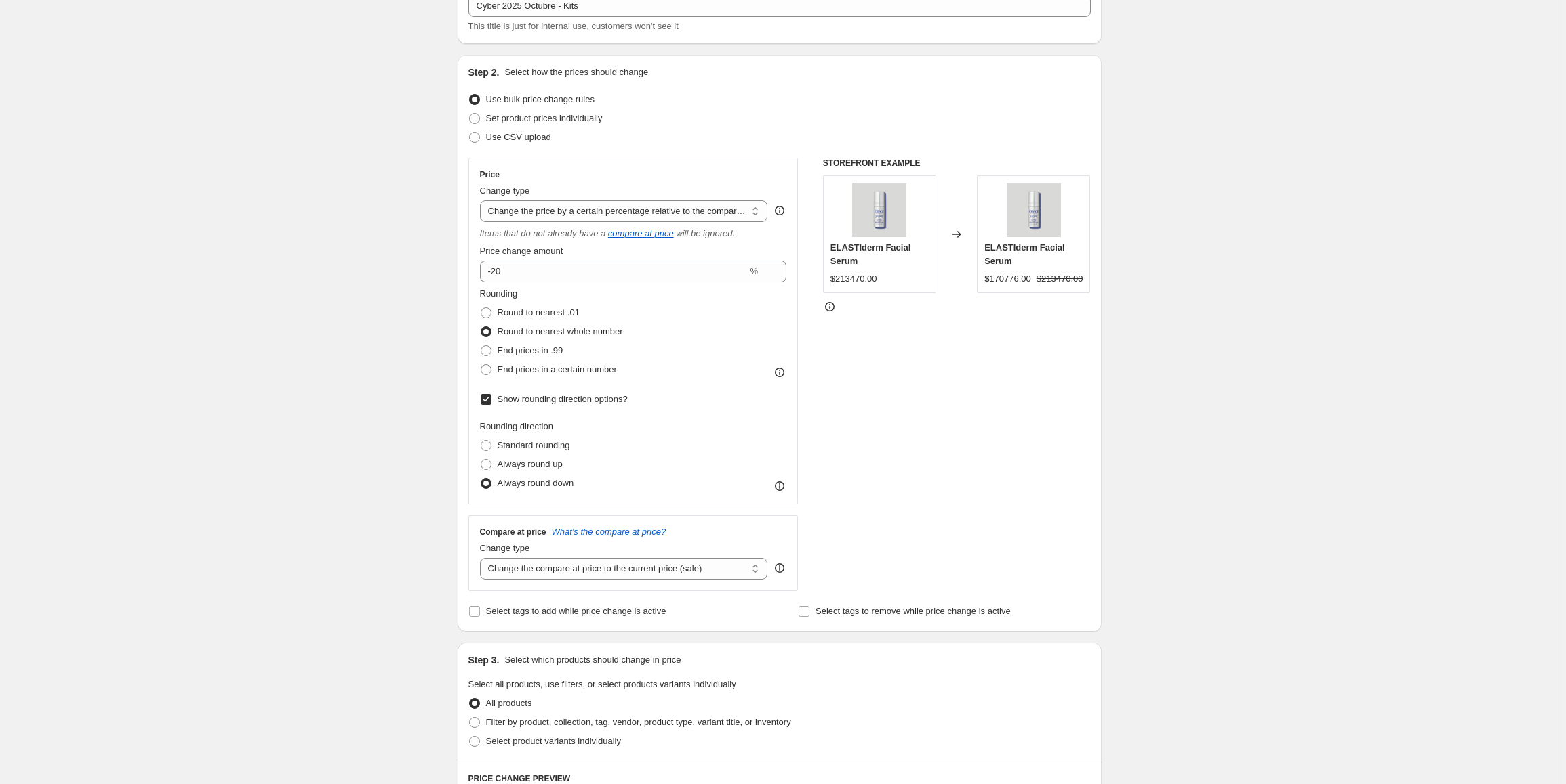
scroll to position [203, 0]
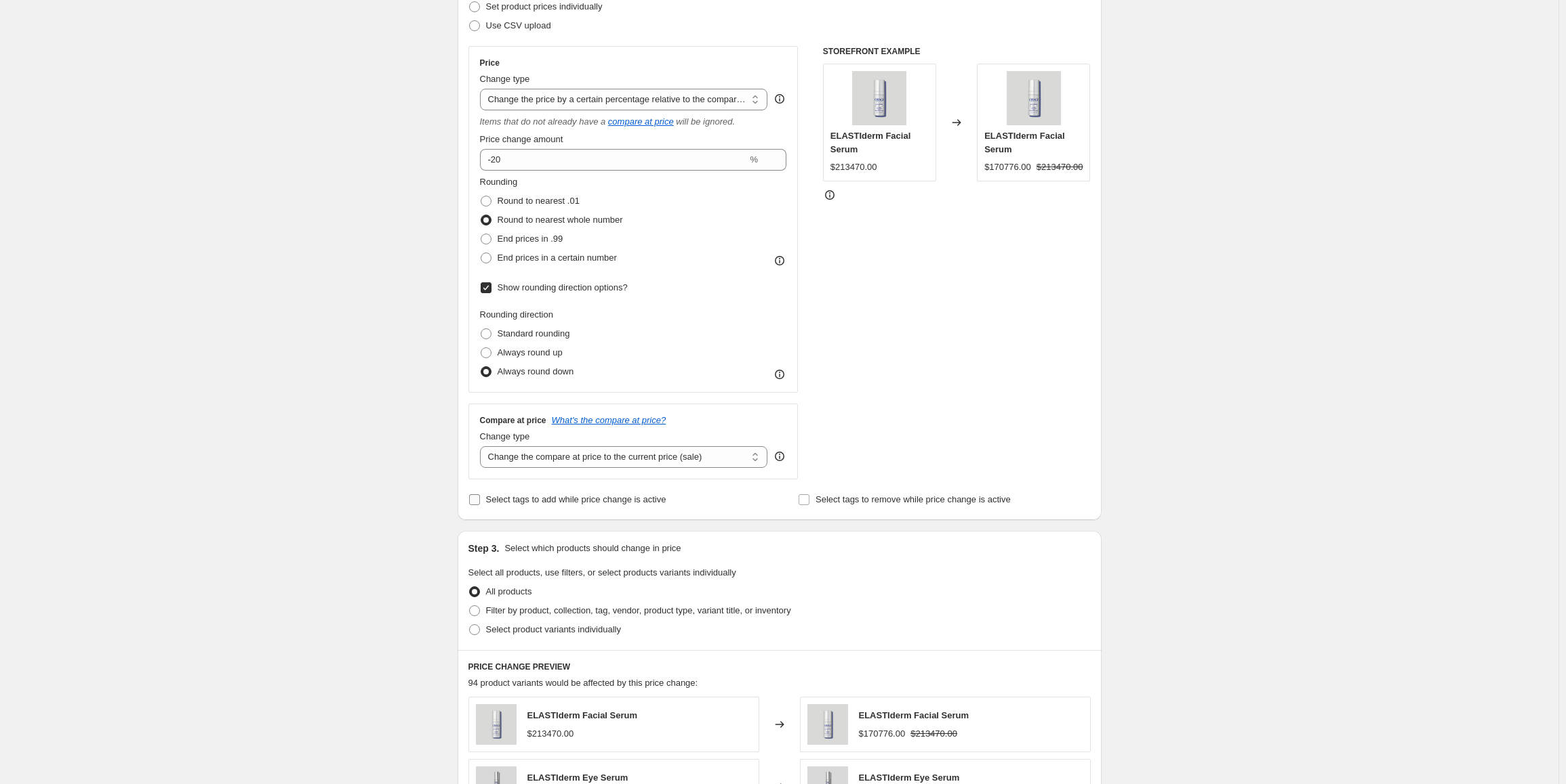
click at [524, 502] on span "Select tags to add while price change is active" at bounding box center [575, 499] width 180 height 10
click at [479, 502] on input "Select tags to add while price change is active" at bounding box center [475, 500] width 11 height 11
checkbox input "true"
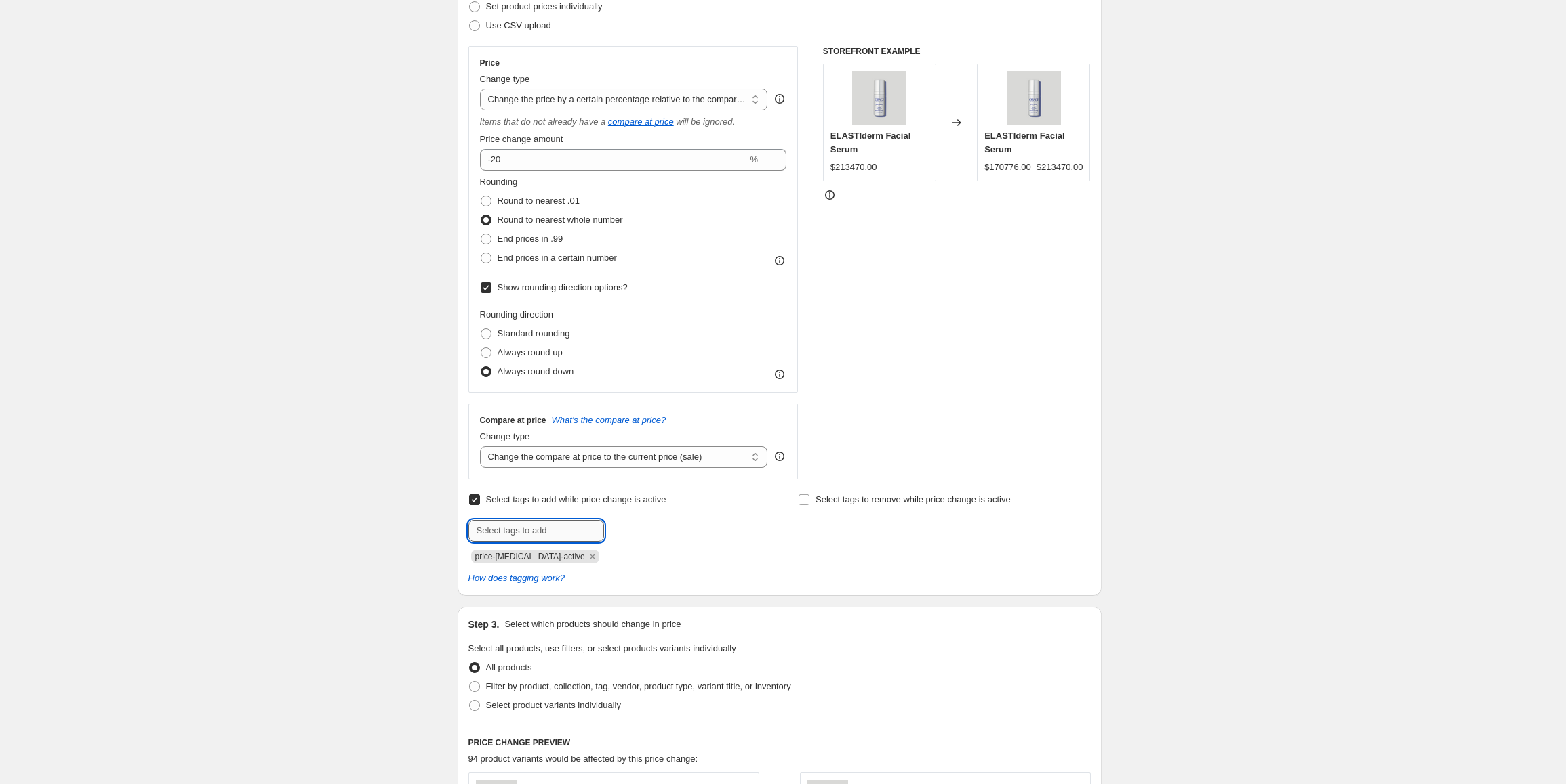
click at [534, 534] on input "text" at bounding box center [535, 530] width 135 height 21
type input "CYBEROCT"
click at [587, 556] on icon "Remove price-change-job-active" at bounding box center [592, 557] width 12 height 12
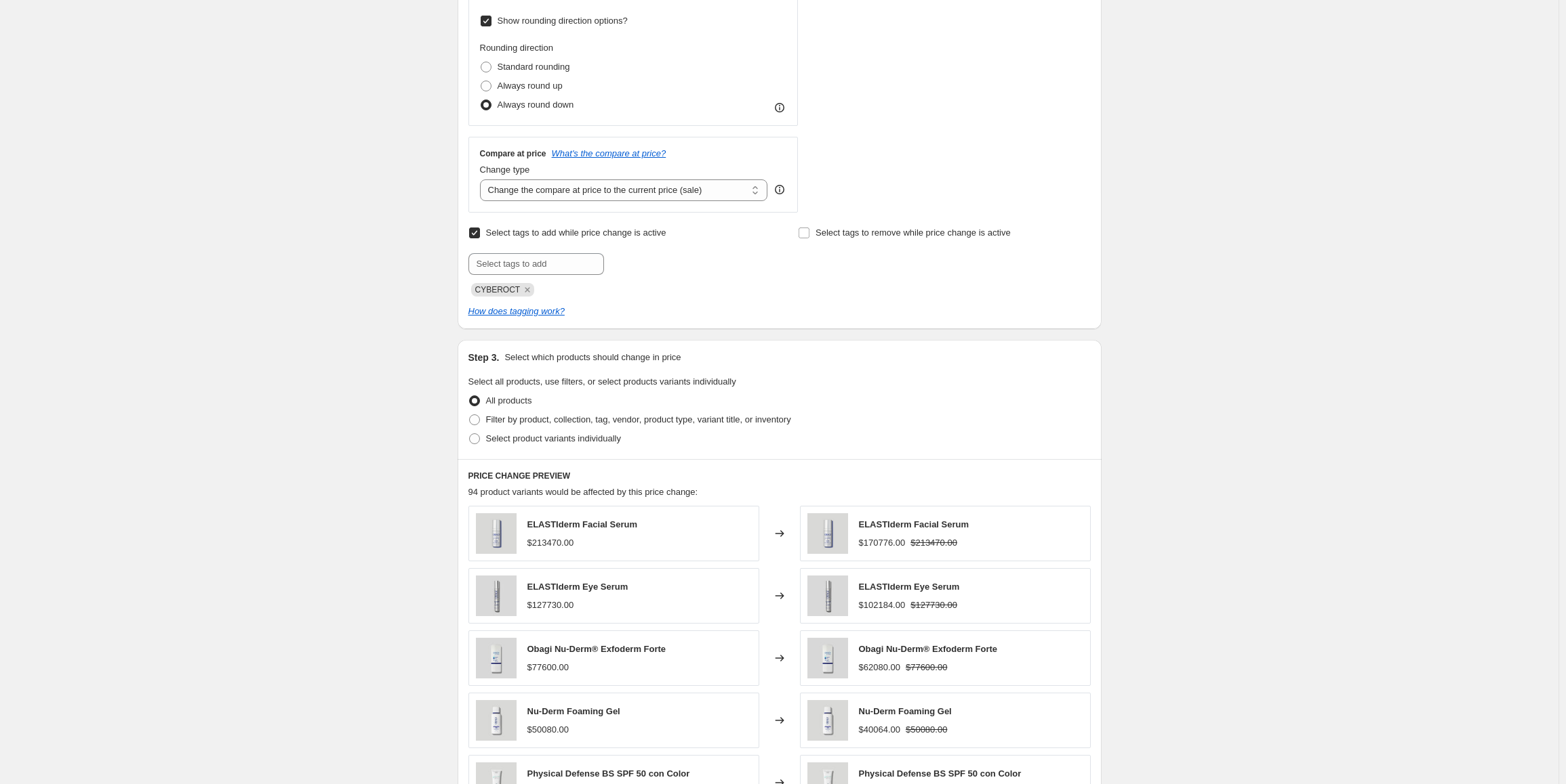
scroll to position [475, 0]
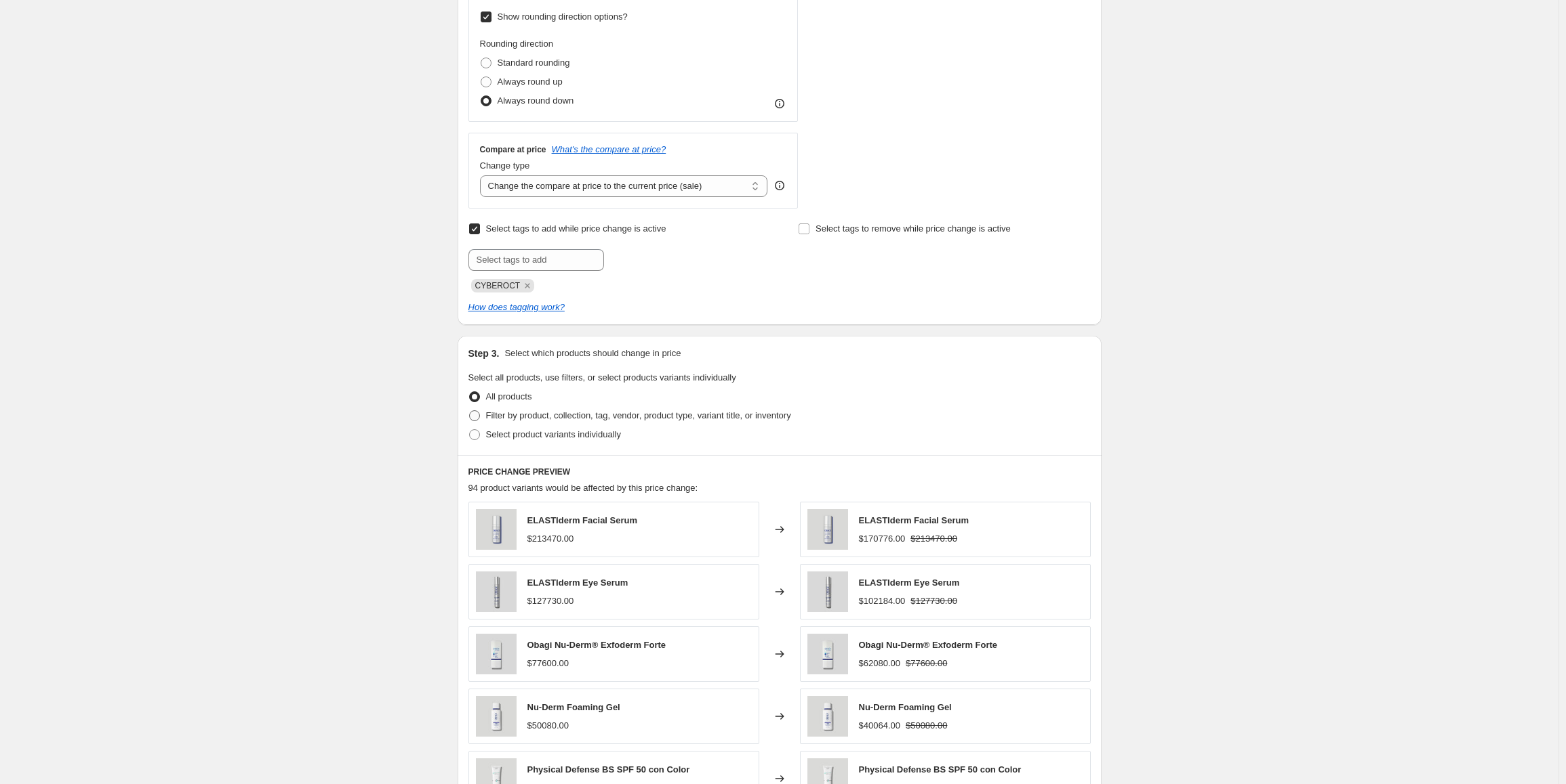
click at [529, 418] on span "Filter by product, collection, tag, vendor, product type, variant title, or inv…" at bounding box center [638, 415] width 305 height 10
click at [470, 411] on input "Filter by product, collection, tag, vendor, product type, variant title, or inv…" at bounding box center [469, 410] width 1 height 1
radio input "true"
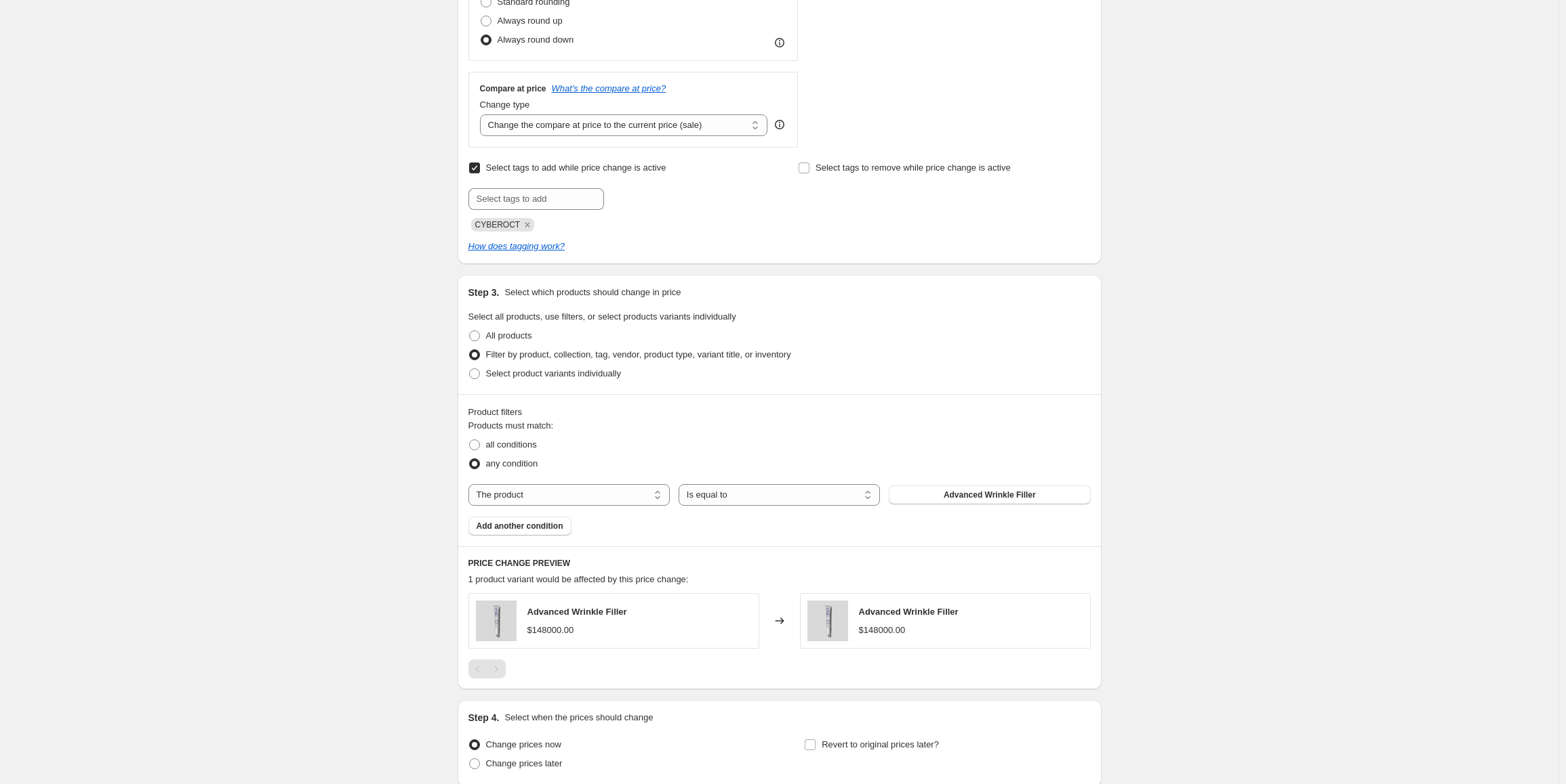
scroll to position [542, 0]
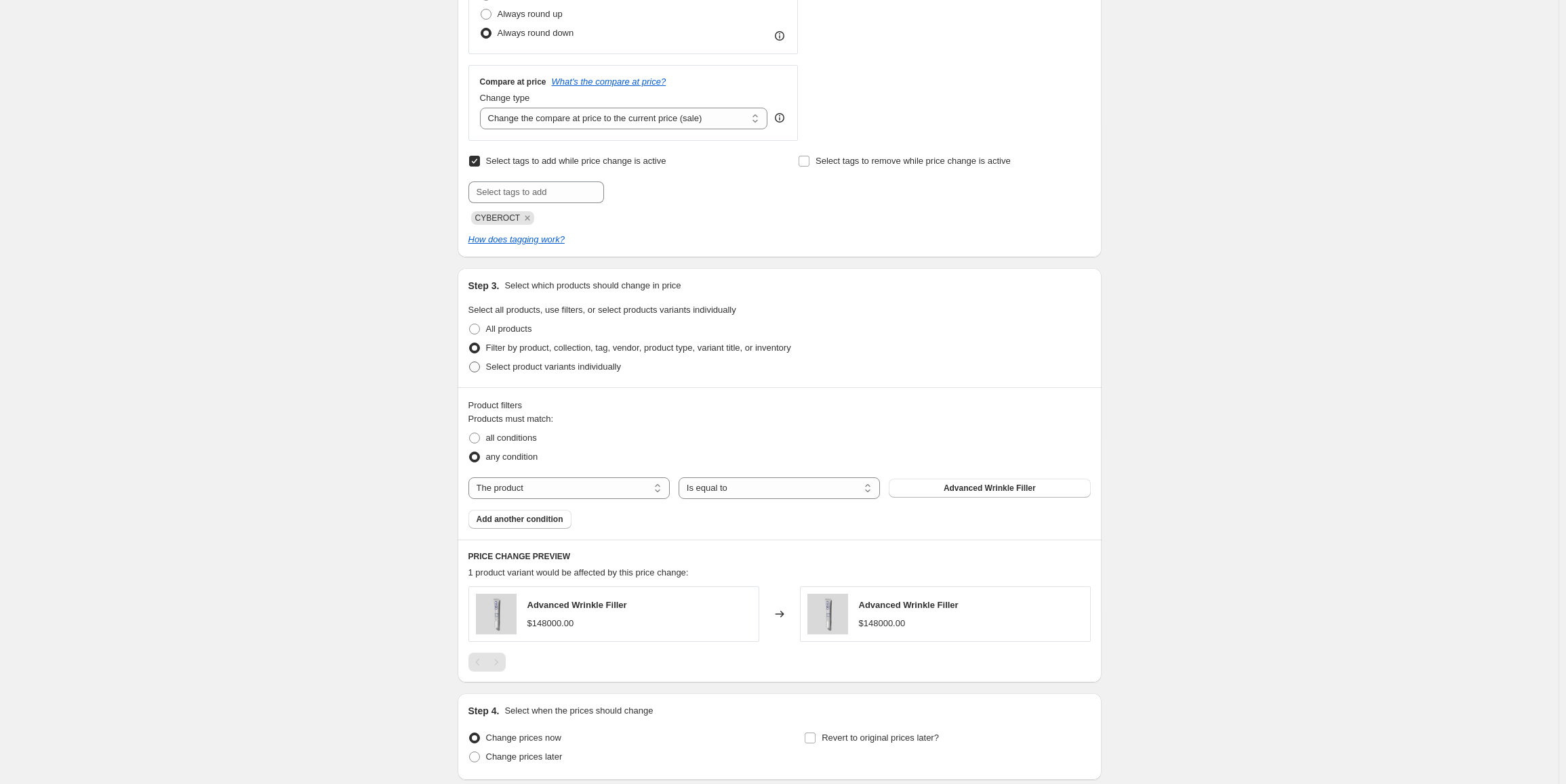
click at [527, 368] on span "Select product variants individually" at bounding box center [553, 366] width 135 height 10
click at [470, 363] on input "Select product variants individually" at bounding box center [469, 362] width 1 height 1
radio input "true"
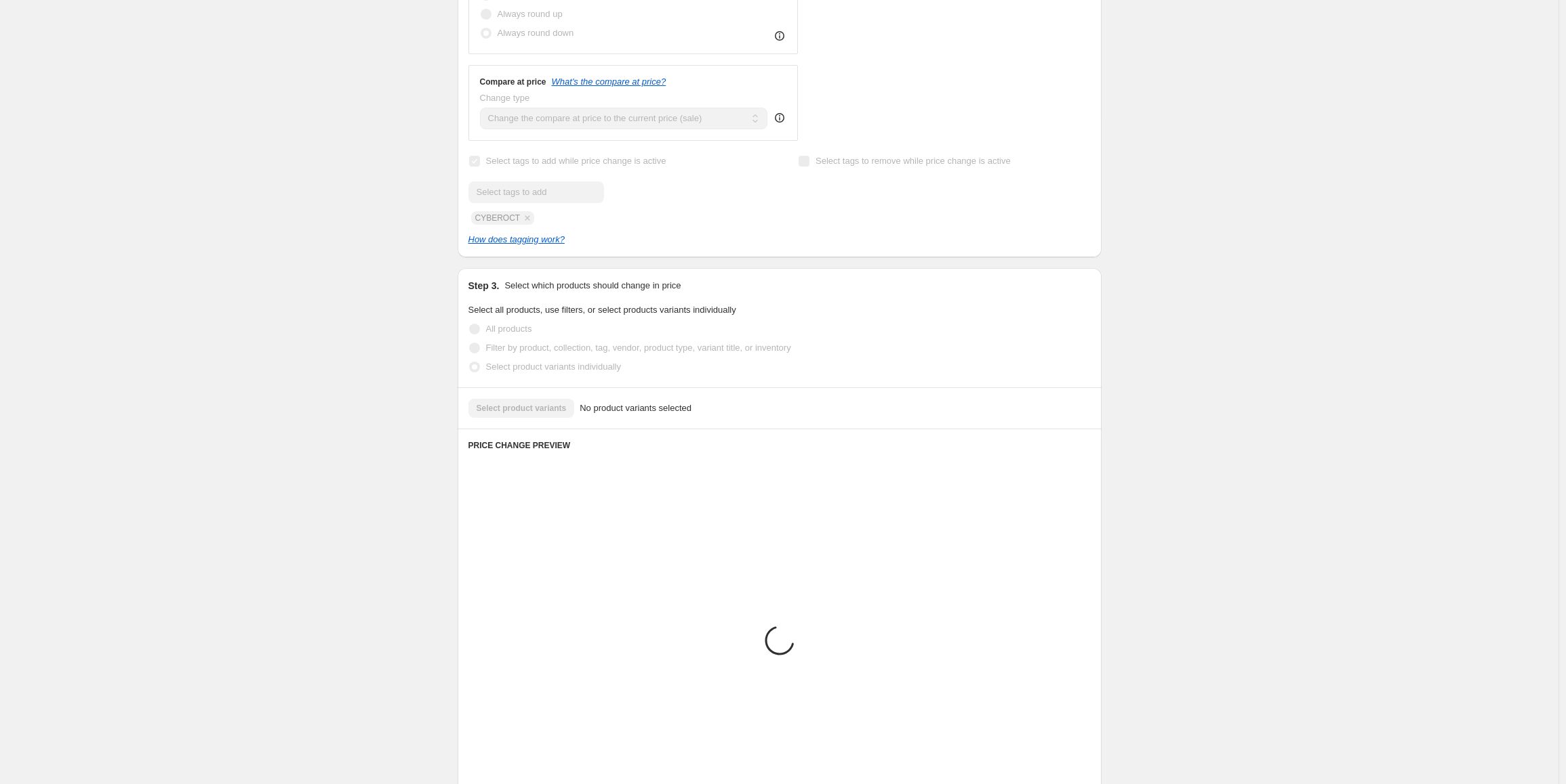
scroll to position [447, 0]
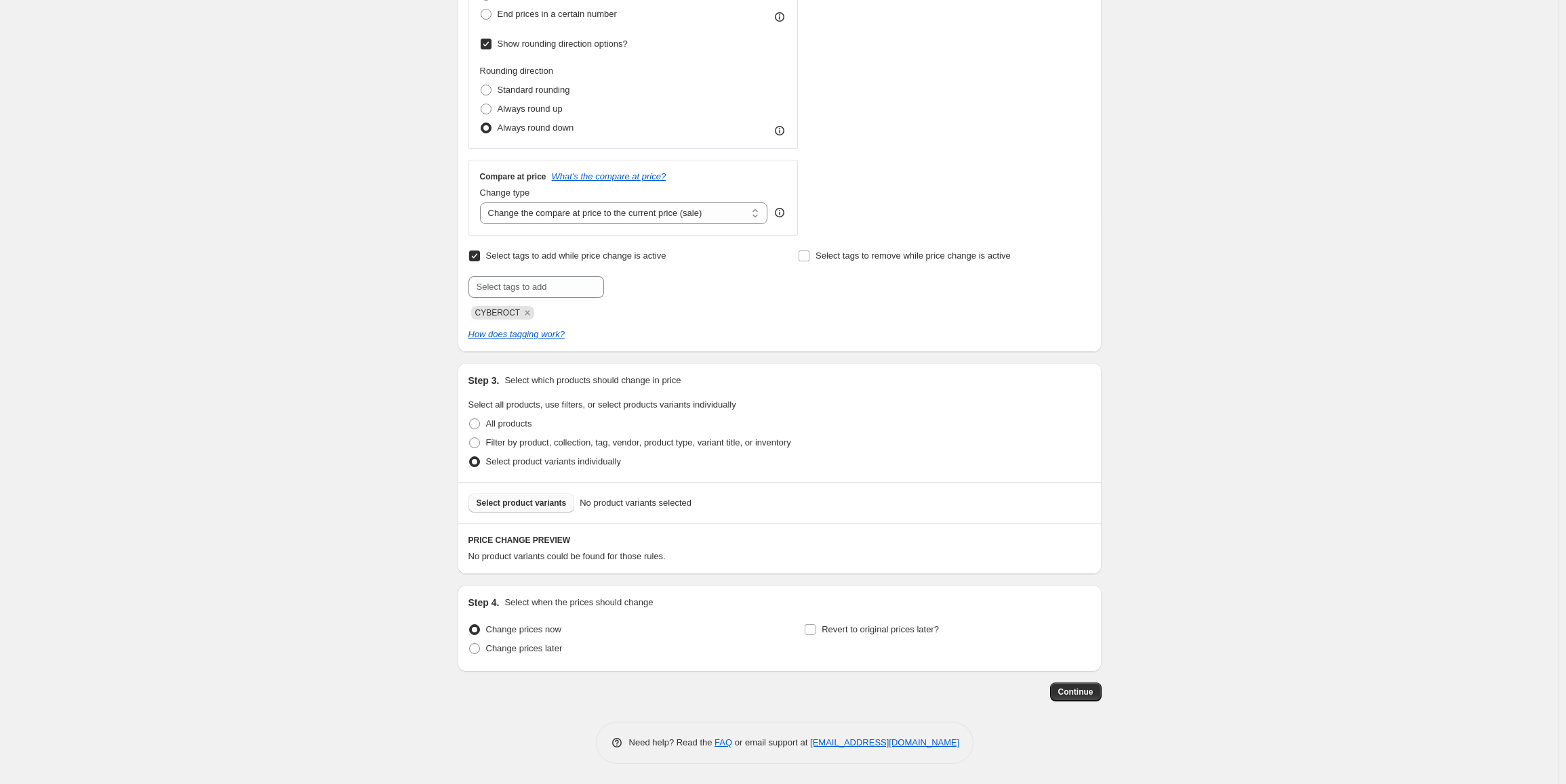
click at [559, 497] on button "Select product variants" at bounding box center [521, 503] width 106 height 19
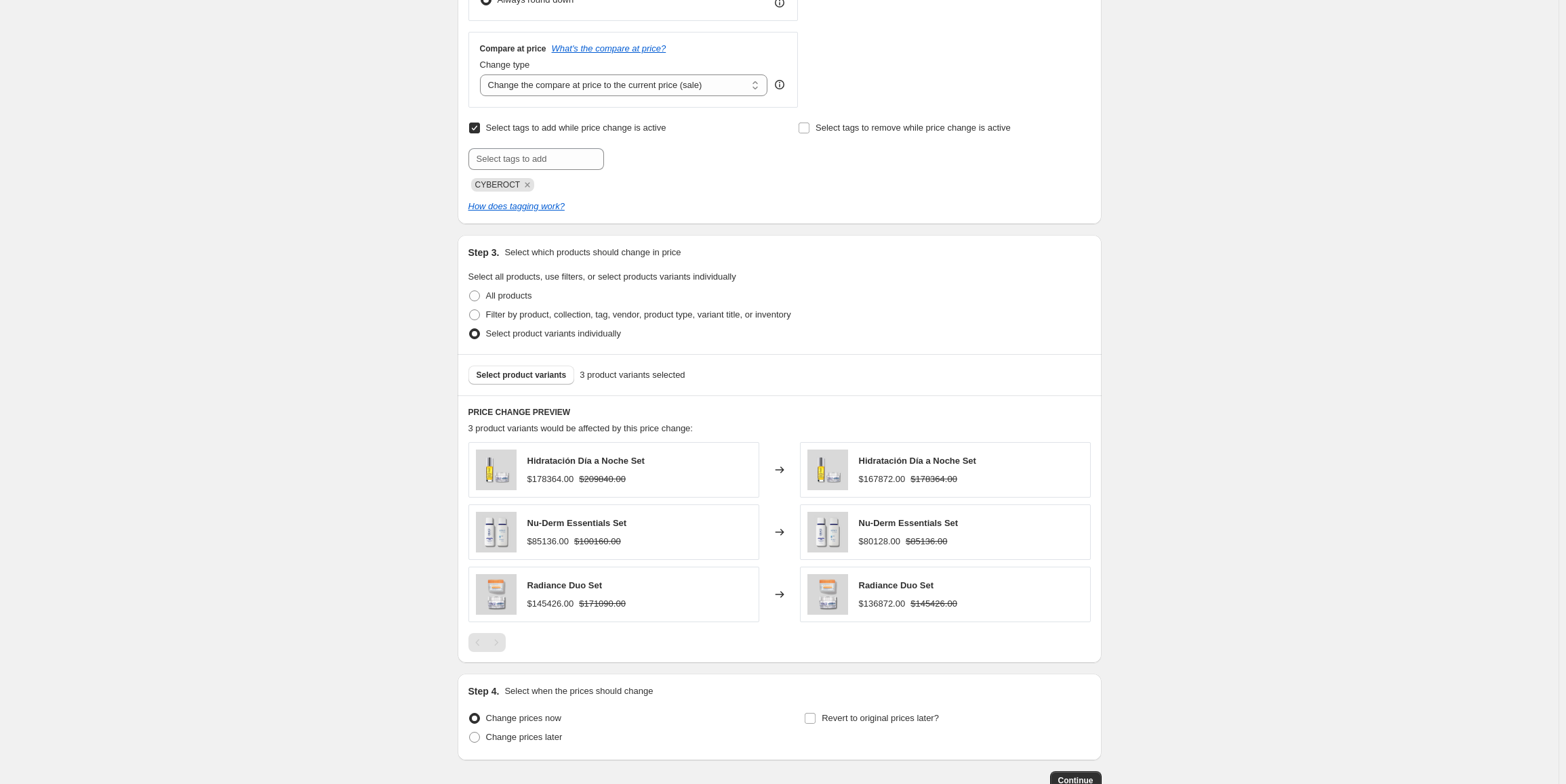
scroll to position [583, 0]
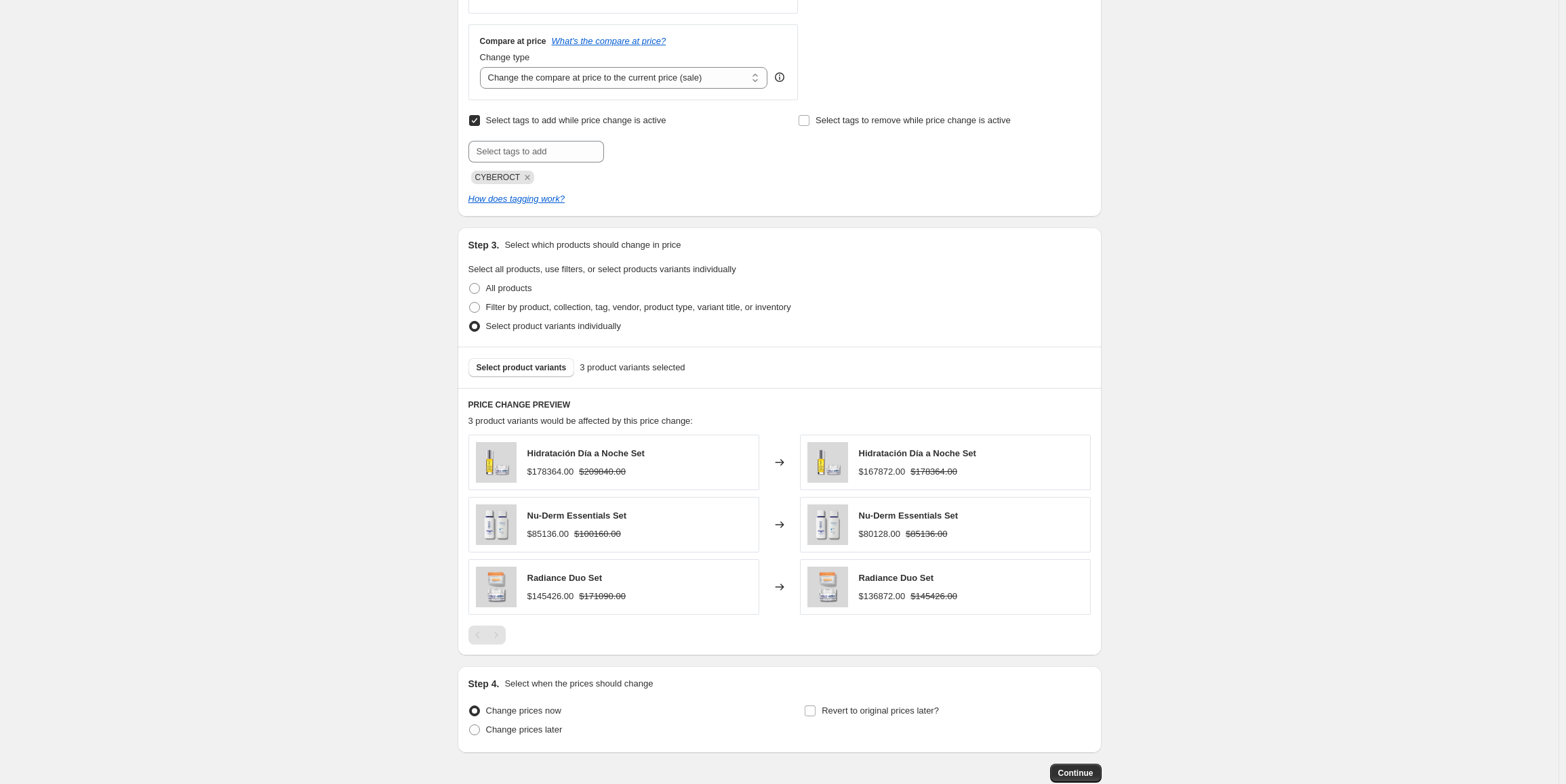
click at [881, 475] on div "$167872.00" at bounding box center [882, 472] width 47 height 14
click at [691, 80] on select "Change the compare at price to the current price (sale) Change the compare at p…" at bounding box center [623, 77] width 288 height 21
select select "no_change"
click at [482, 67] on select "Change the compare at price to the current price (sale) Change the compare at p…" at bounding box center [623, 77] width 288 height 21
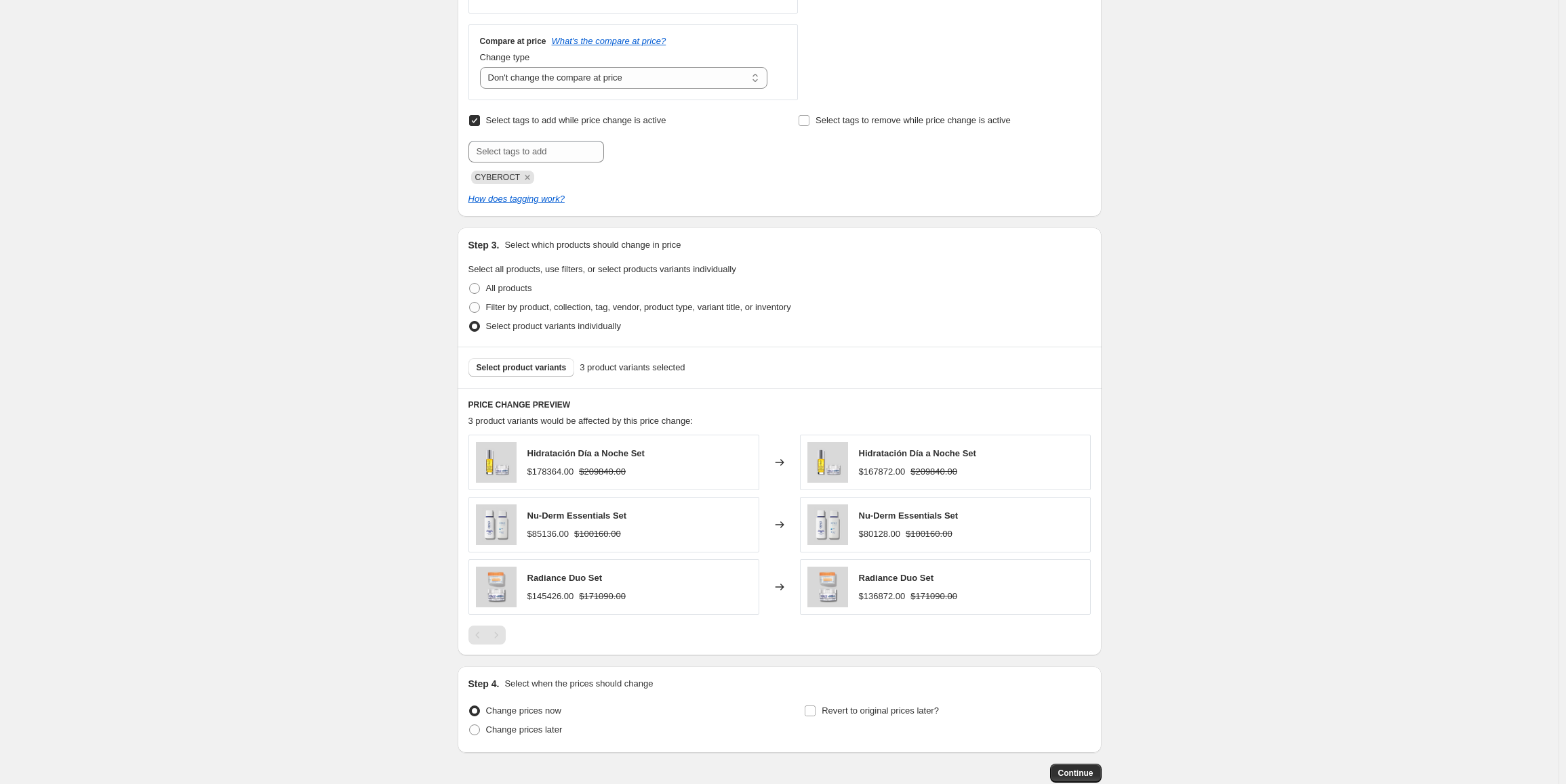
click at [1276, 531] on div "Create new price [MEDICAL_DATA]. This page is ready Create new price [MEDICAL_D…" at bounding box center [779, 142] width 1559 height 1449
click at [505, 719] on label "Change prices now" at bounding box center [515, 711] width 93 height 19
click at [470, 707] on input "Change prices now" at bounding box center [469, 706] width 1 height 1
click at [502, 730] on span "Change prices later" at bounding box center [524, 730] width 76 height 10
click at [470, 725] on input "Change prices later" at bounding box center [469, 725] width 1 height 1
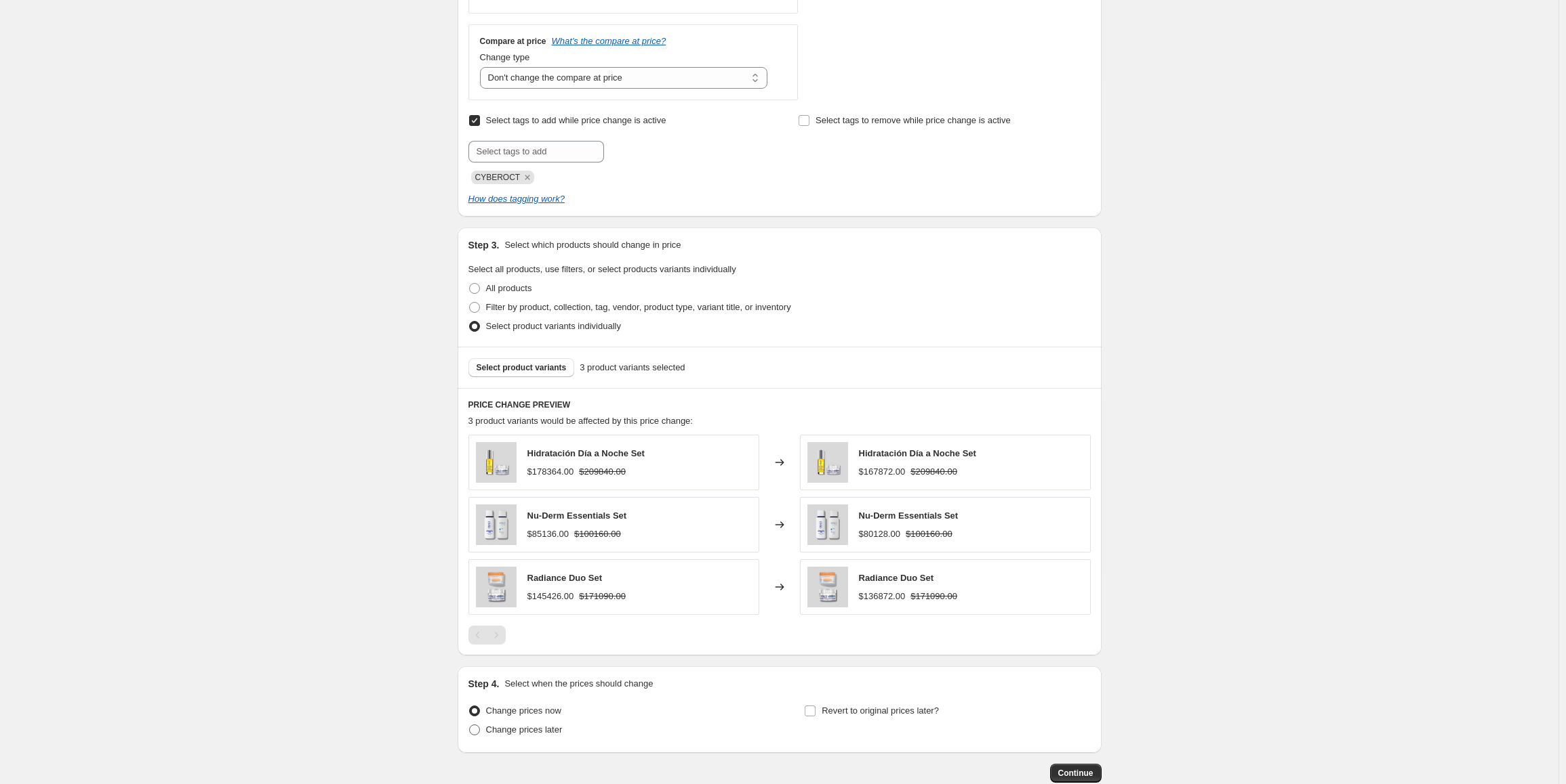
radio input "true"
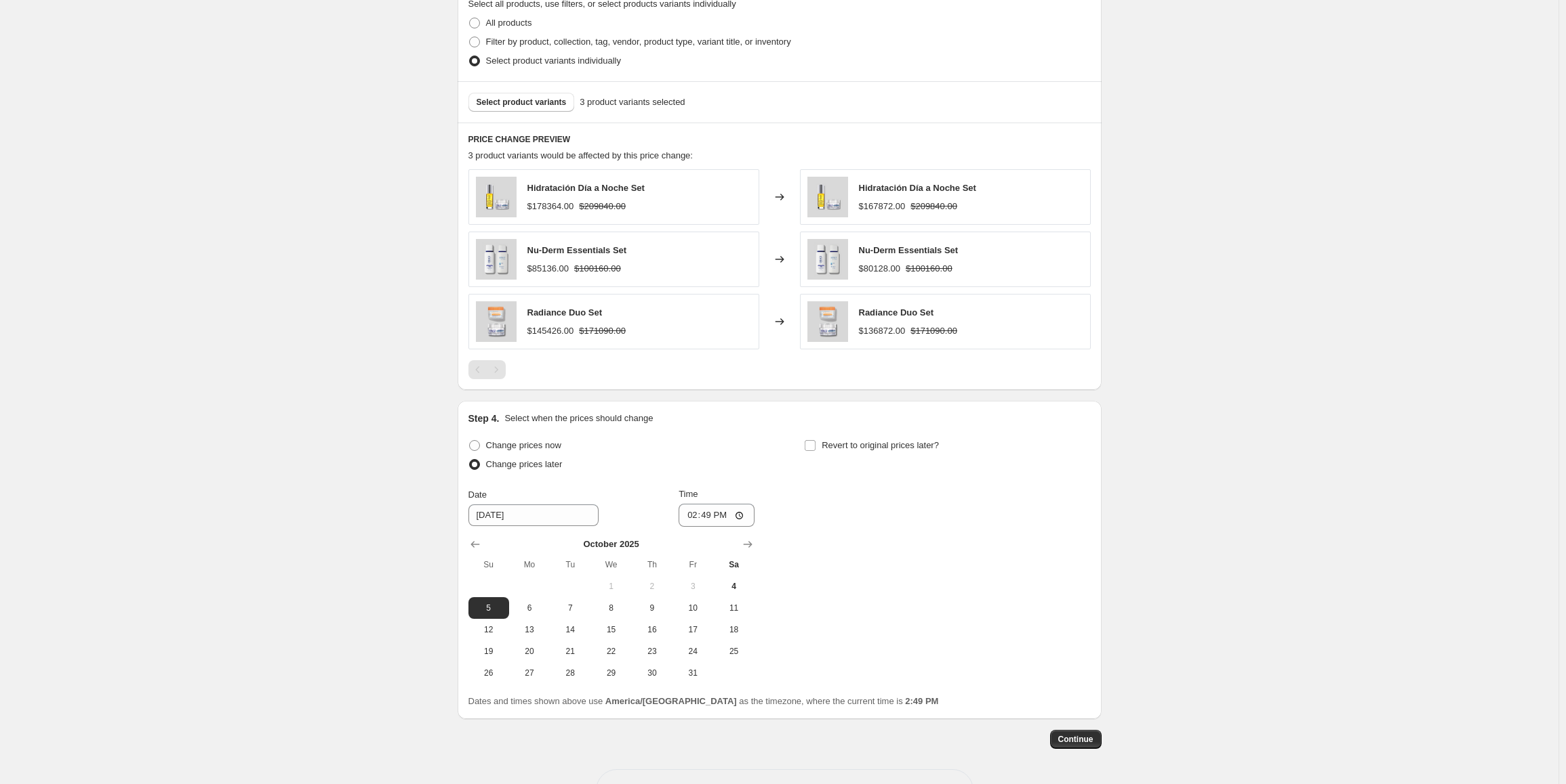
scroll to position [854, 0]
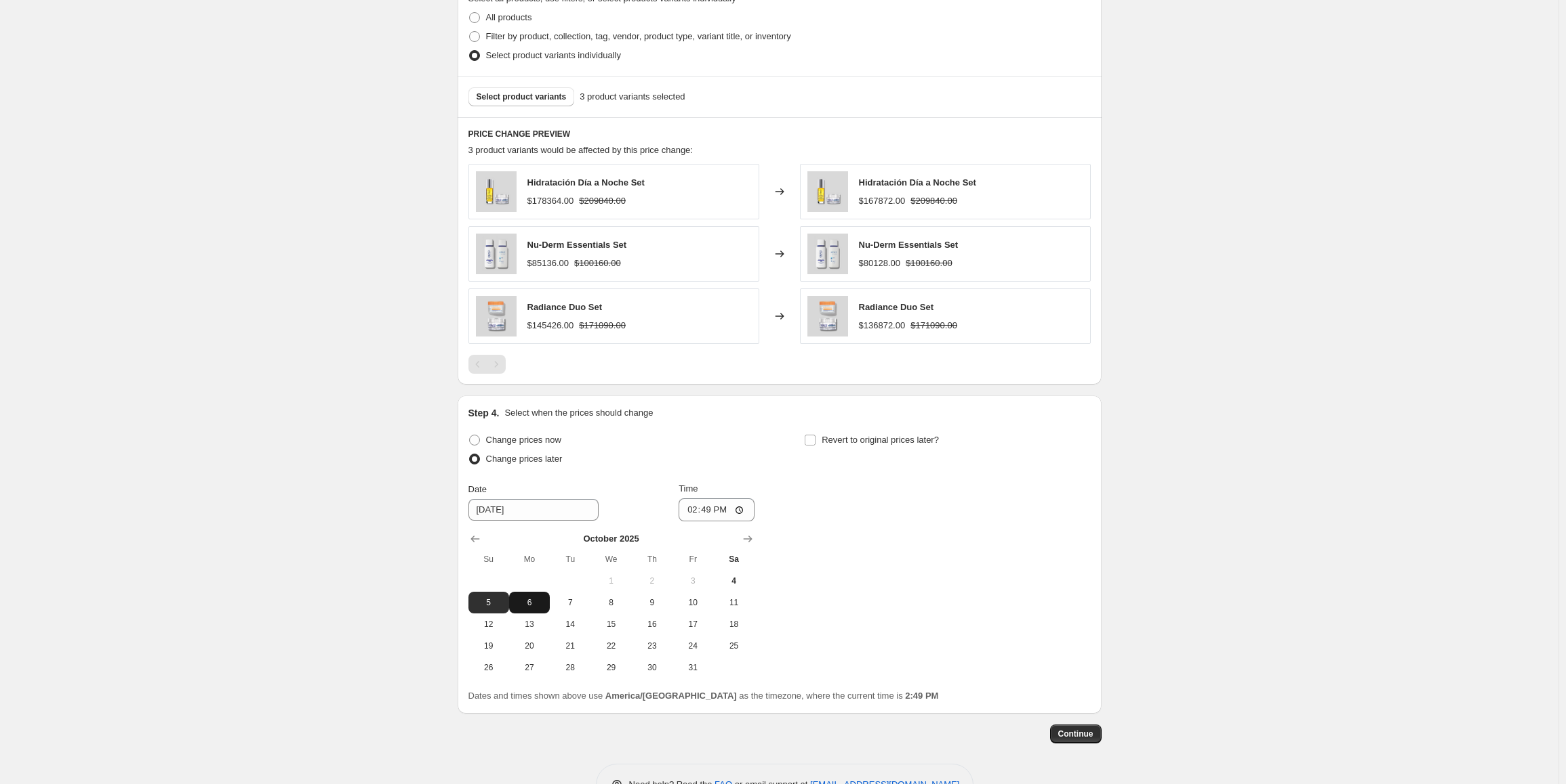
click at [531, 599] on span "6" at bounding box center [530, 603] width 30 height 11
type input "[DATE]"
click at [691, 502] on input "14:49" at bounding box center [715, 510] width 76 height 23
click at [705, 510] on input "13:49" at bounding box center [715, 510] width 76 height 23
click at [718, 509] on input "13:00" at bounding box center [715, 510] width 76 height 23
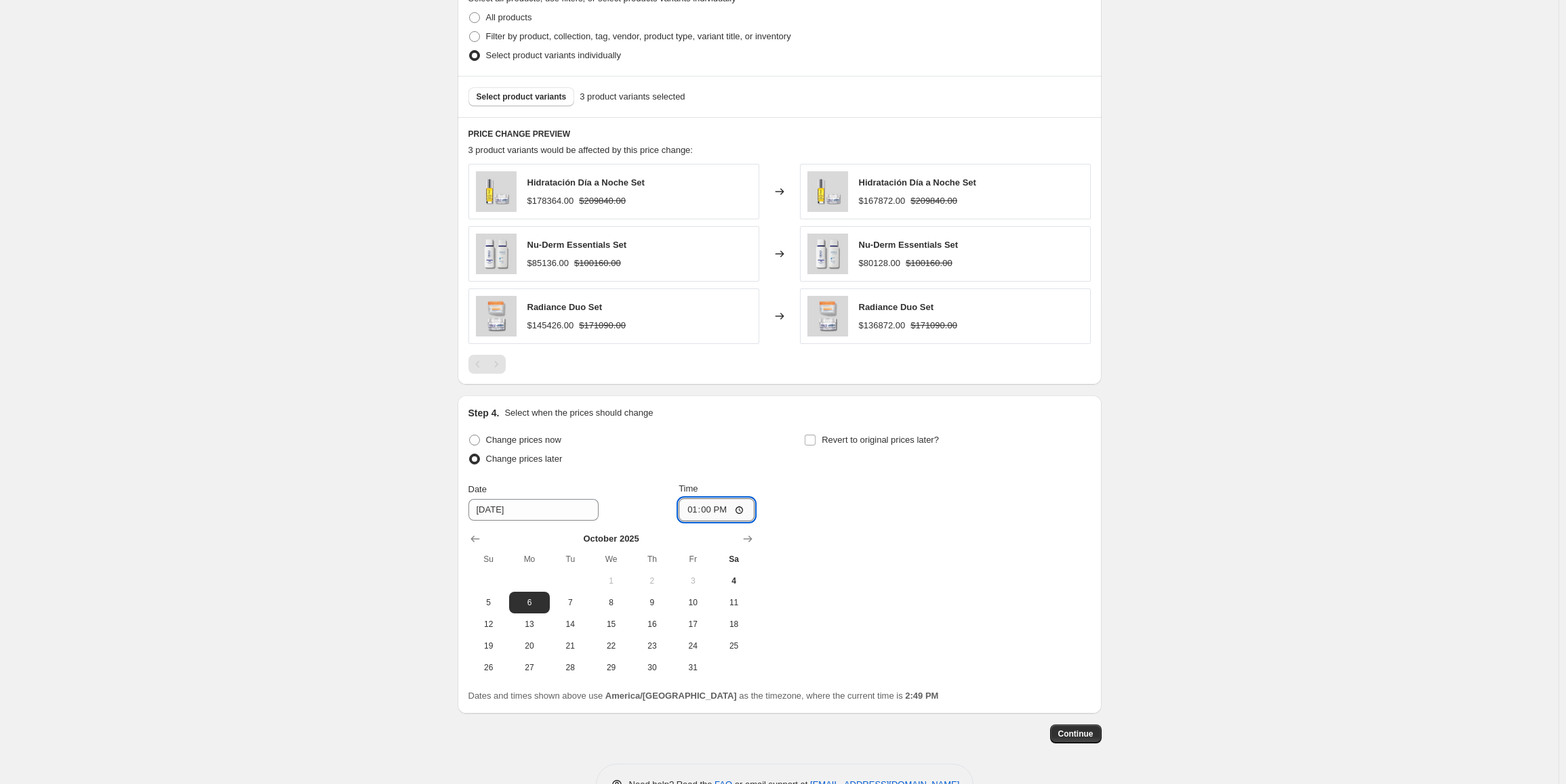
type input "01:00"
click at [815, 445] on input "Revert to original prices later?" at bounding box center [811, 441] width 11 height 11
checkbox input "true"
click at [916, 622] on span "14" at bounding box center [907, 625] width 30 height 11
type input "[DATE]"
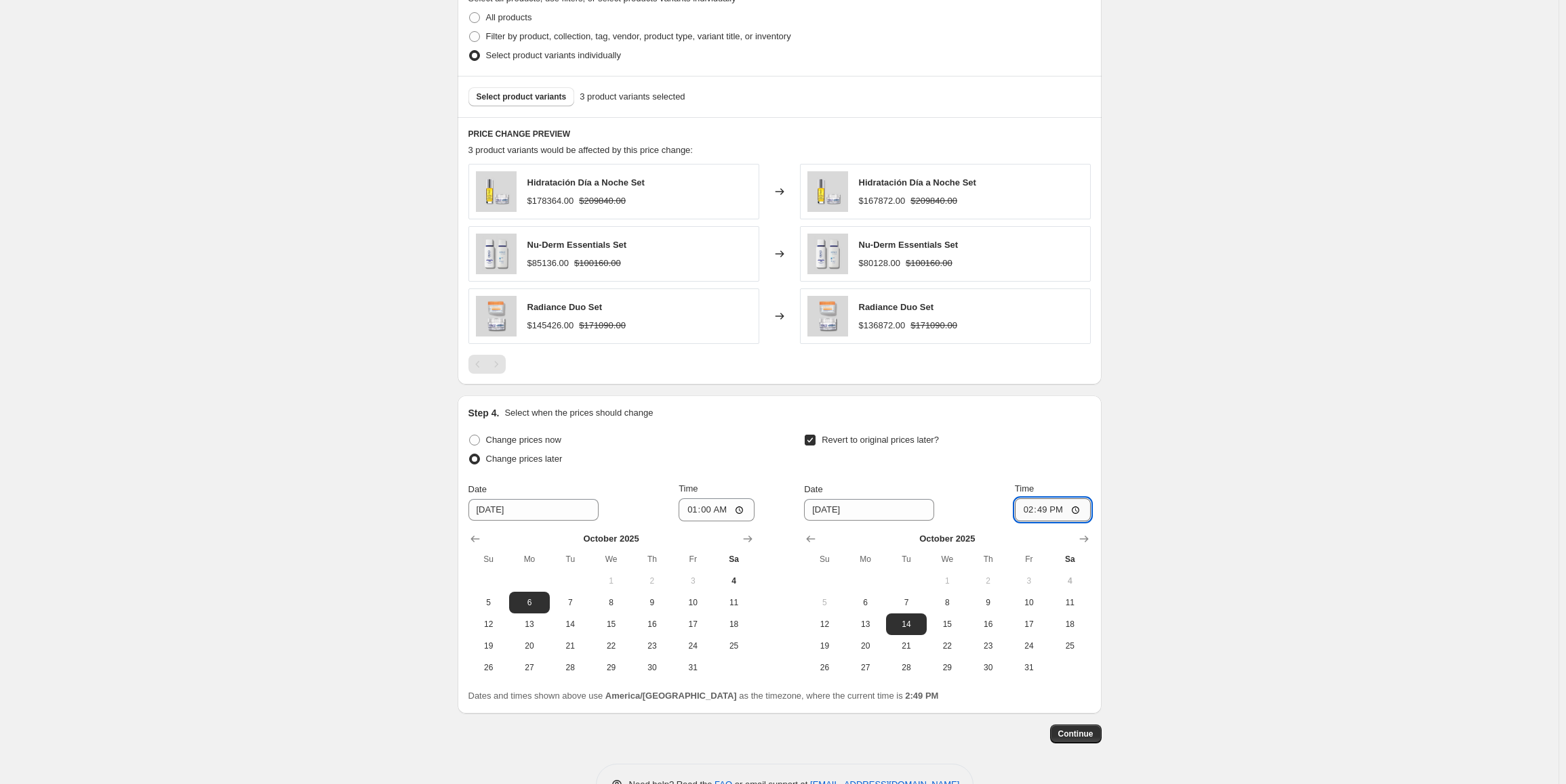
click at [1026, 513] on input "14:49" at bounding box center [1052, 510] width 76 height 23
click at [1063, 518] on input "14:00" at bounding box center [1052, 510] width 76 height 23
click at [1060, 512] on input "14:00" at bounding box center [1052, 510] width 76 height 23
type input "02:00"
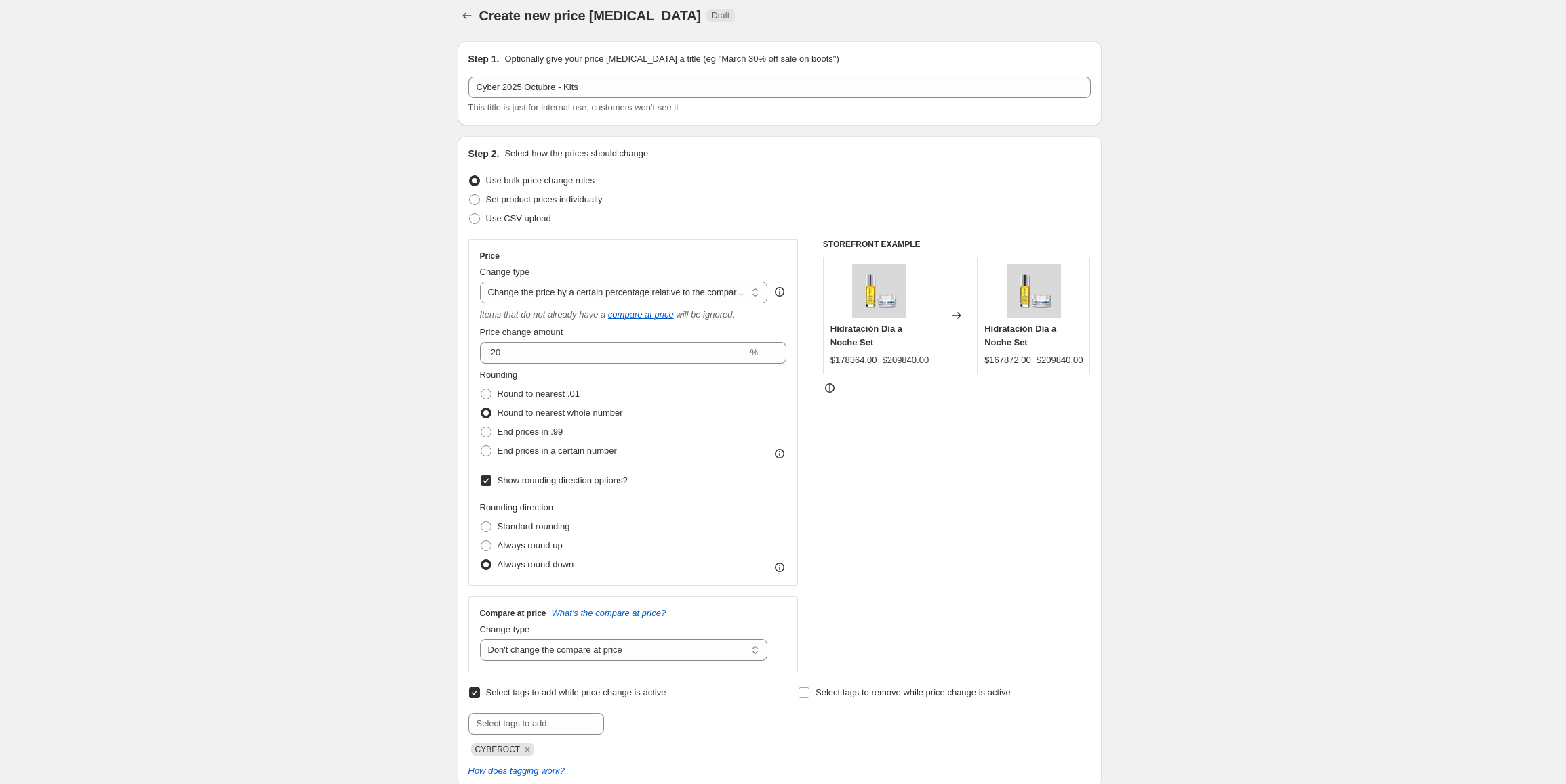
scroll to position [0, 0]
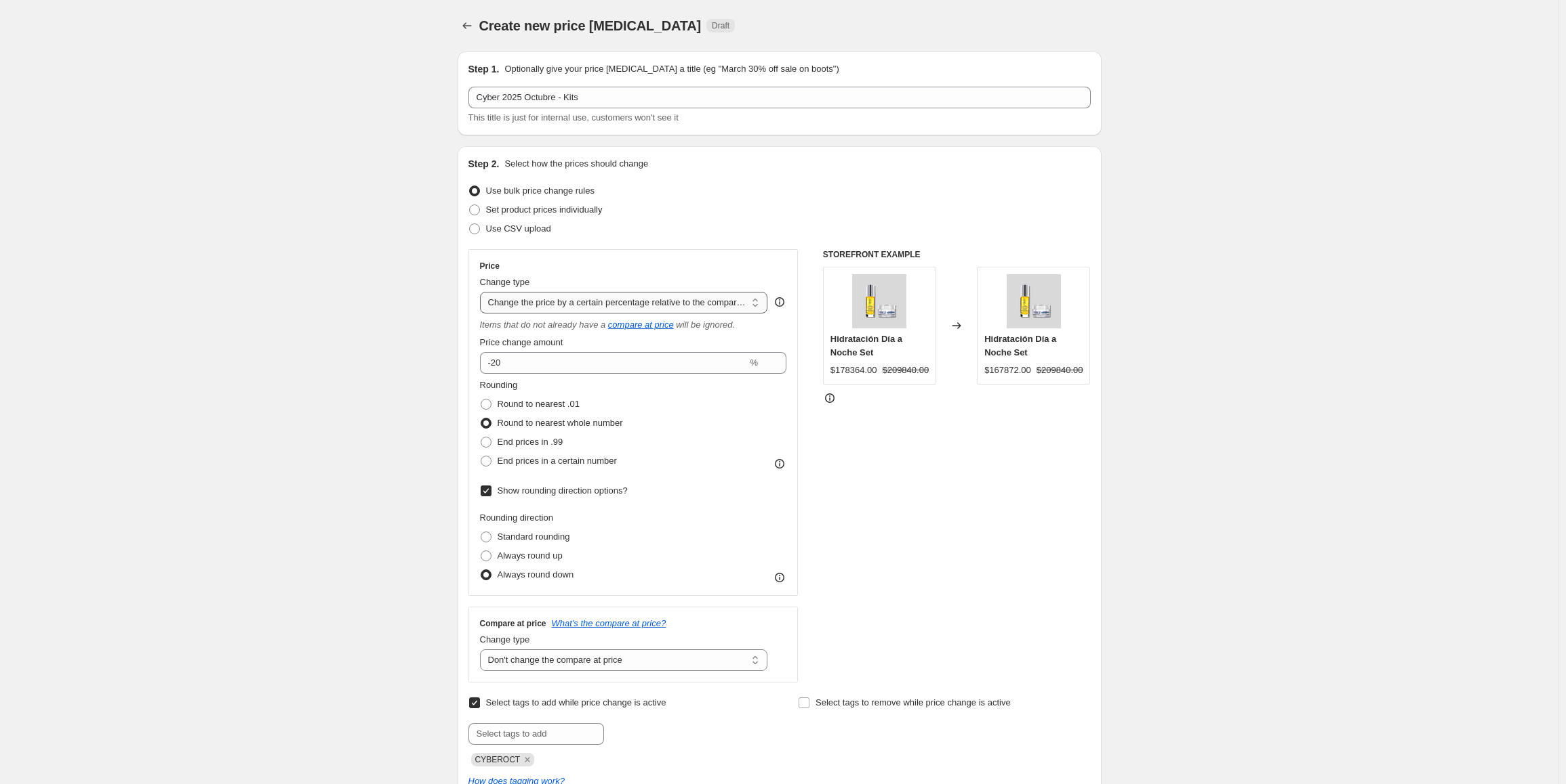
click at [619, 309] on select "Change the price to a certain amount Change the price by a certain amount Chang…" at bounding box center [623, 302] width 288 height 21
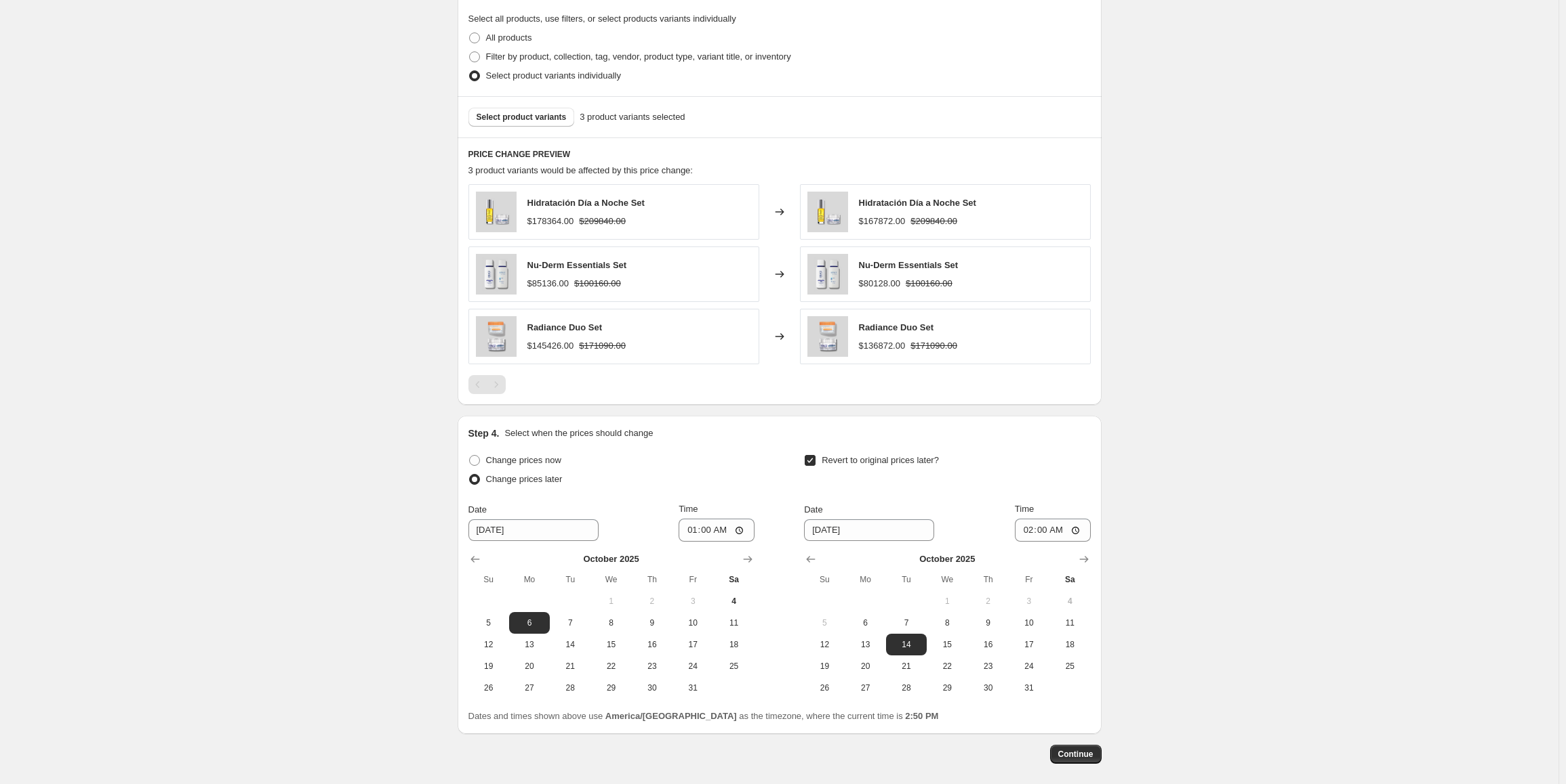
scroll to position [896, 0]
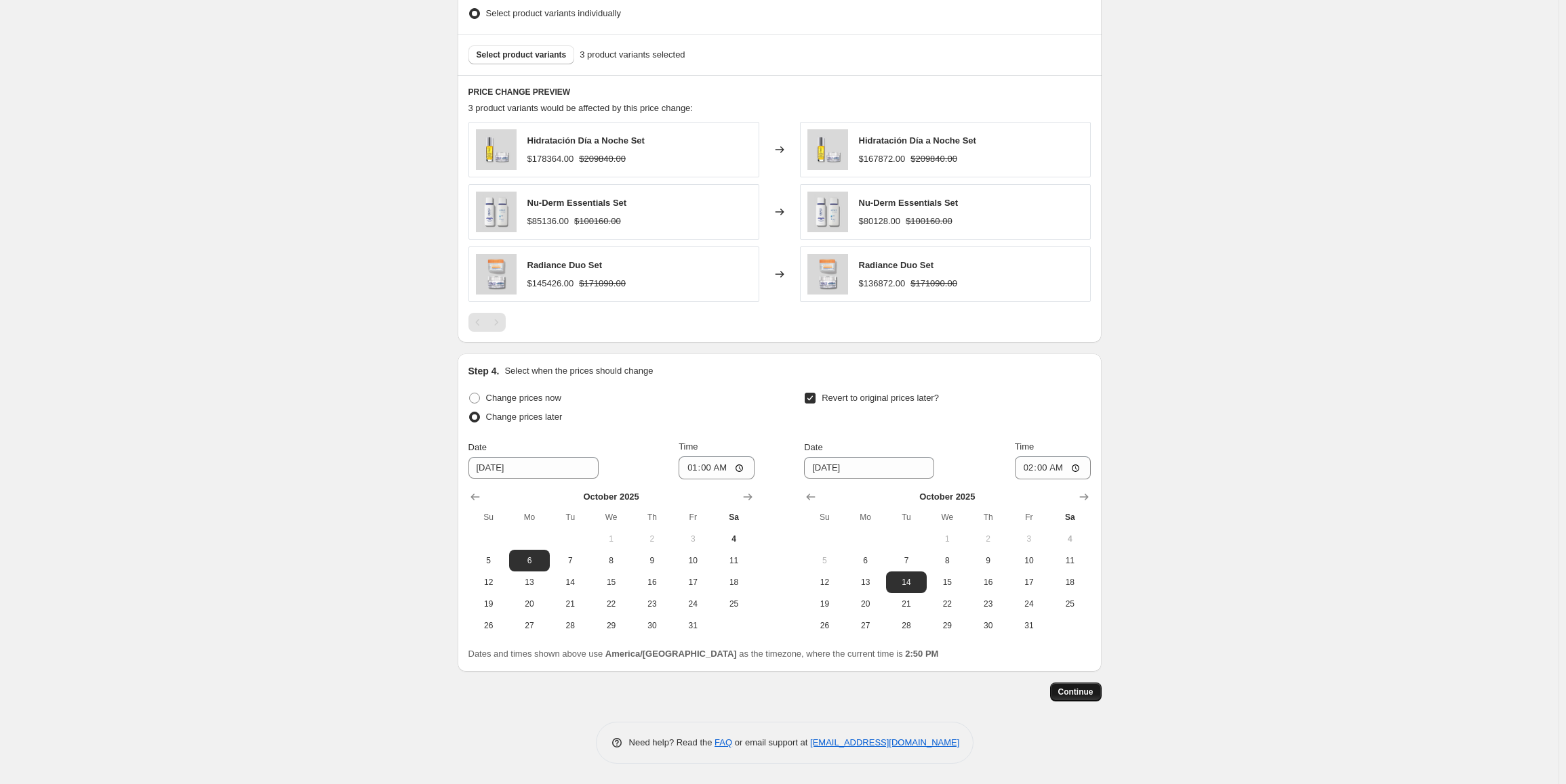
click at [1080, 695] on span "Continue" at bounding box center [1075, 693] width 35 height 11
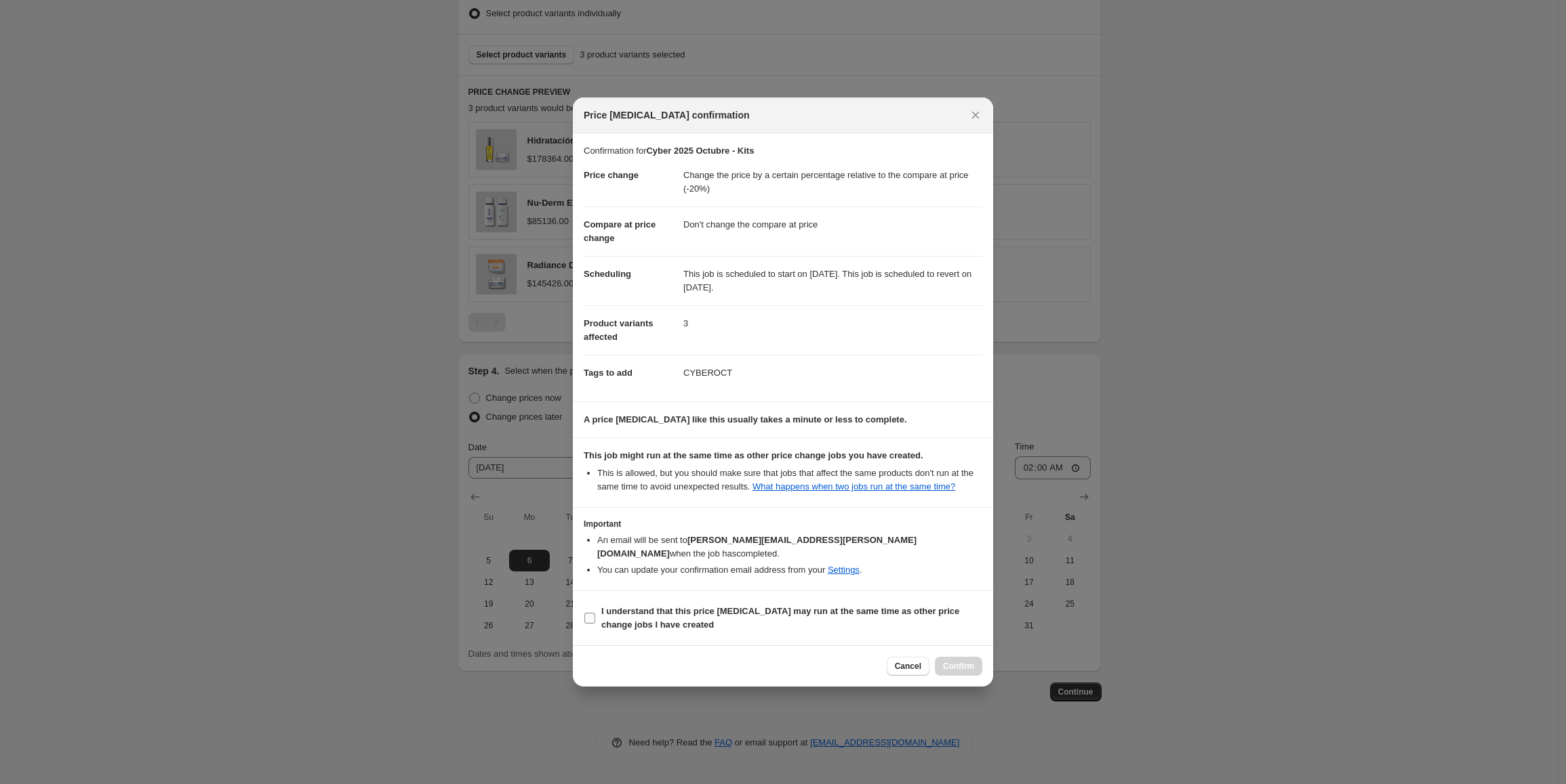
click at [630, 616] on b "I understand that this price [MEDICAL_DATA] may run at the same time as other p…" at bounding box center [781, 617] width 358 height 23
click at [595, 616] on input "I understand that this price [MEDICAL_DATA] may run at the same time as other p…" at bounding box center [589, 619] width 11 height 11
checkbox input "true"
click at [968, 671] on span "Confirm" at bounding box center [958, 667] width 31 height 11
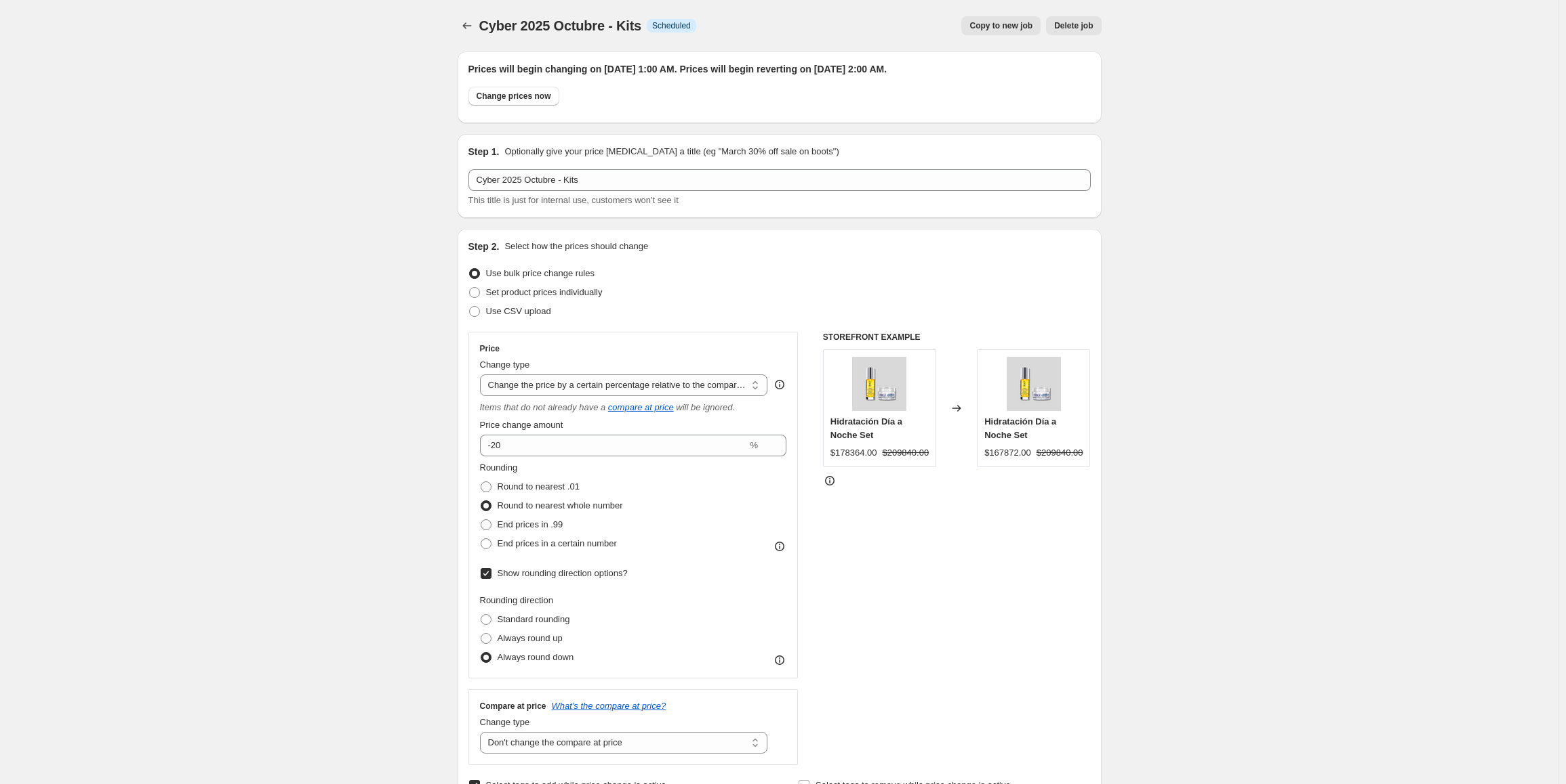
scroll to position [896, 0]
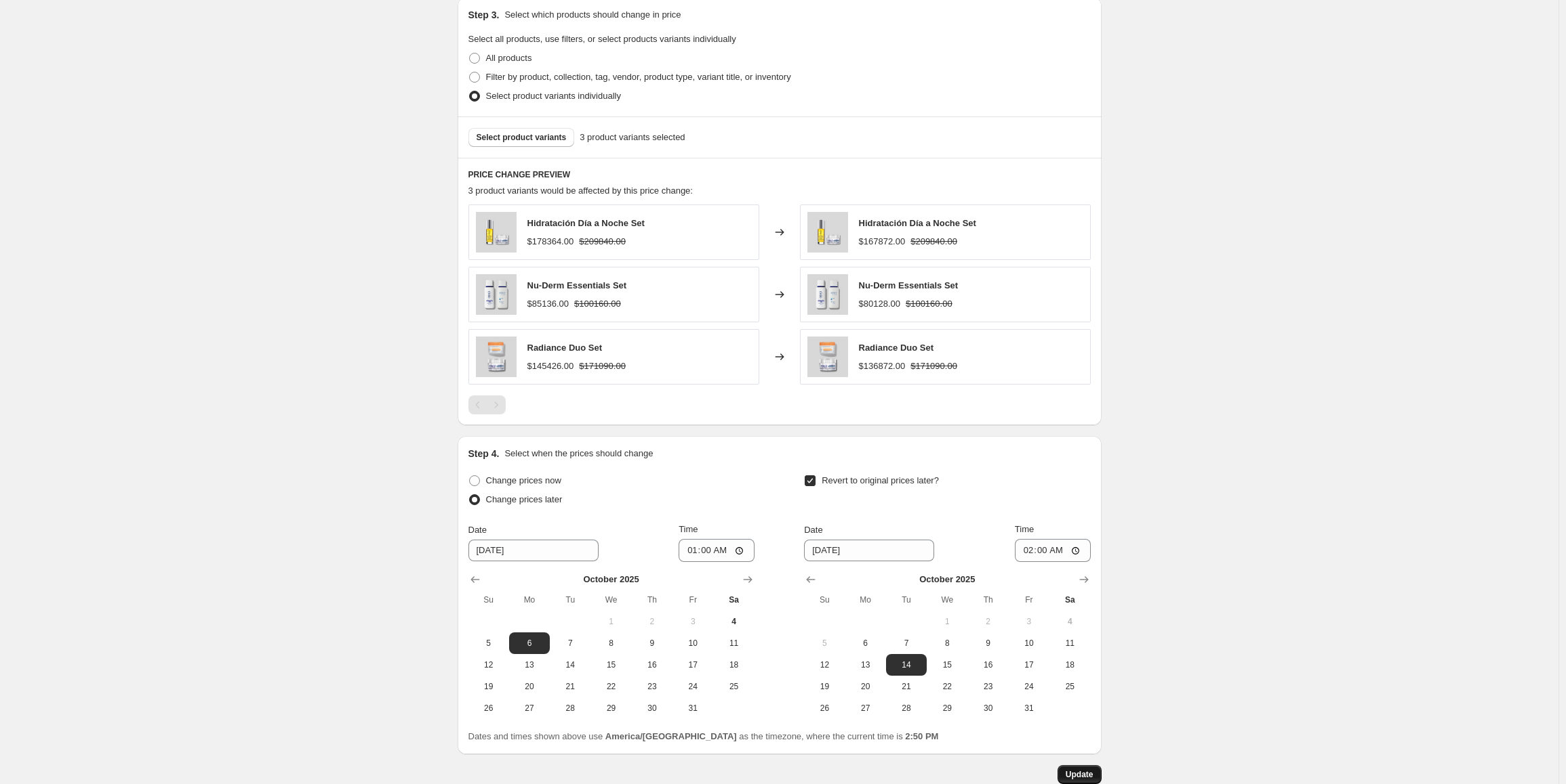
click at [1089, 771] on span "Update" at bounding box center [1079, 775] width 28 height 11
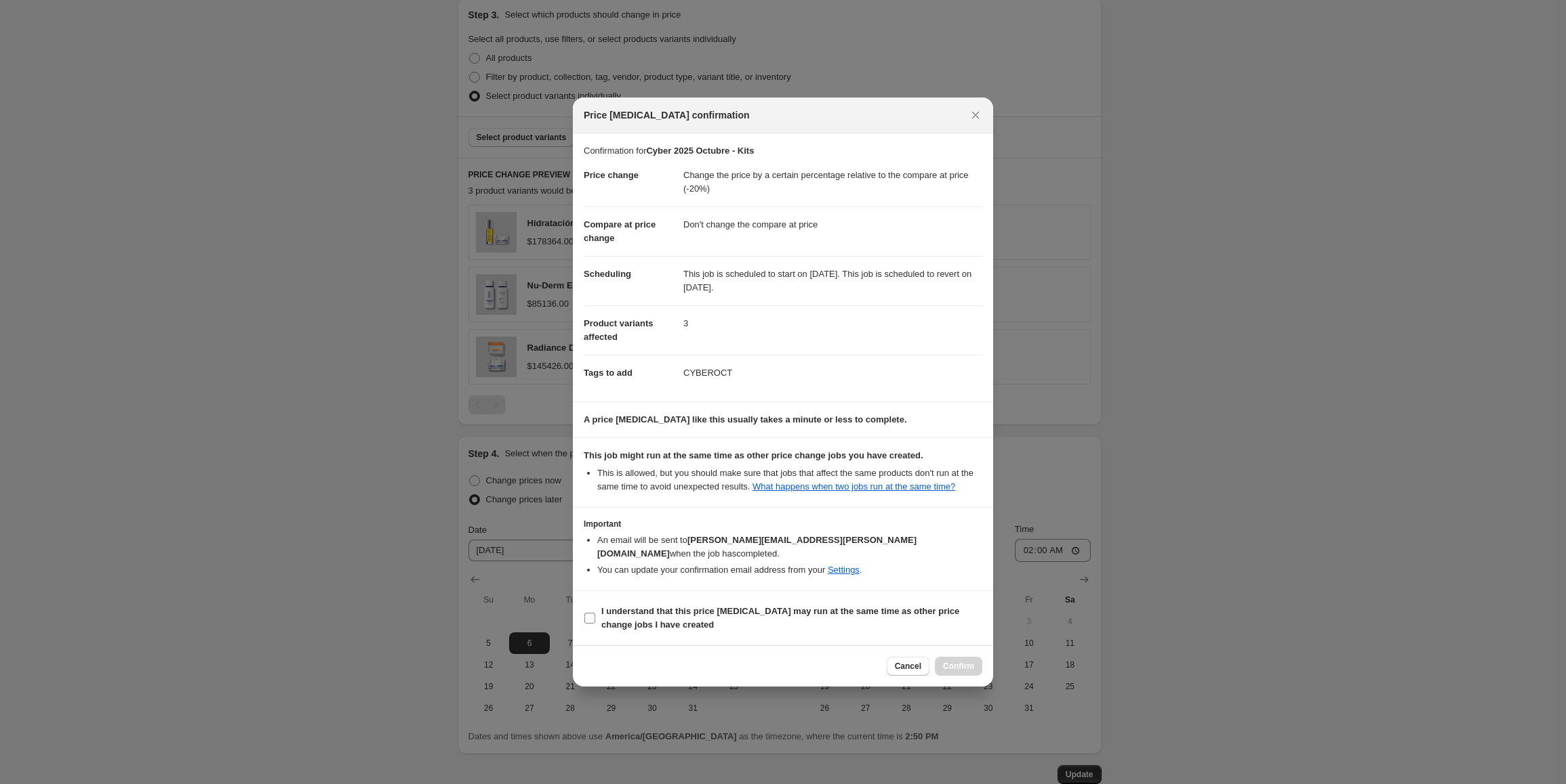
click at [696, 618] on span "I understand that this price [MEDICAL_DATA] may run at the same time as other p…" at bounding box center [792, 618] width 381 height 27
click at [595, 618] on input "I understand that this price [MEDICAL_DATA] may run at the same time as other p…" at bounding box center [589, 619] width 11 height 11
checkbox input "true"
click at [963, 670] on span "Confirm" at bounding box center [958, 667] width 31 height 11
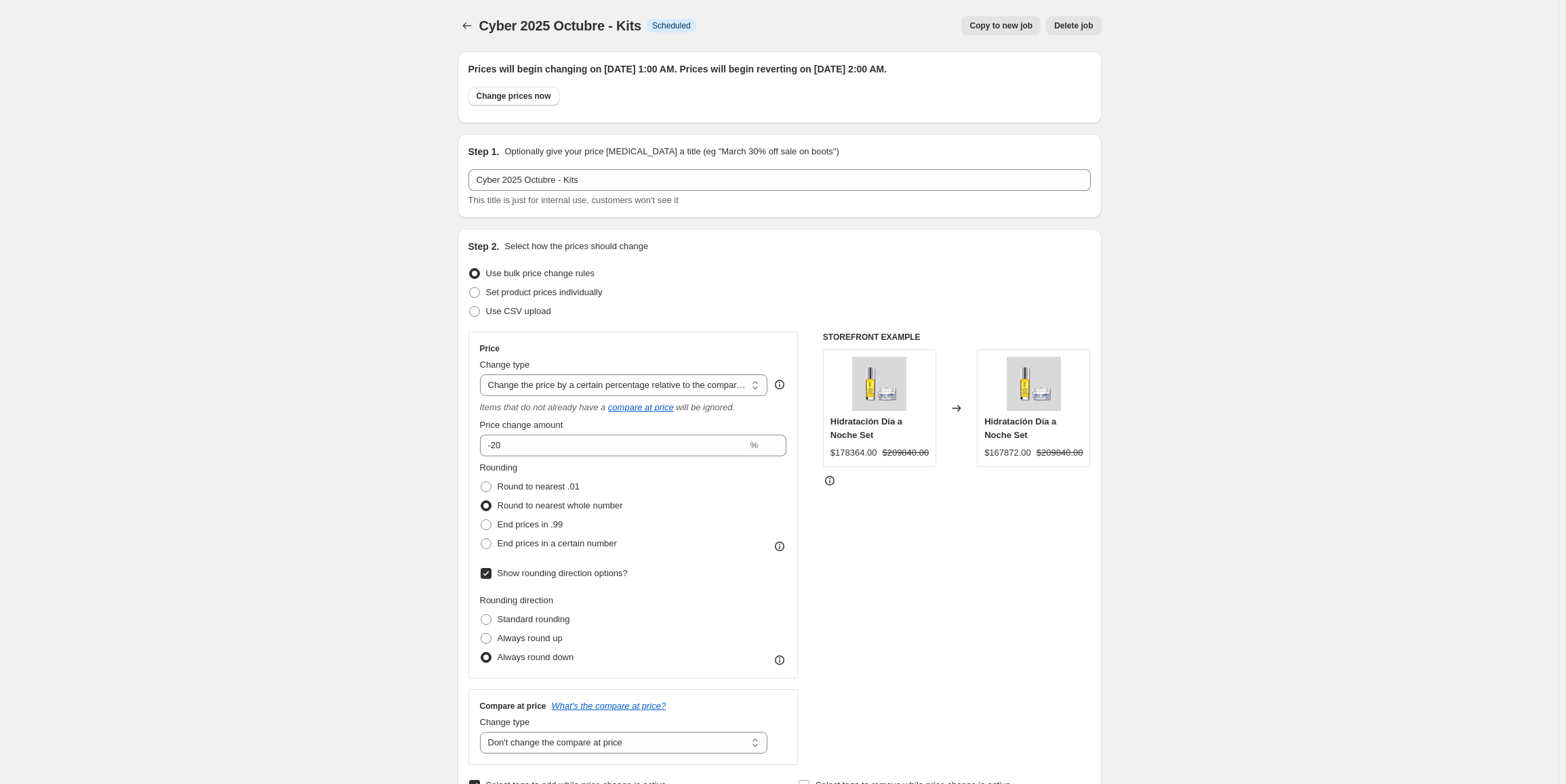
scroll to position [896, 0]
